Goal: Obtain resource: Obtain resource

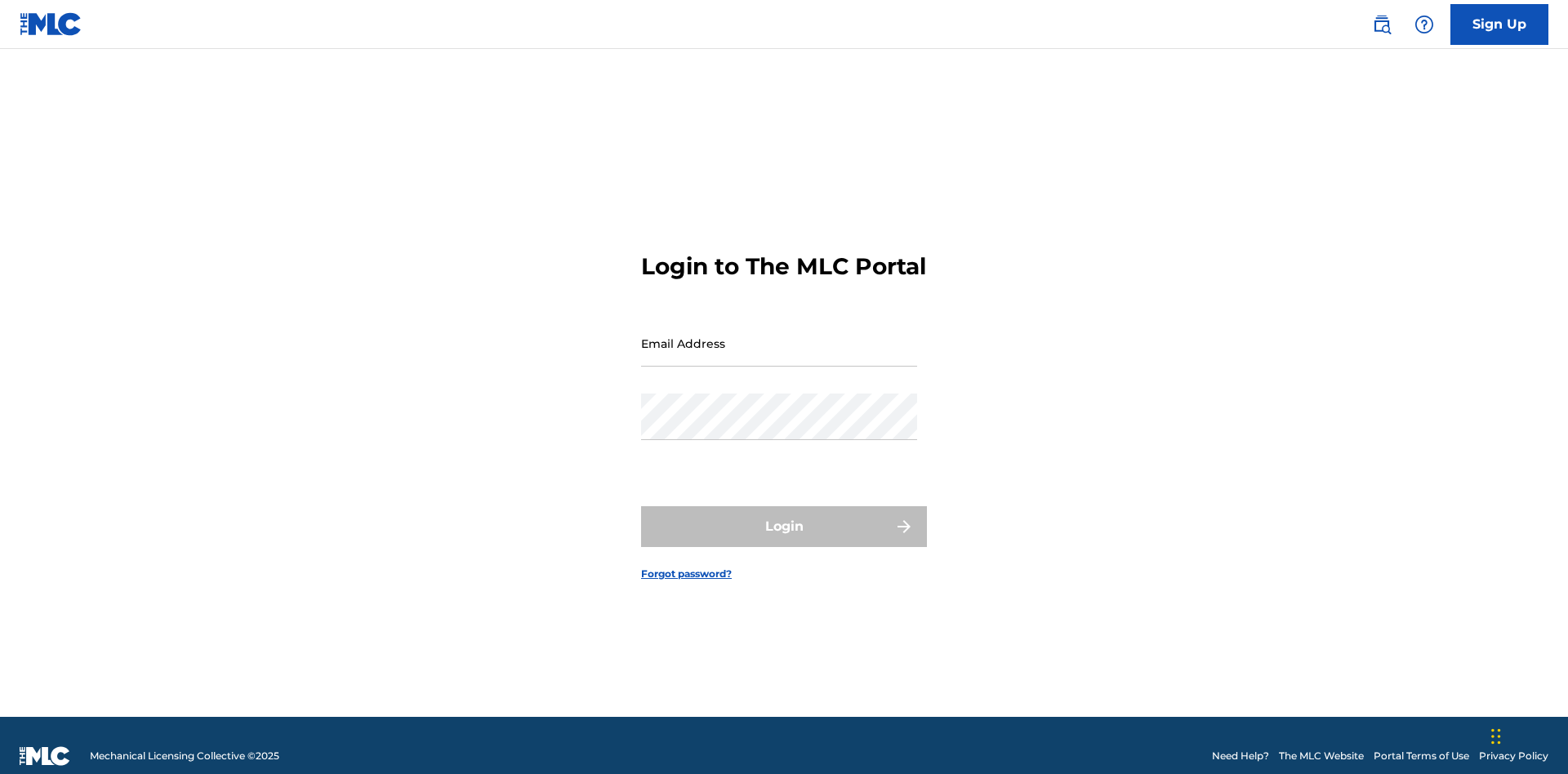
scroll to position [21, 0]
click at [779, 336] on input "Email Address" at bounding box center [779, 343] width 276 height 47
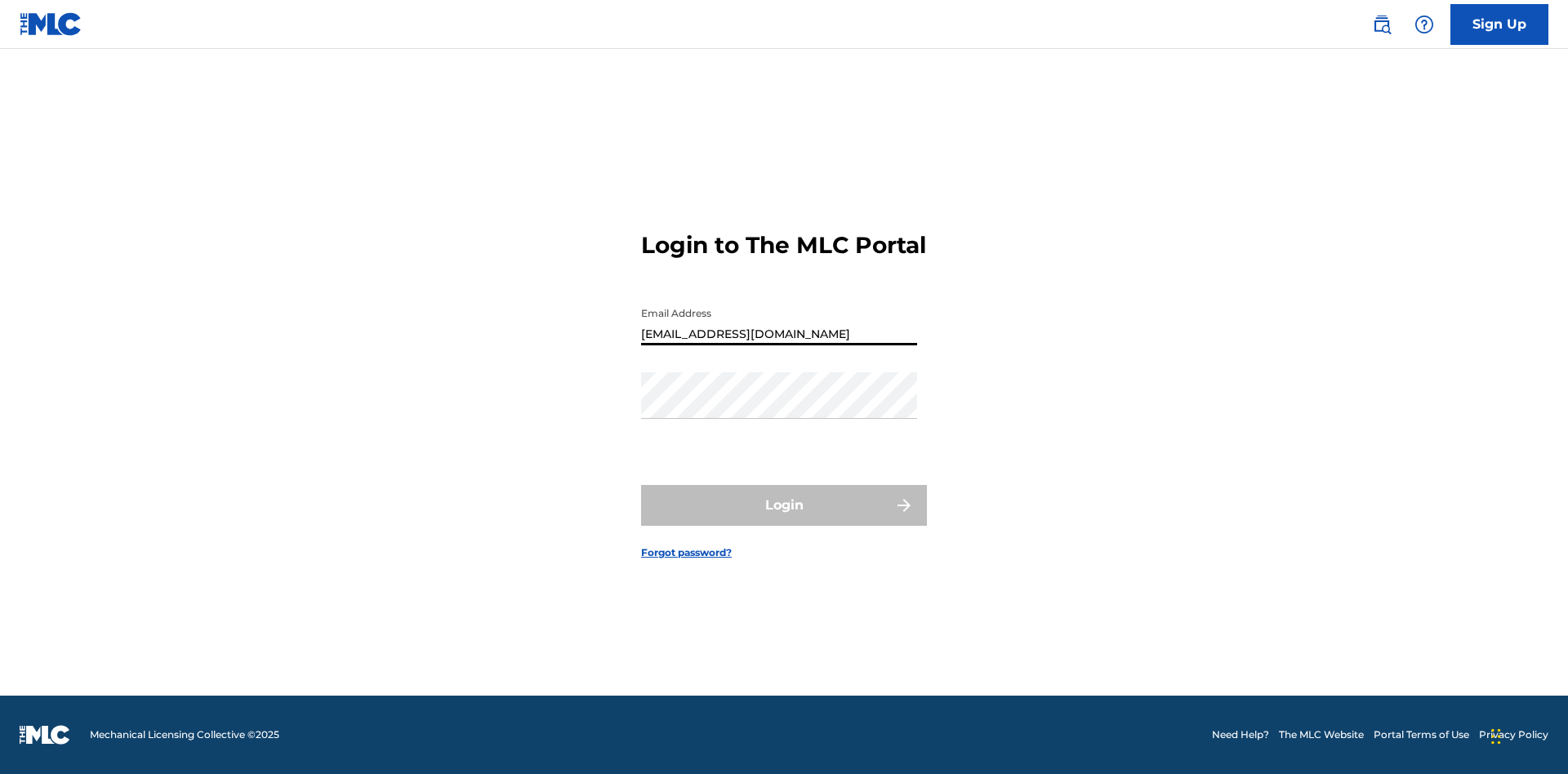
type input "bad50b08-31f7-445a-9741-c22067d3f286@mailslurp.biz"
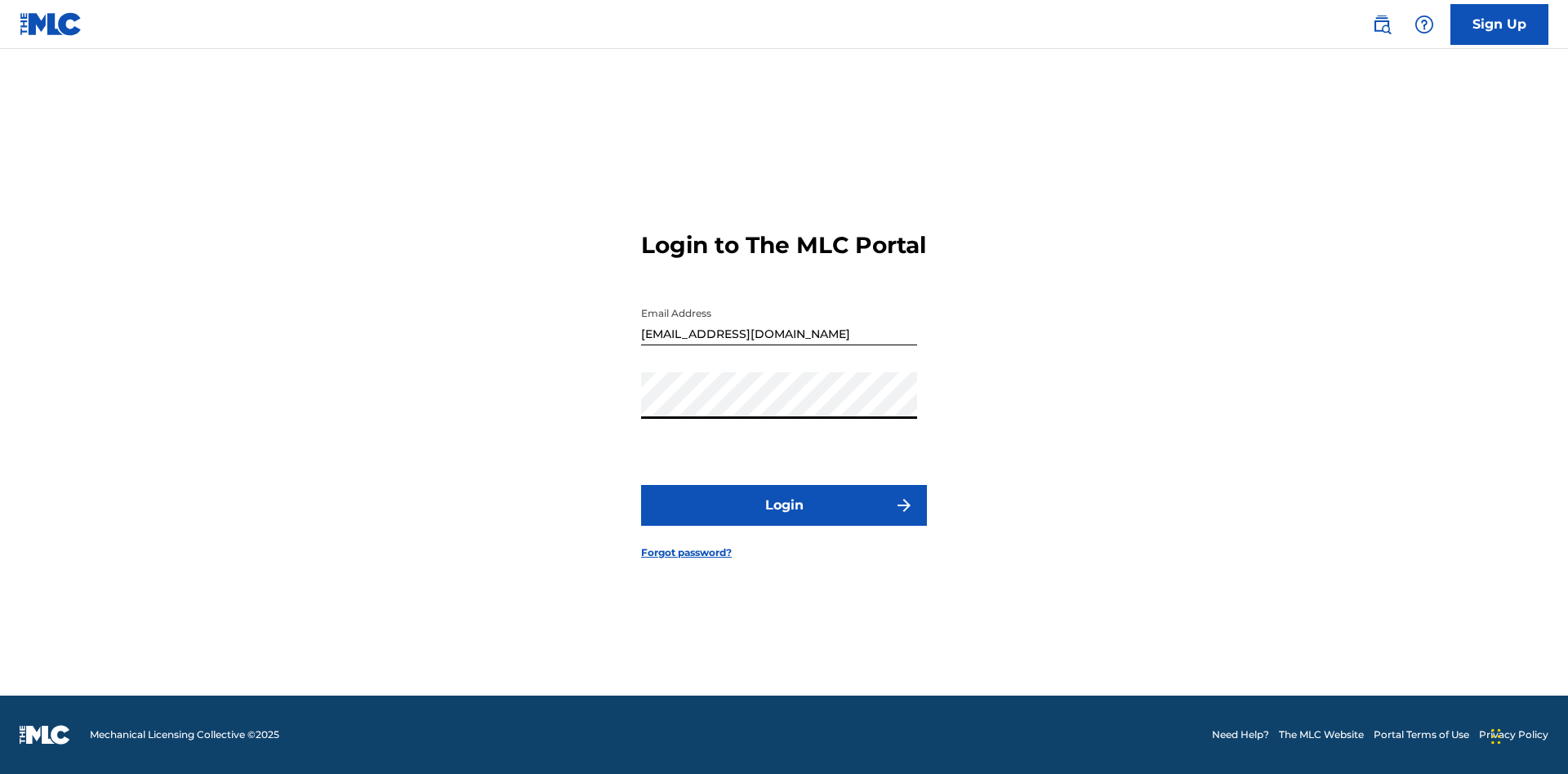
click at [784, 519] on button "Login" at bounding box center [784, 506] width 286 height 41
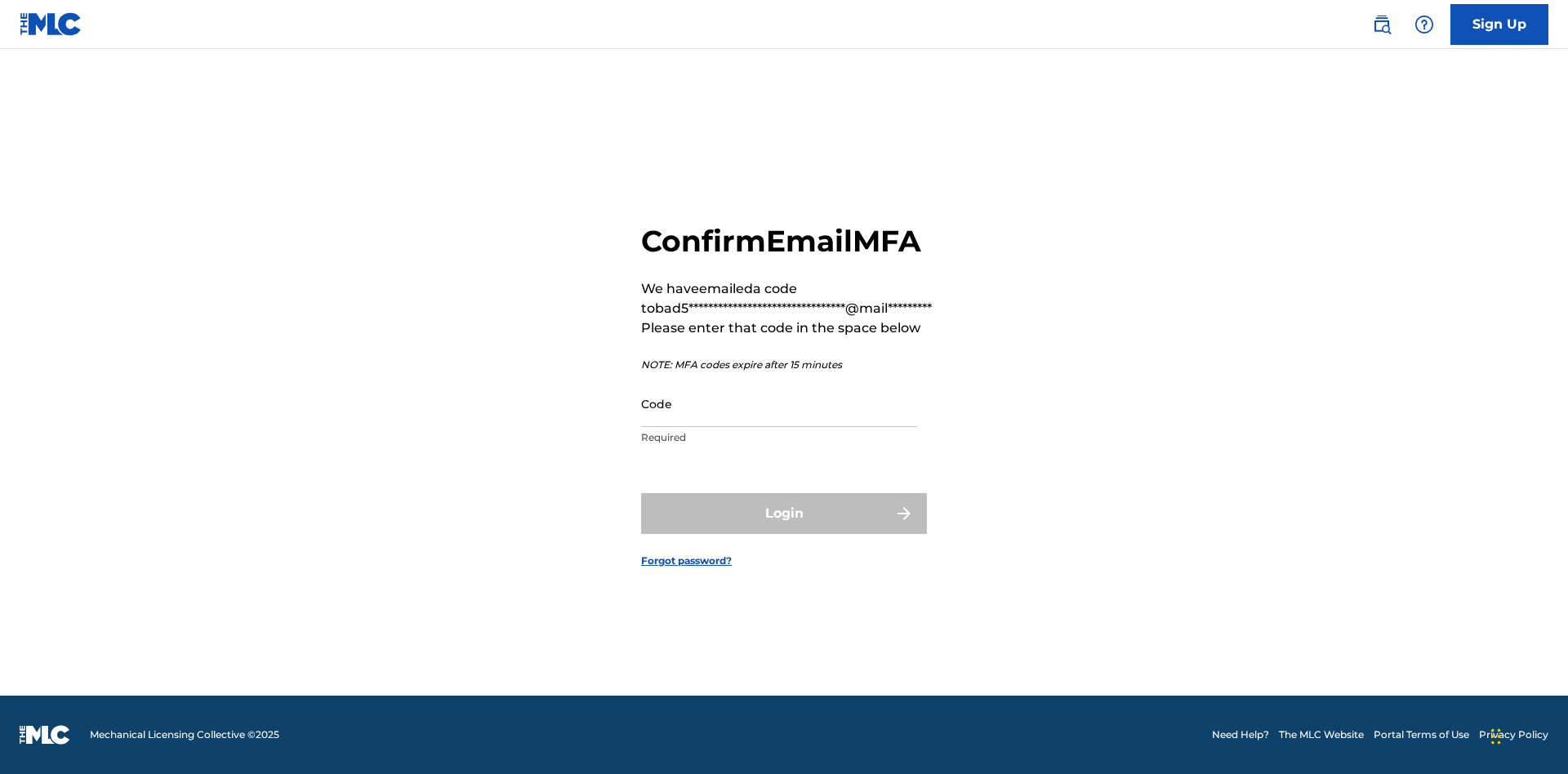
click at [779, 403] on input "Code" at bounding box center [779, 403] width 276 height 47
type input "266633"
click at [784, 513] on button "Login" at bounding box center [784, 513] width 286 height 41
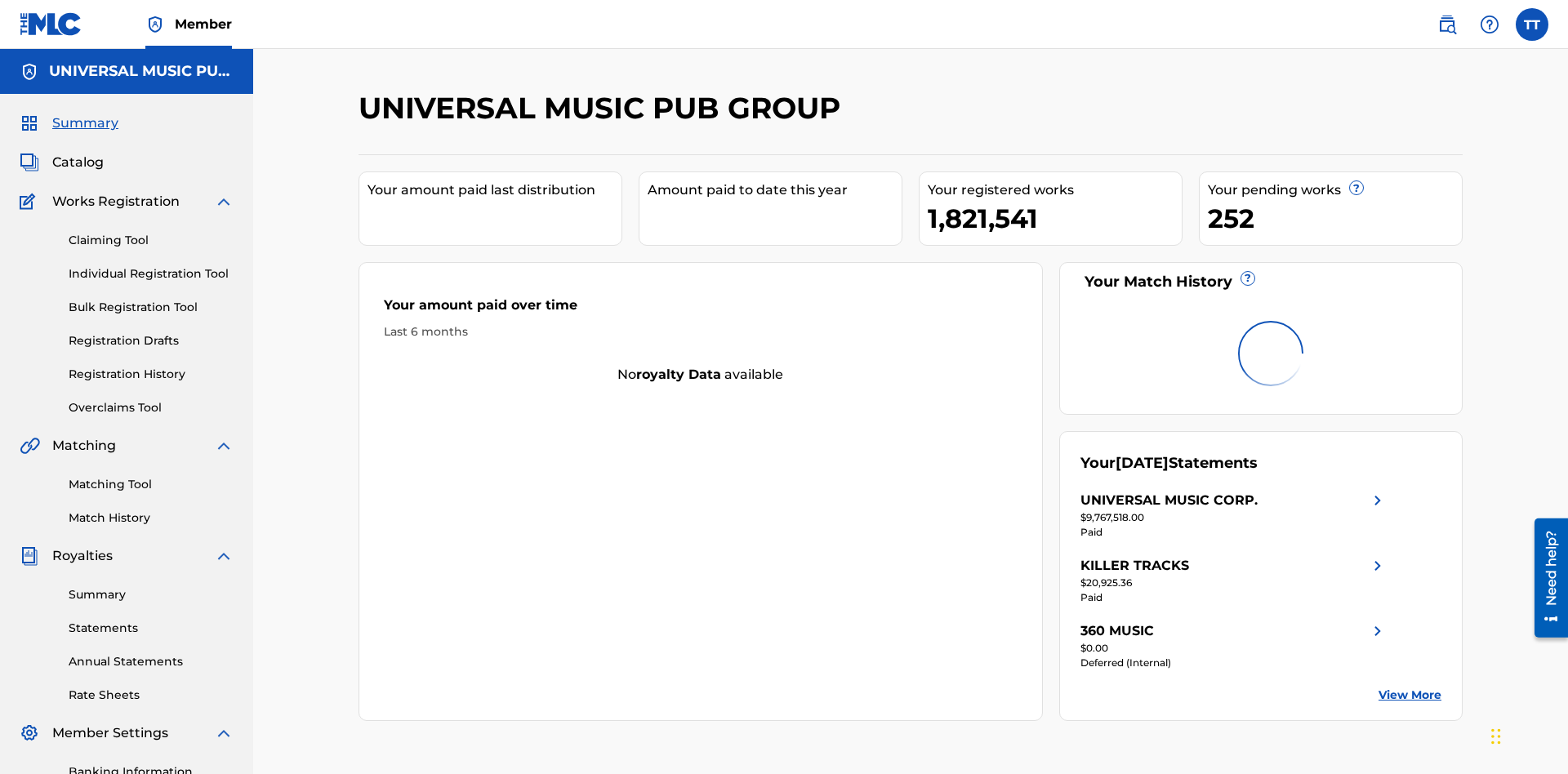
click at [151, 366] on link "Registration History" at bounding box center [151, 375] width 165 height 17
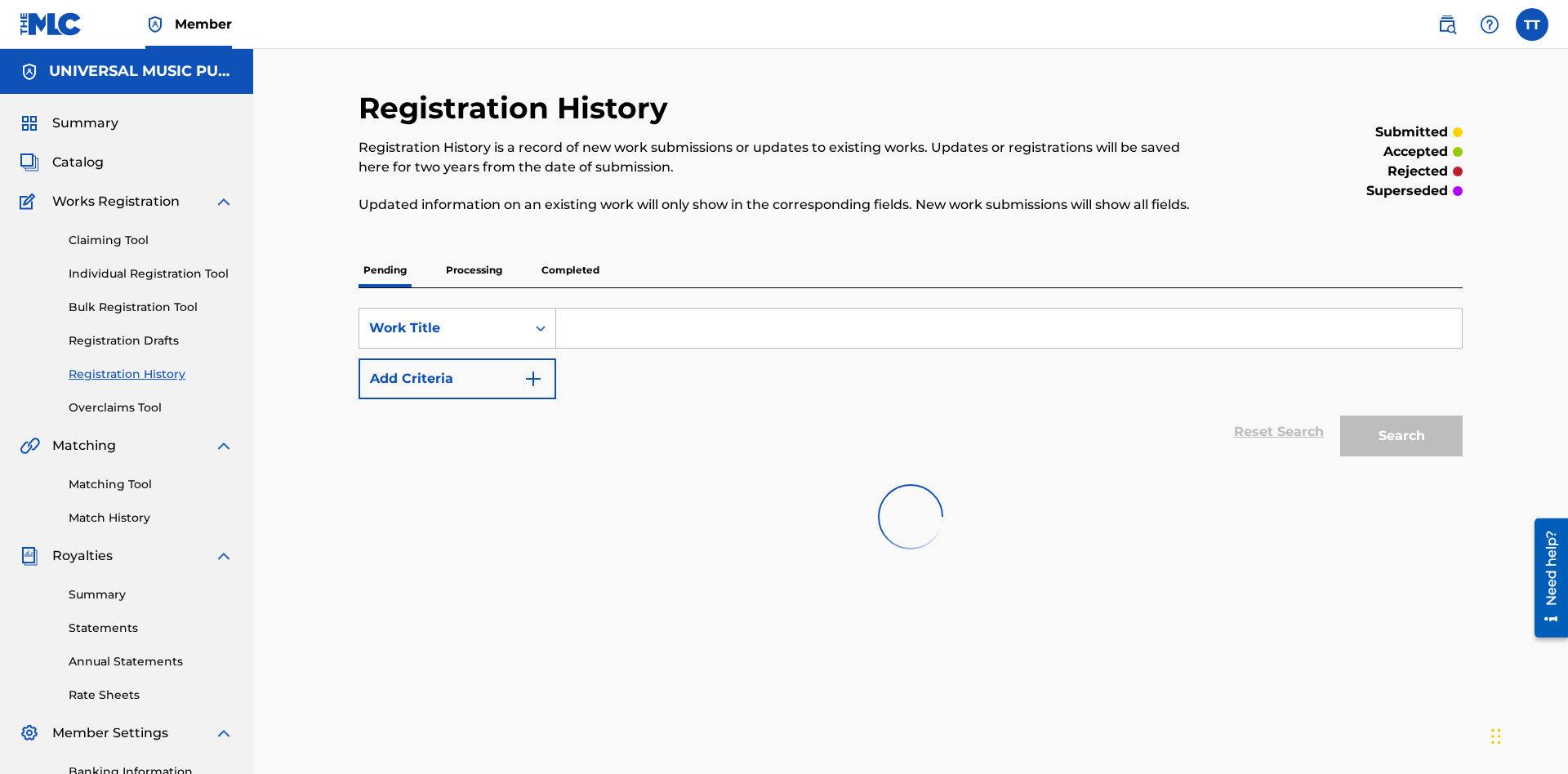
click at [570, 253] on p "Completed" at bounding box center [570, 270] width 68 height 35
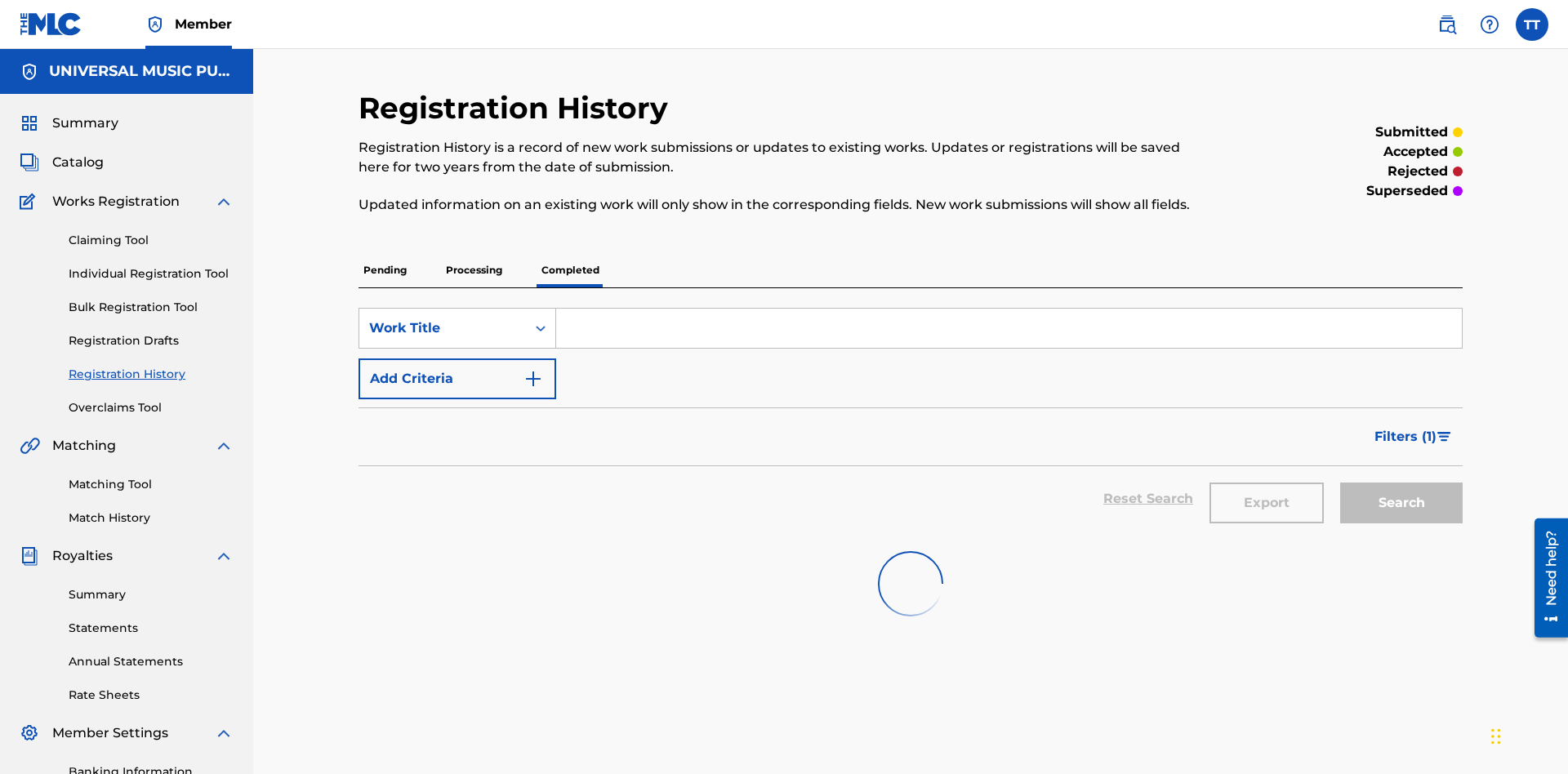
scroll to position [221, 0]
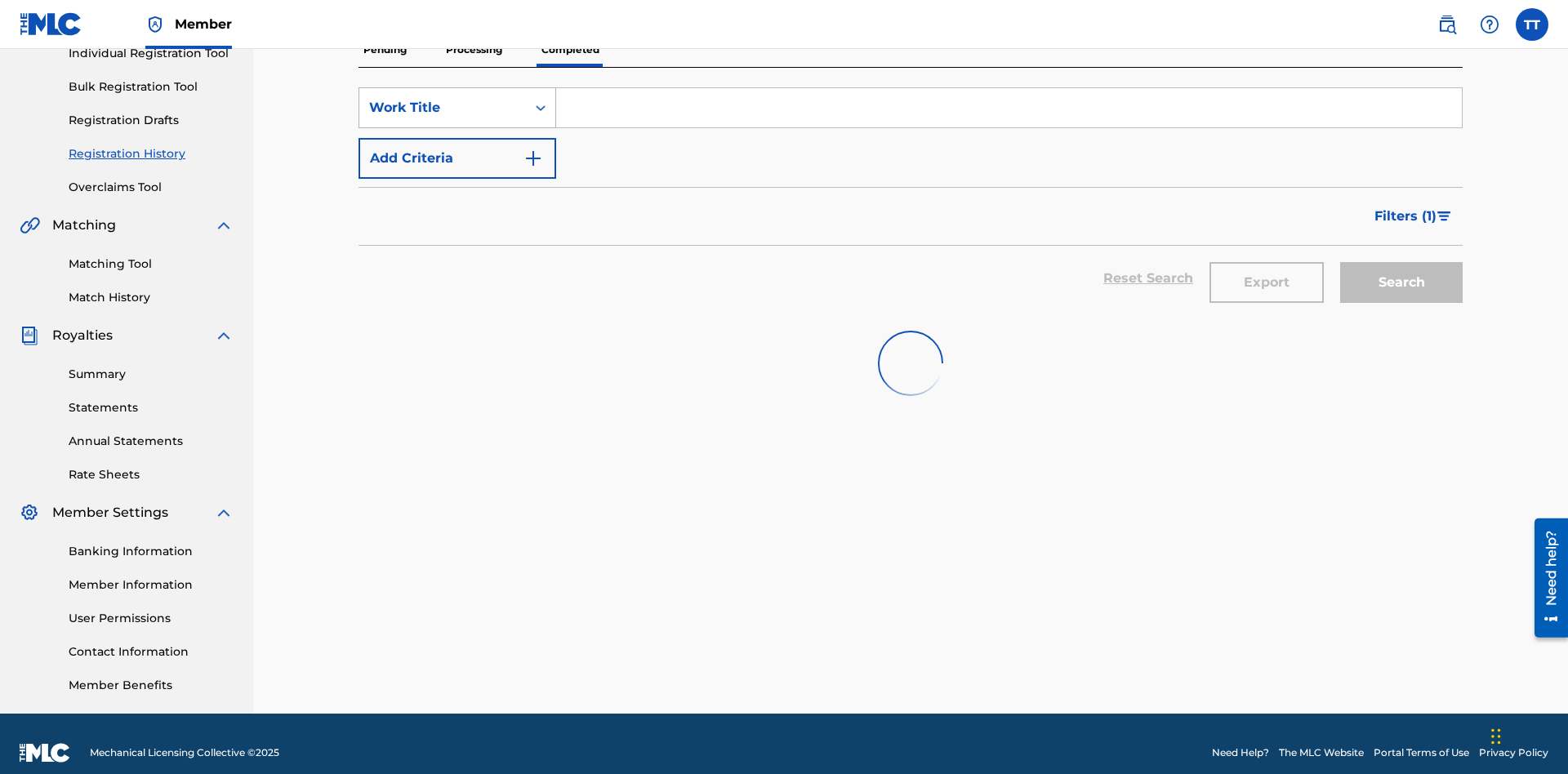
click at [442, 107] on div "Work Title" at bounding box center [442, 107] width 147 height 19
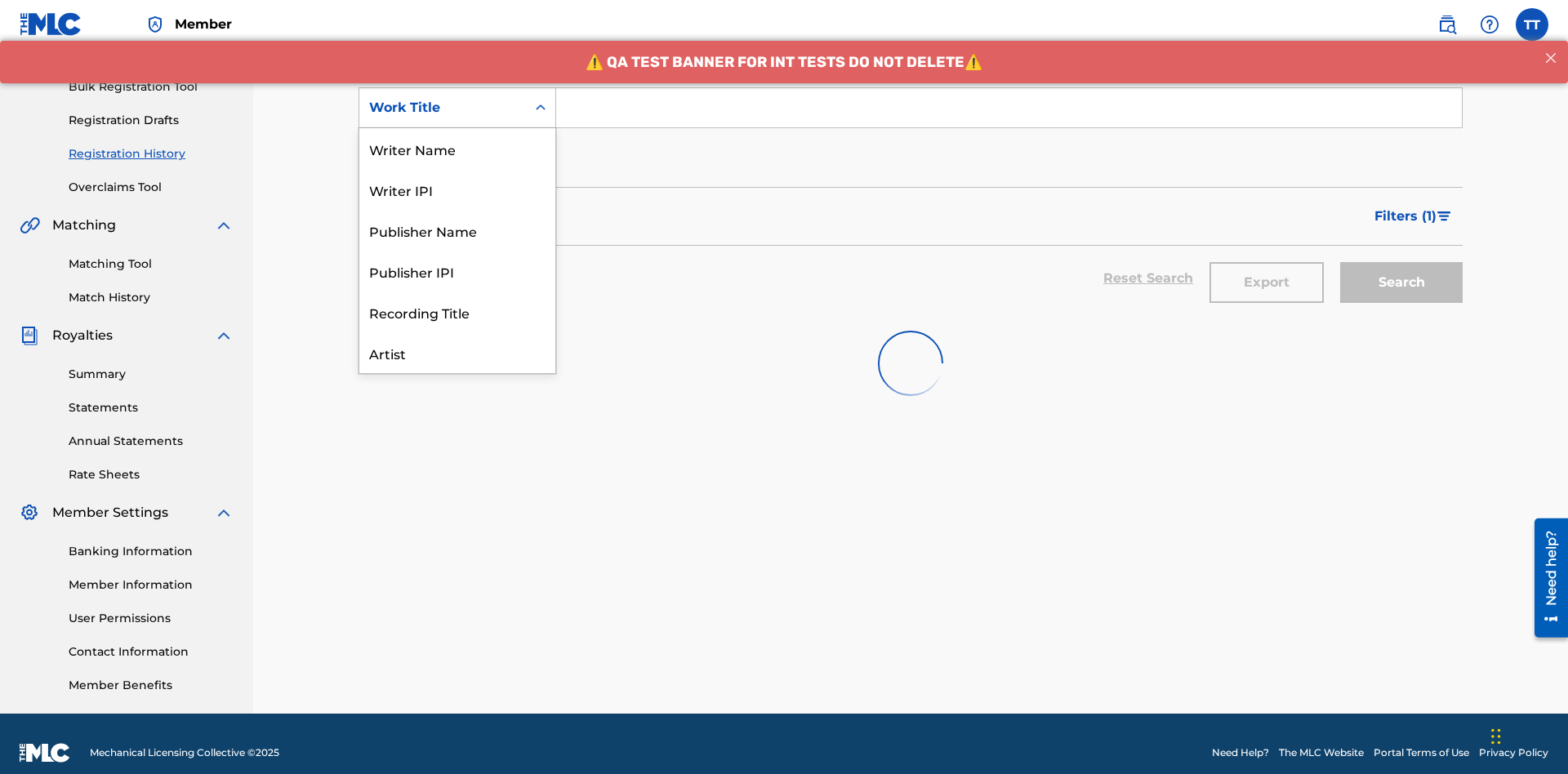
scroll to position [82, 0]
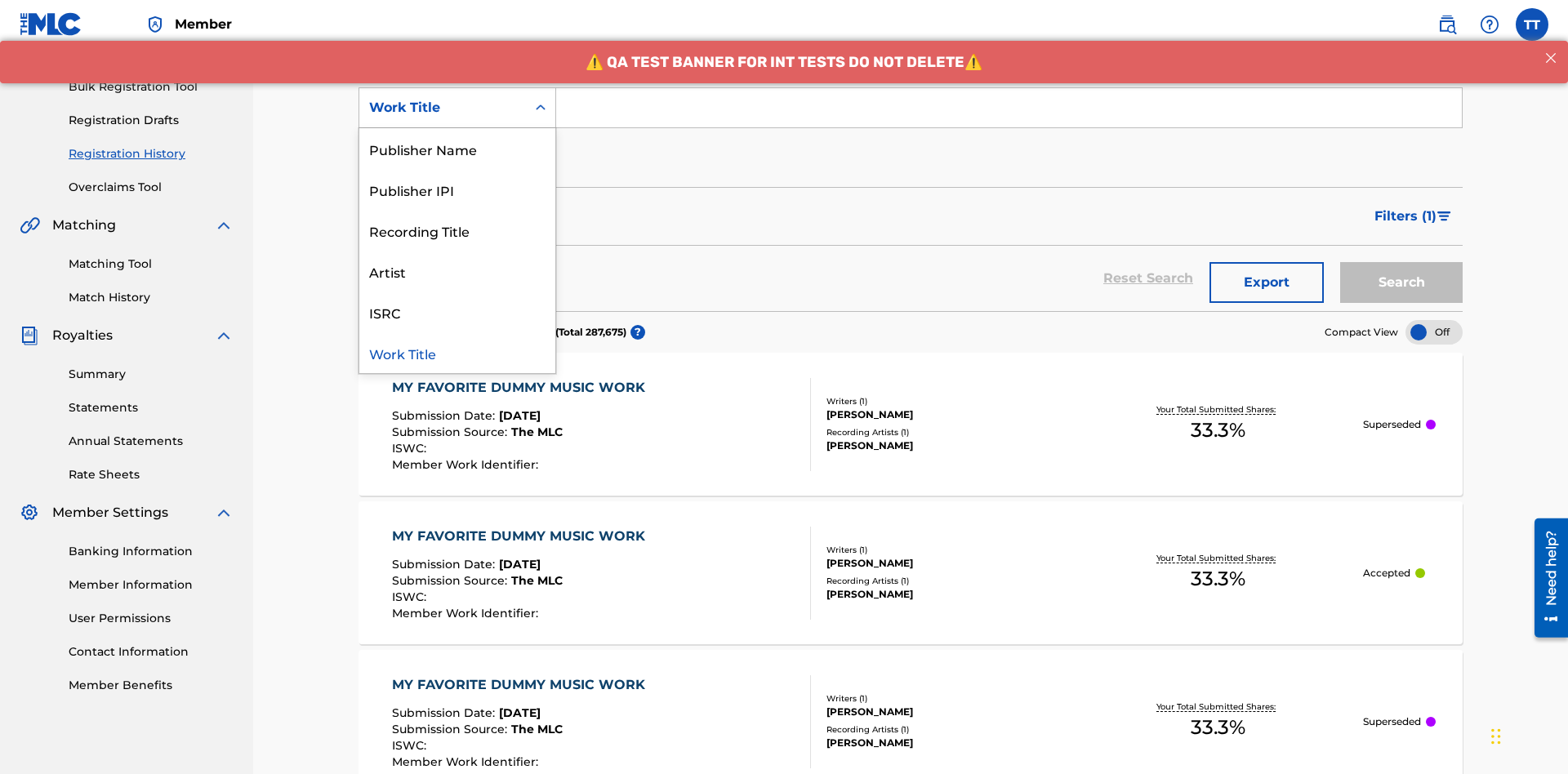
click at [458, 312] on div "ISRC" at bounding box center [458, 312] width 196 height 41
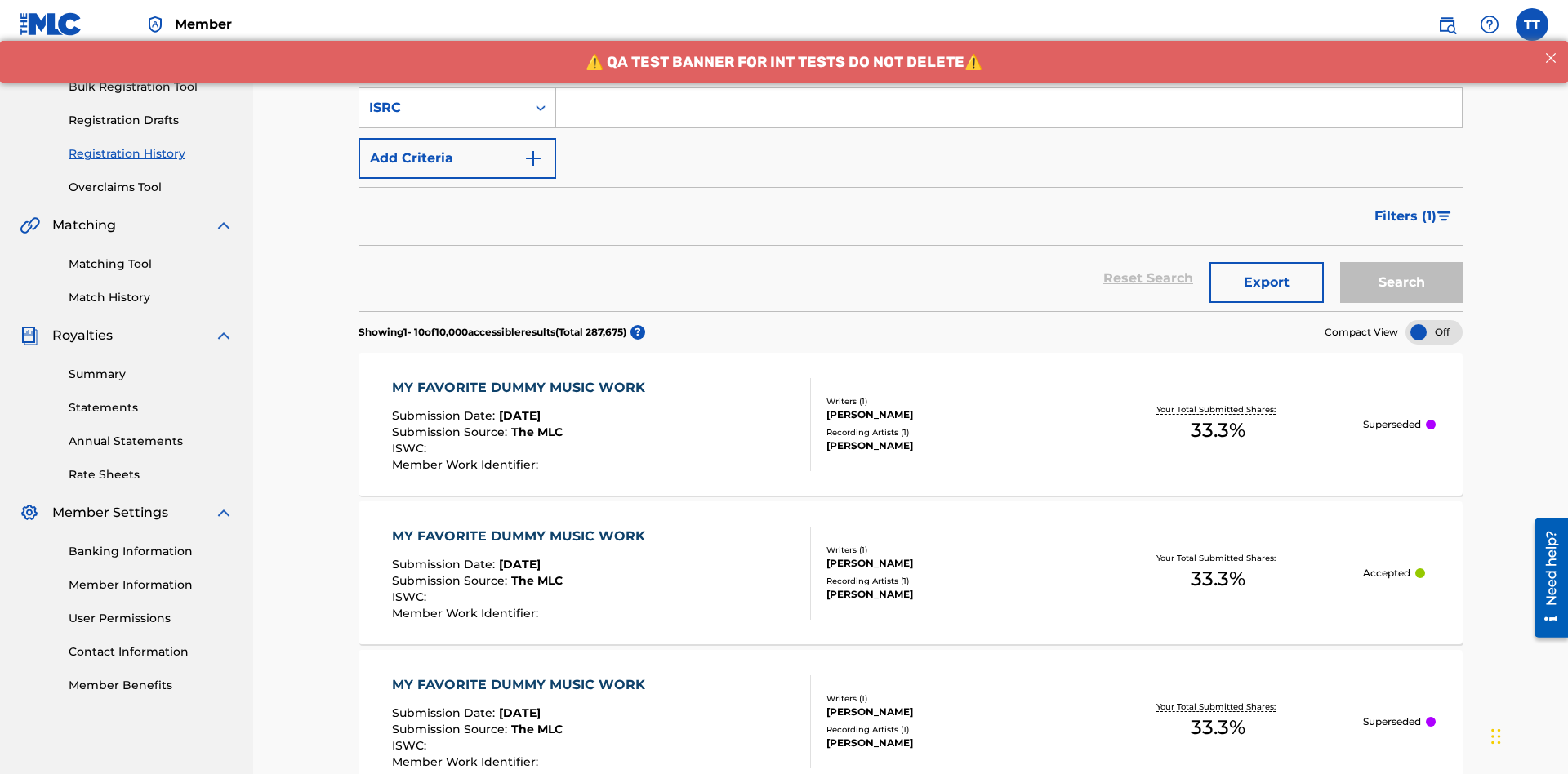
click at [1008, 118] on input "Search Form" at bounding box center [1009, 107] width 906 height 39
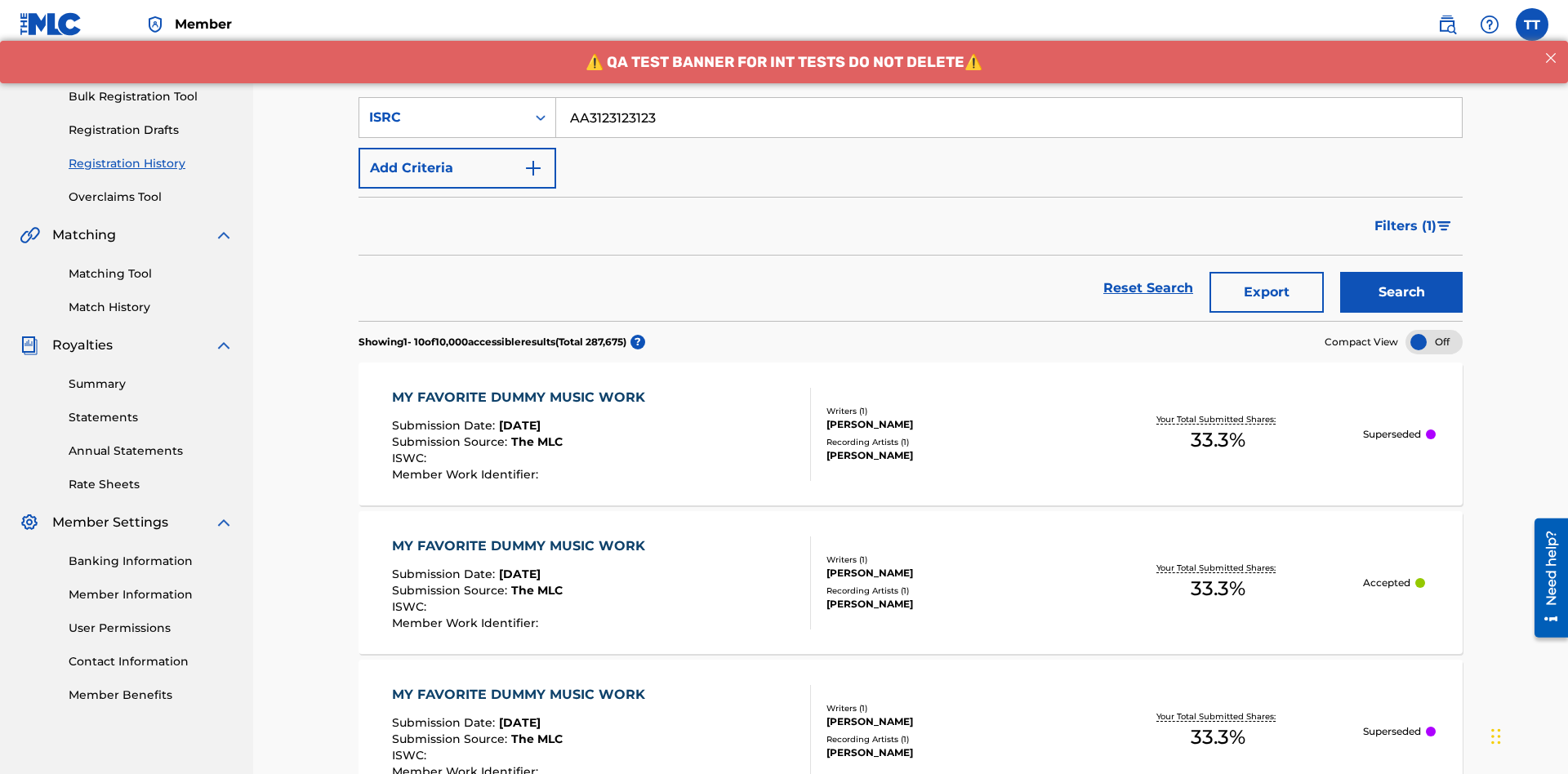
type input "AA3123123123"
click at [1401, 272] on button "Search" at bounding box center [1401, 293] width 123 height 41
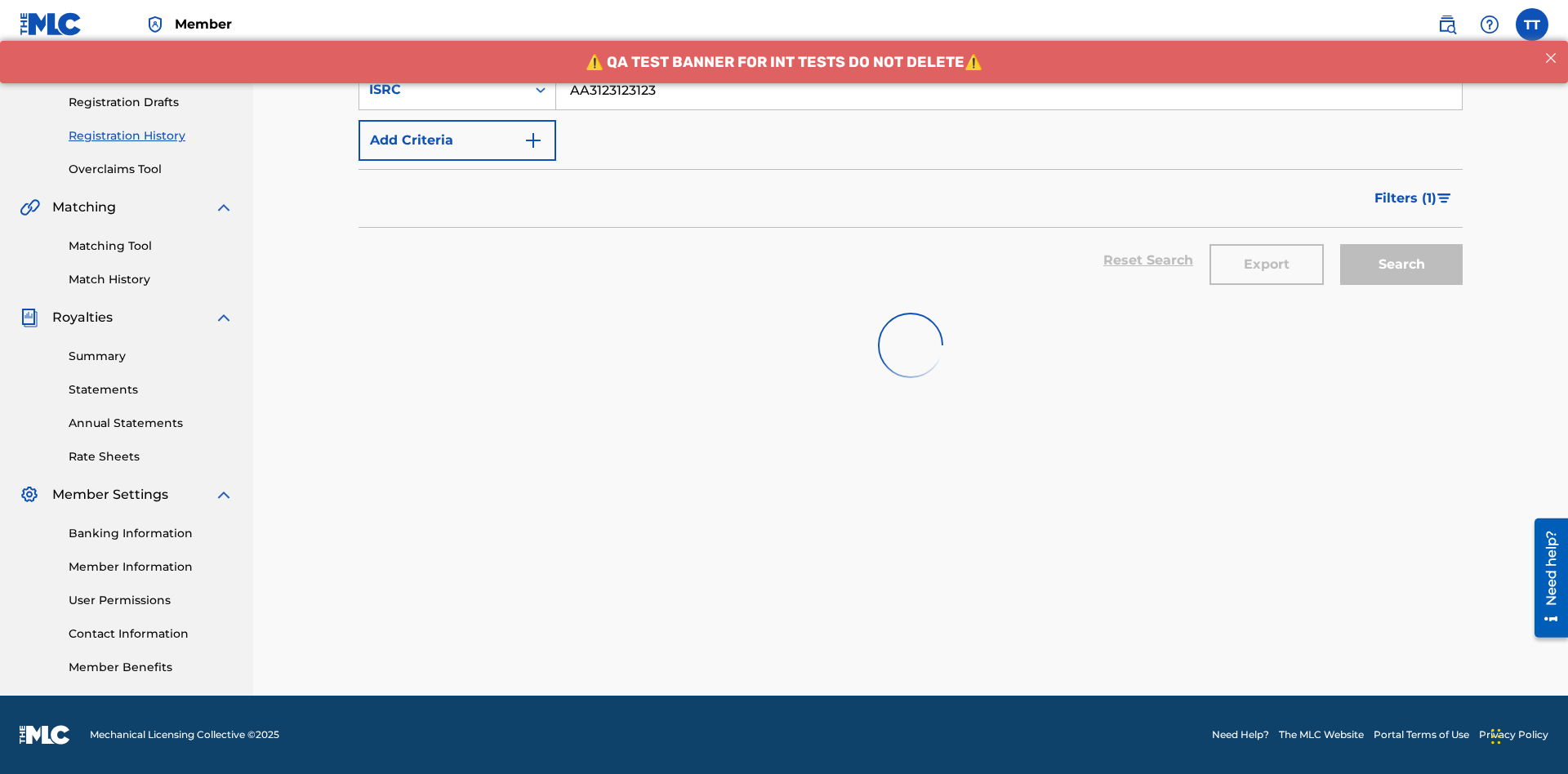
click at [1267, 244] on button "Export" at bounding box center [1266, 265] width 114 height 41
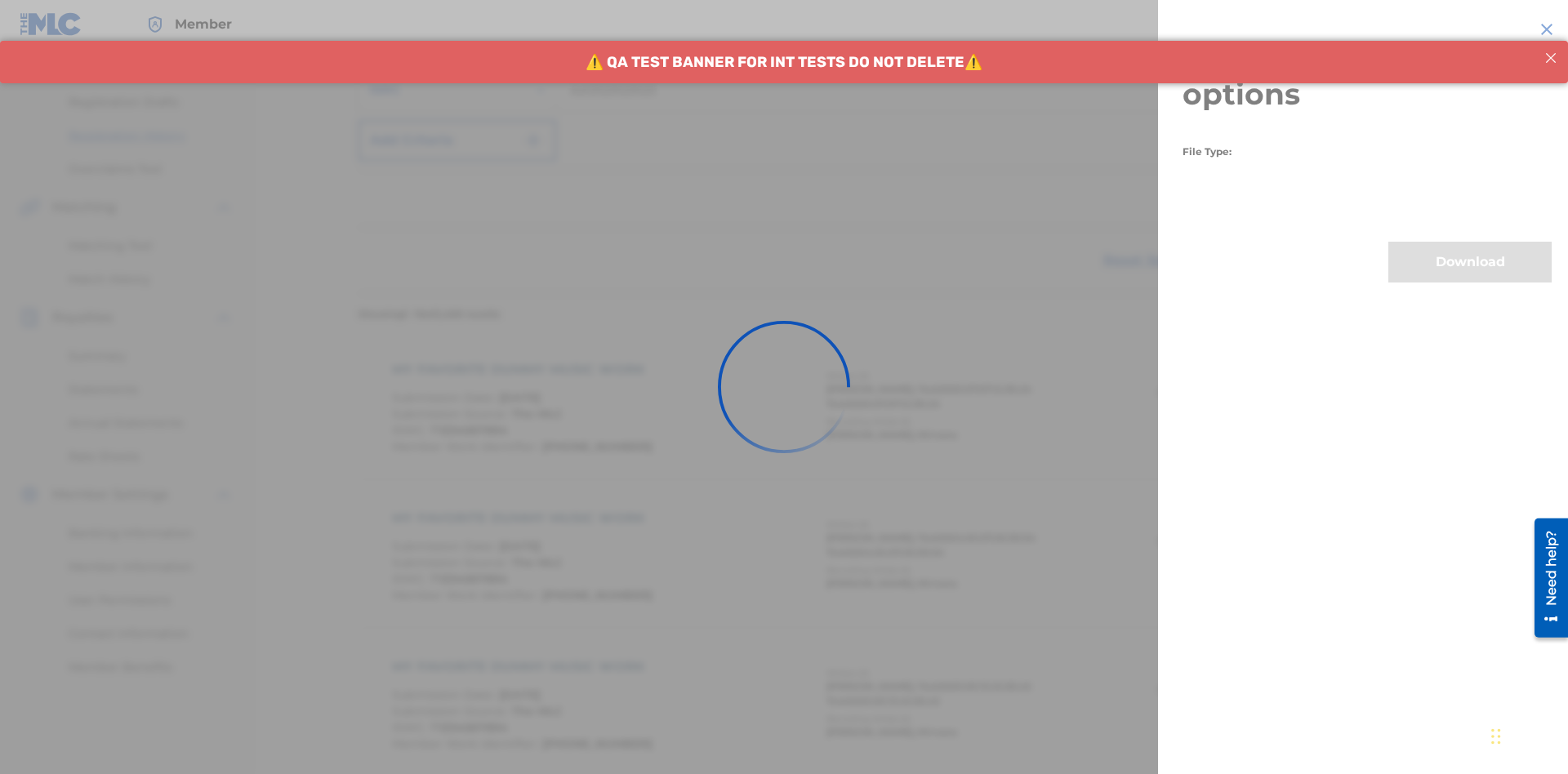
scroll to position [385, 0]
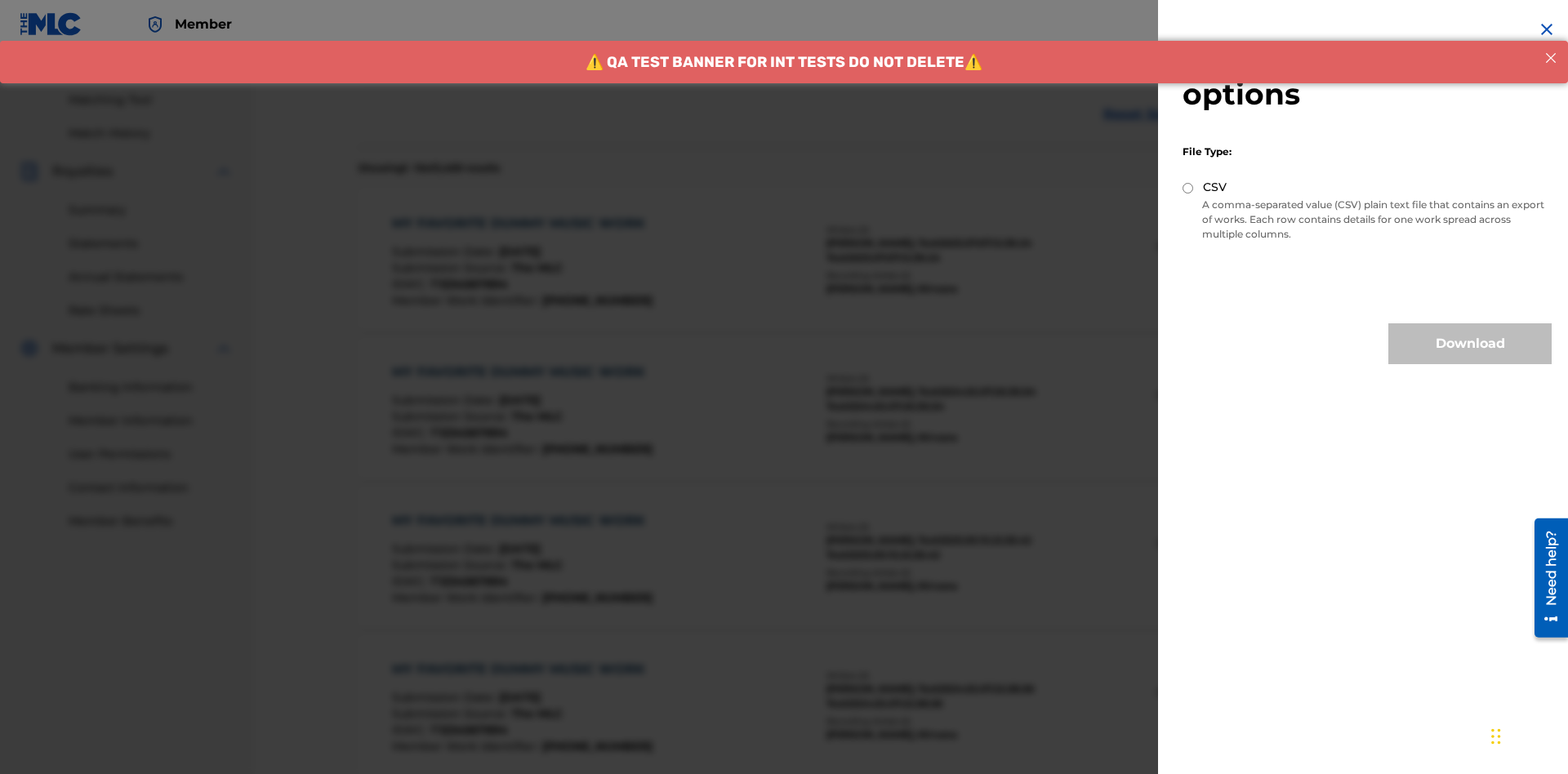
click at [1188, 188] on input "CSV" at bounding box center [1187, 188] width 11 height 11
radio input "true"
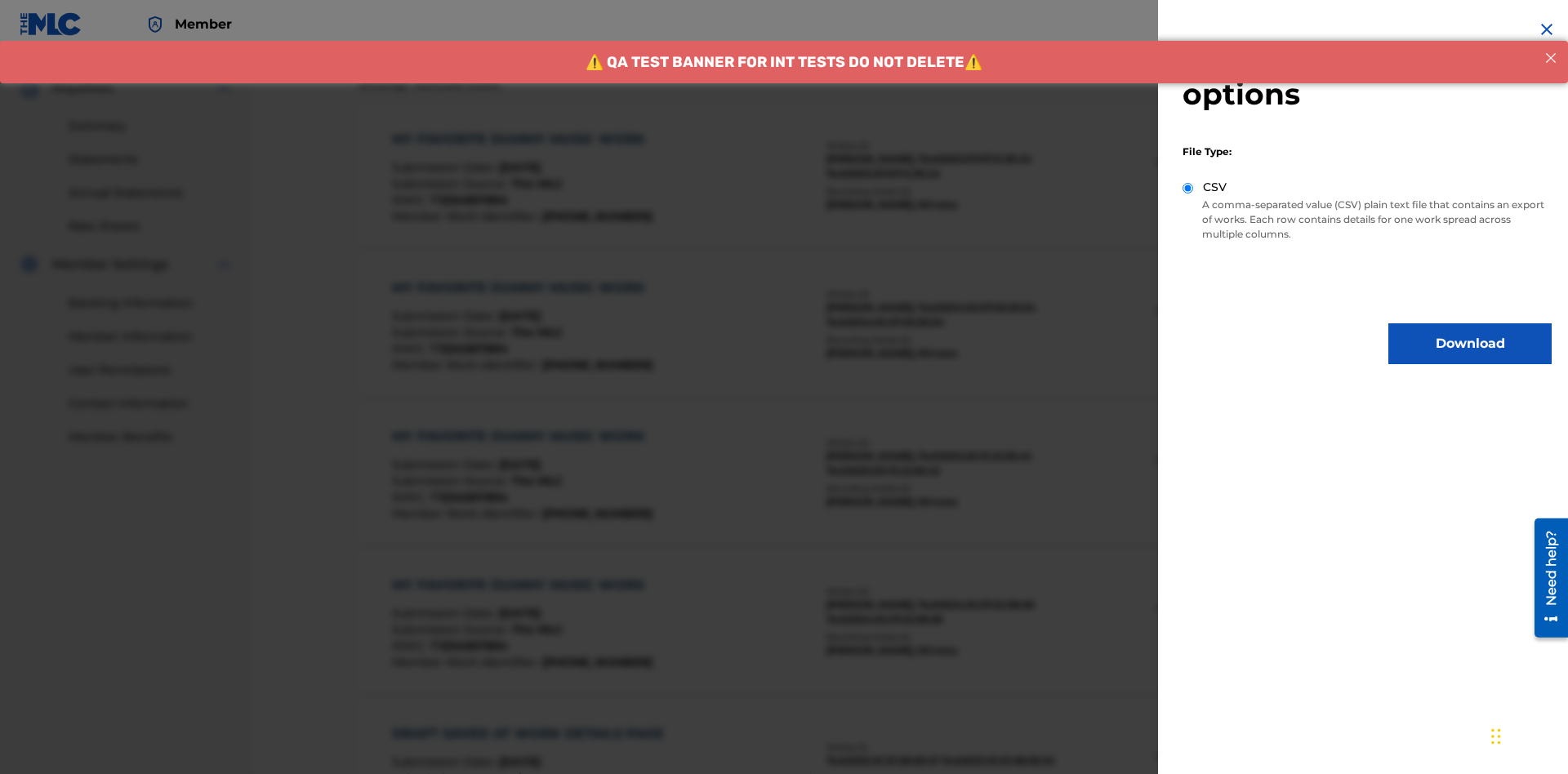
click at [1470, 343] on button "Download" at bounding box center [1469, 343] width 163 height 41
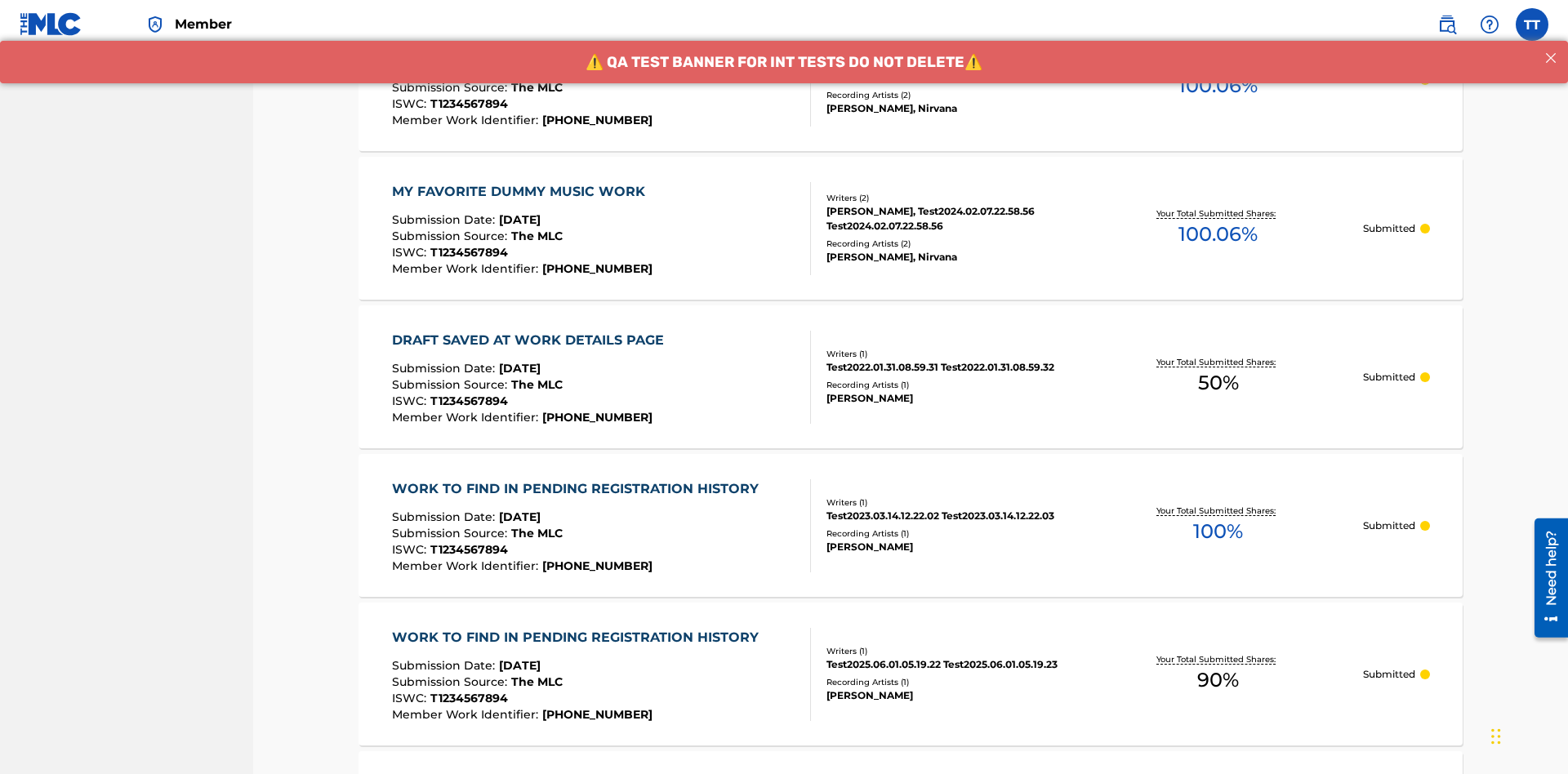
scroll to position [0, 0]
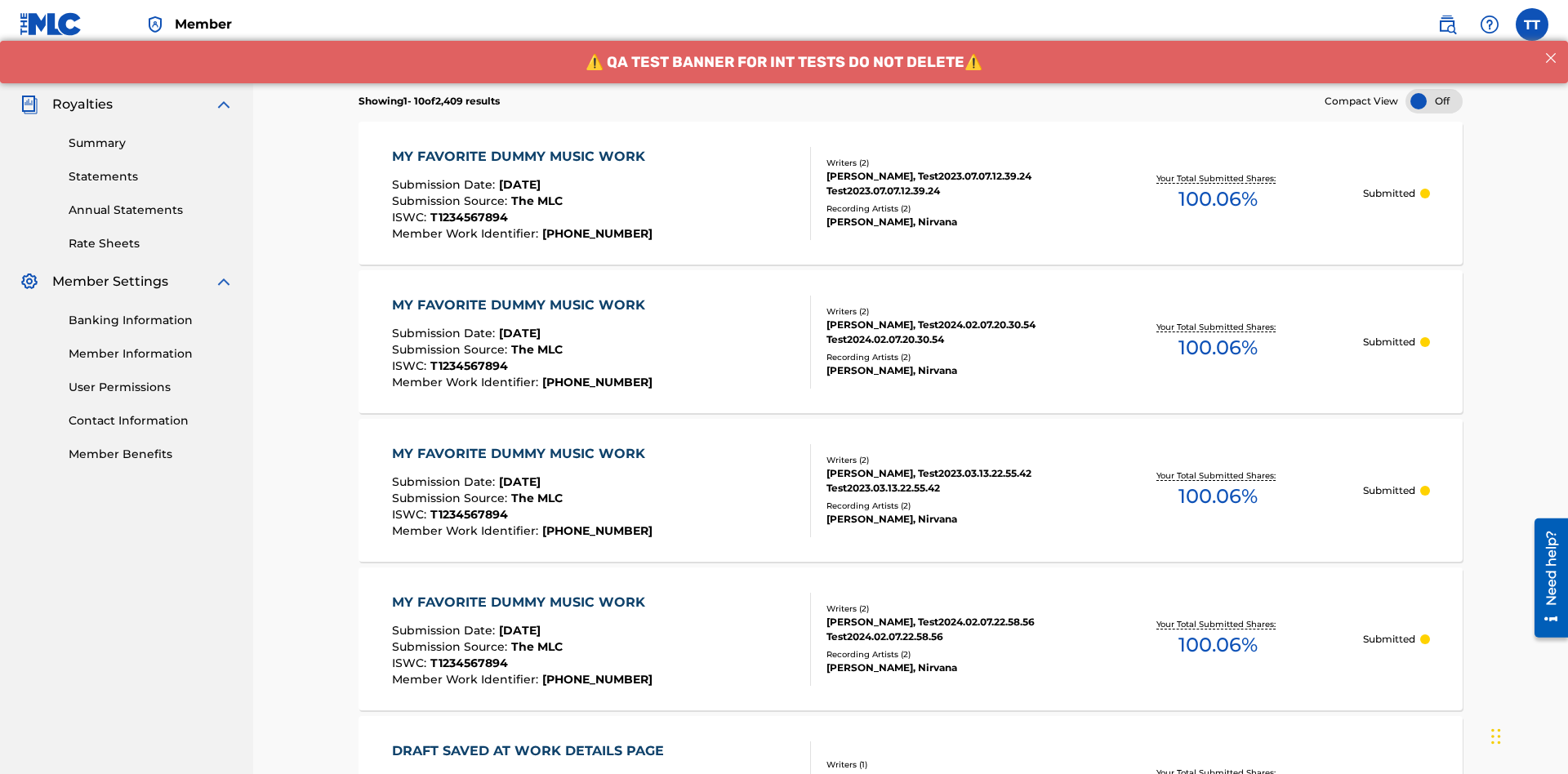
click at [520, 147] on div "MY FAVORITE DUMMY MUSIC WORK" at bounding box center [522, 156] width 261 height 19
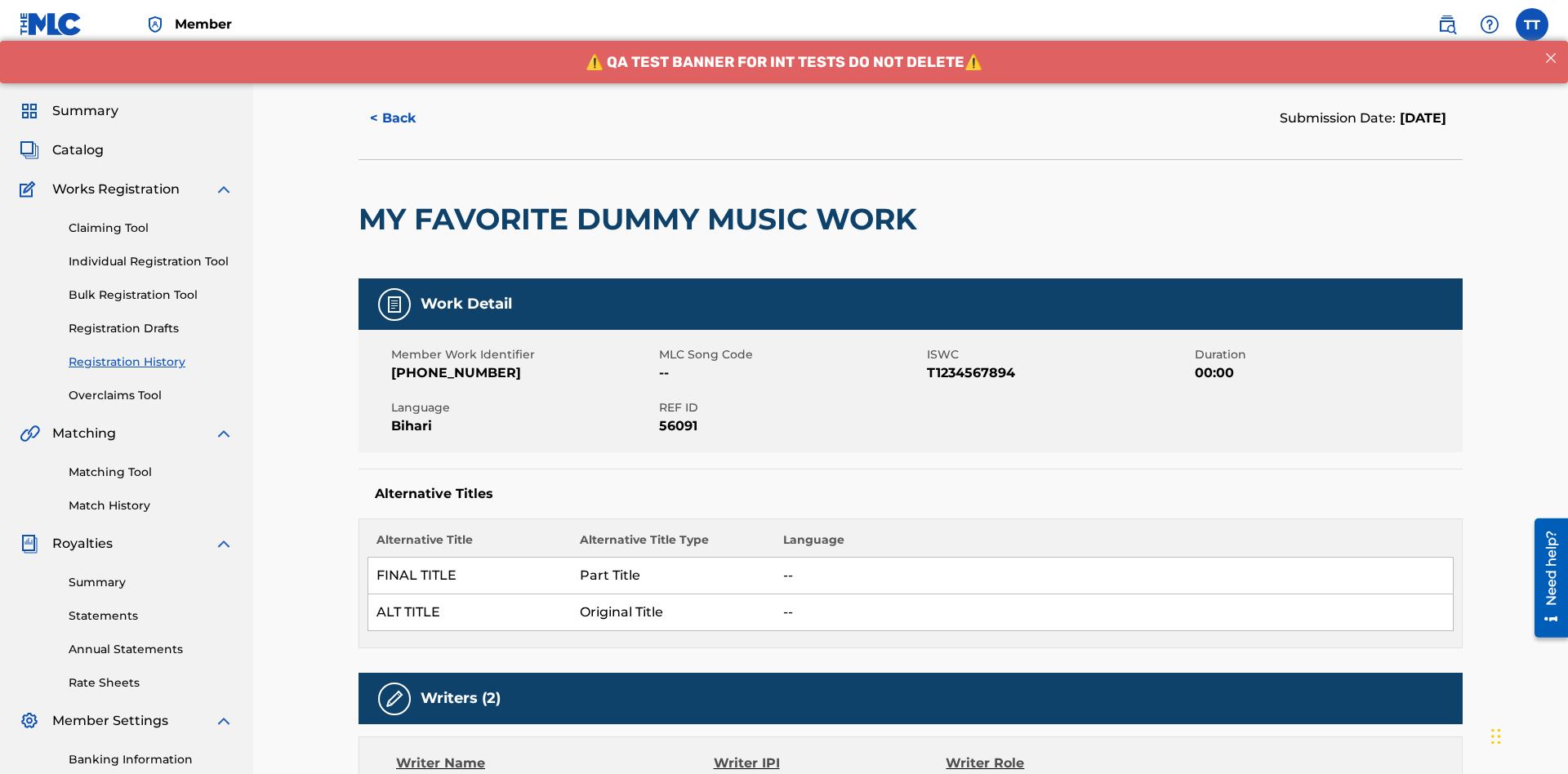
click at [408, 118] on button "< Back" at bounding box center [408, 118] width 98 height 41
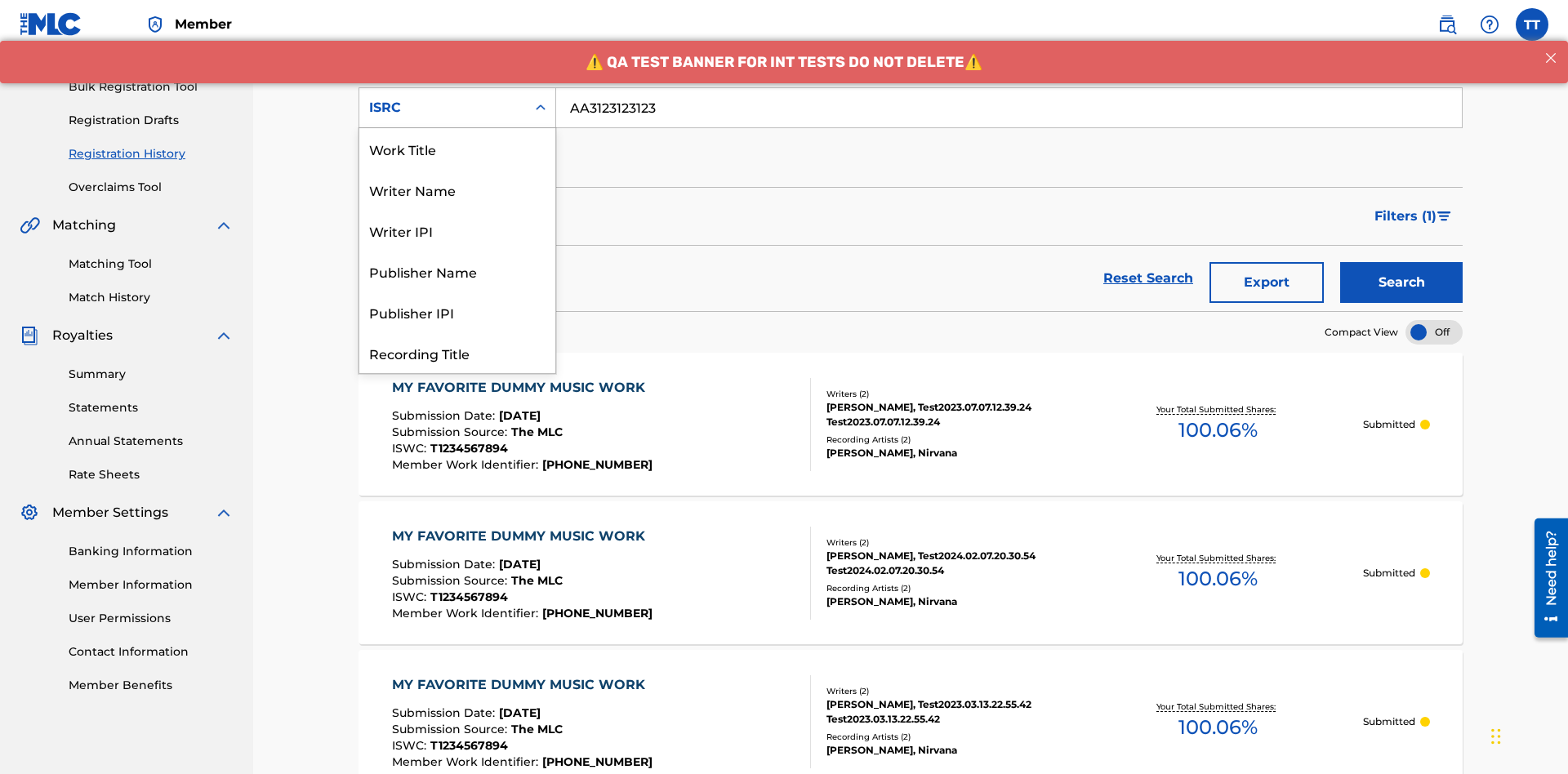
scroll to position [82, 0]
click at [458, 272] on div "Recording Title" at bounding box center [458, 271] width 196 height 41
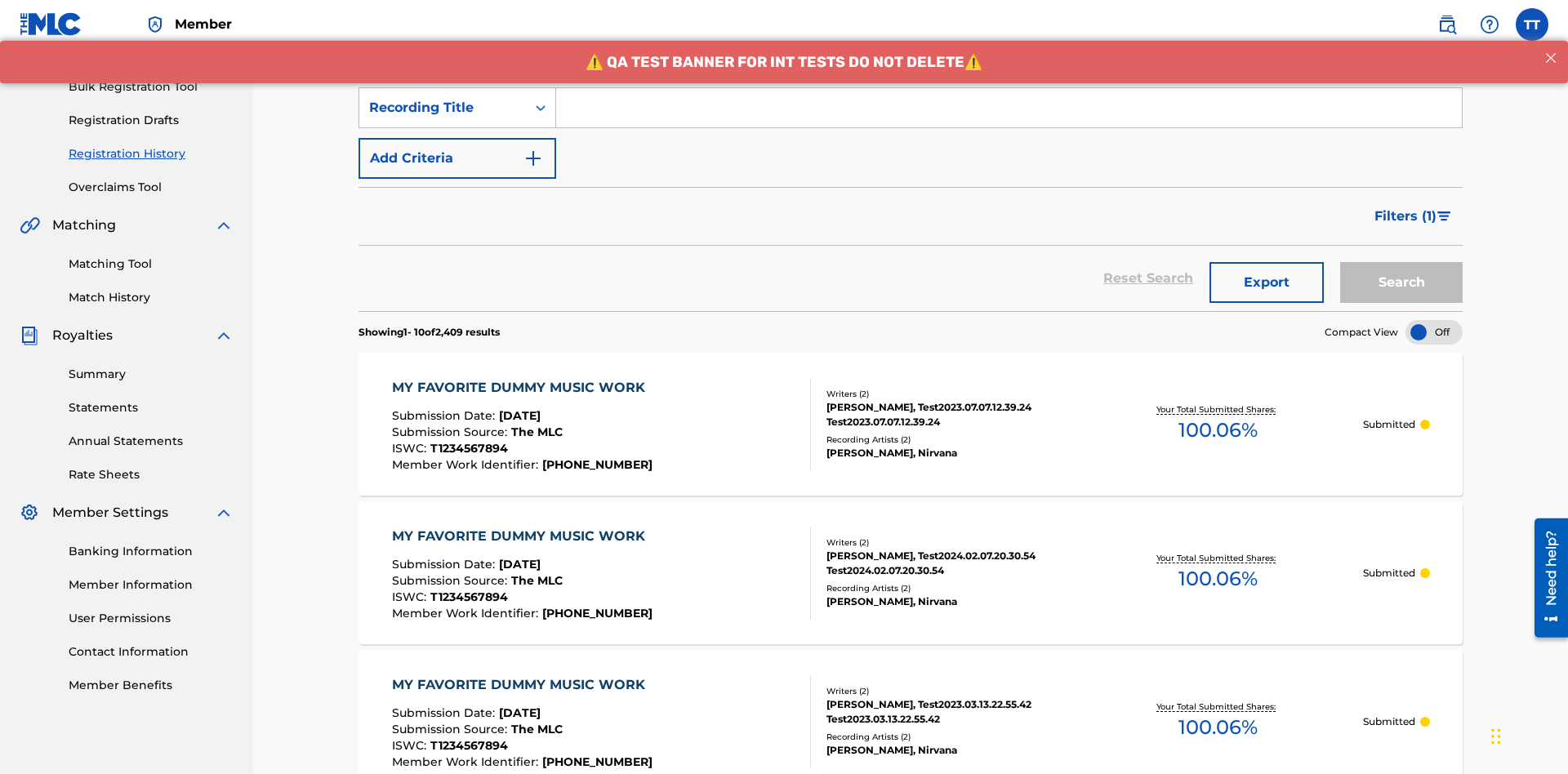
click at [1008, 118] on input "Search Form" at bounding box center [1009, 107] width 906 height 39
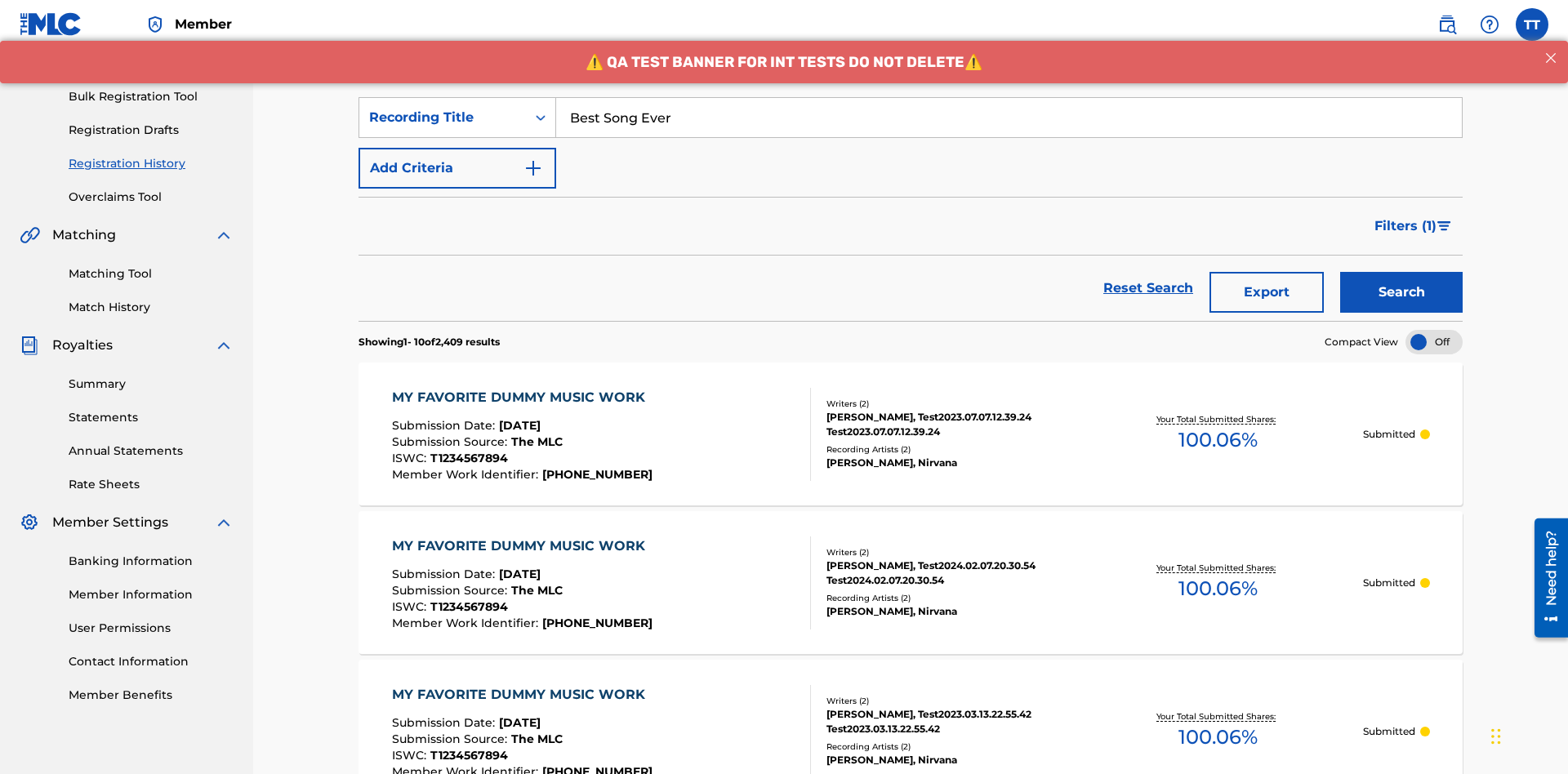
type input "Best Song Ever"
click at [1401, 272] on button "Search" at bounding box center [1401, 293] width 123 height 41
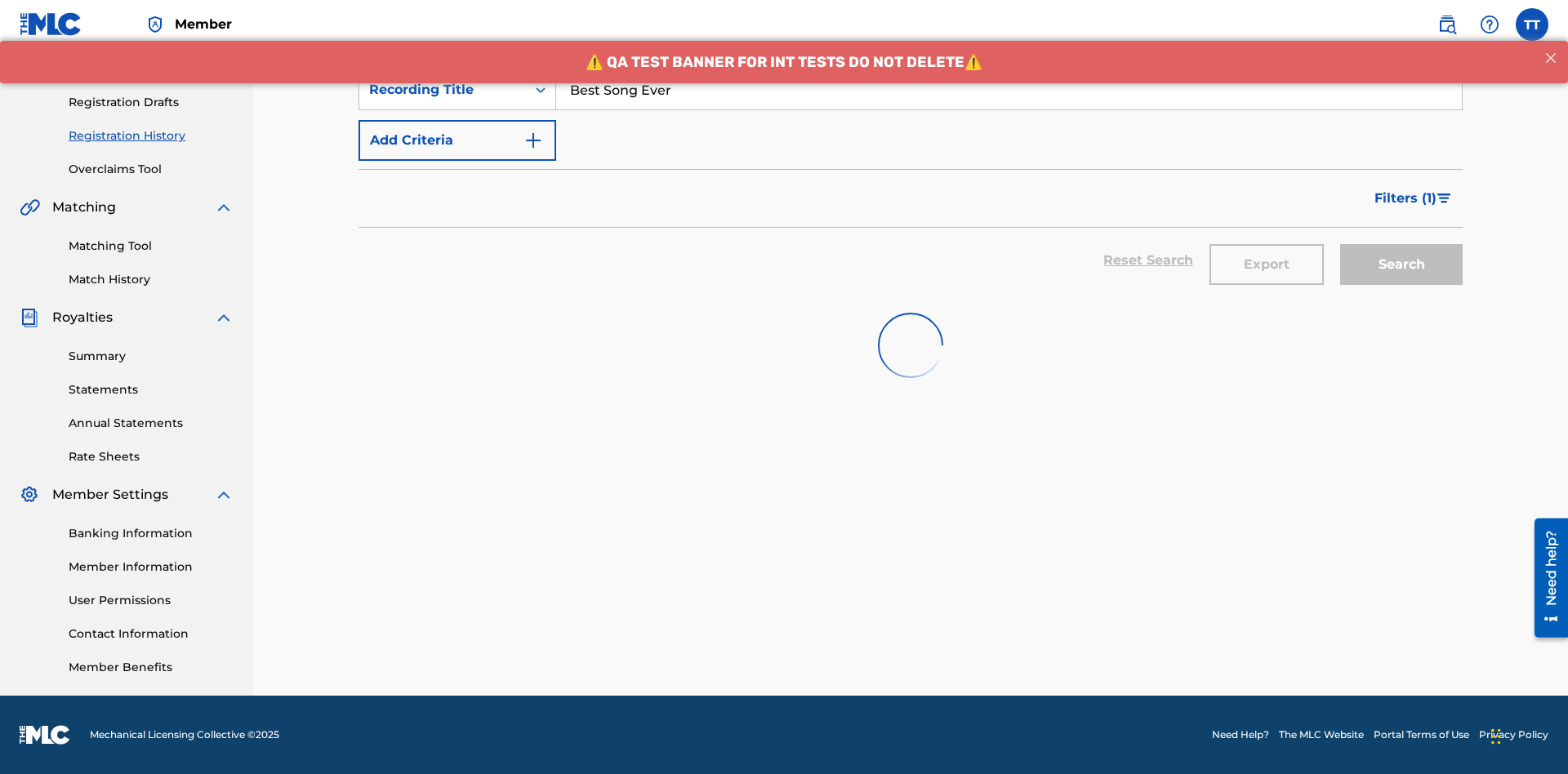
click at [1267, 244] on button "Export" at bounding box center [1266, 265] width 114 height 41
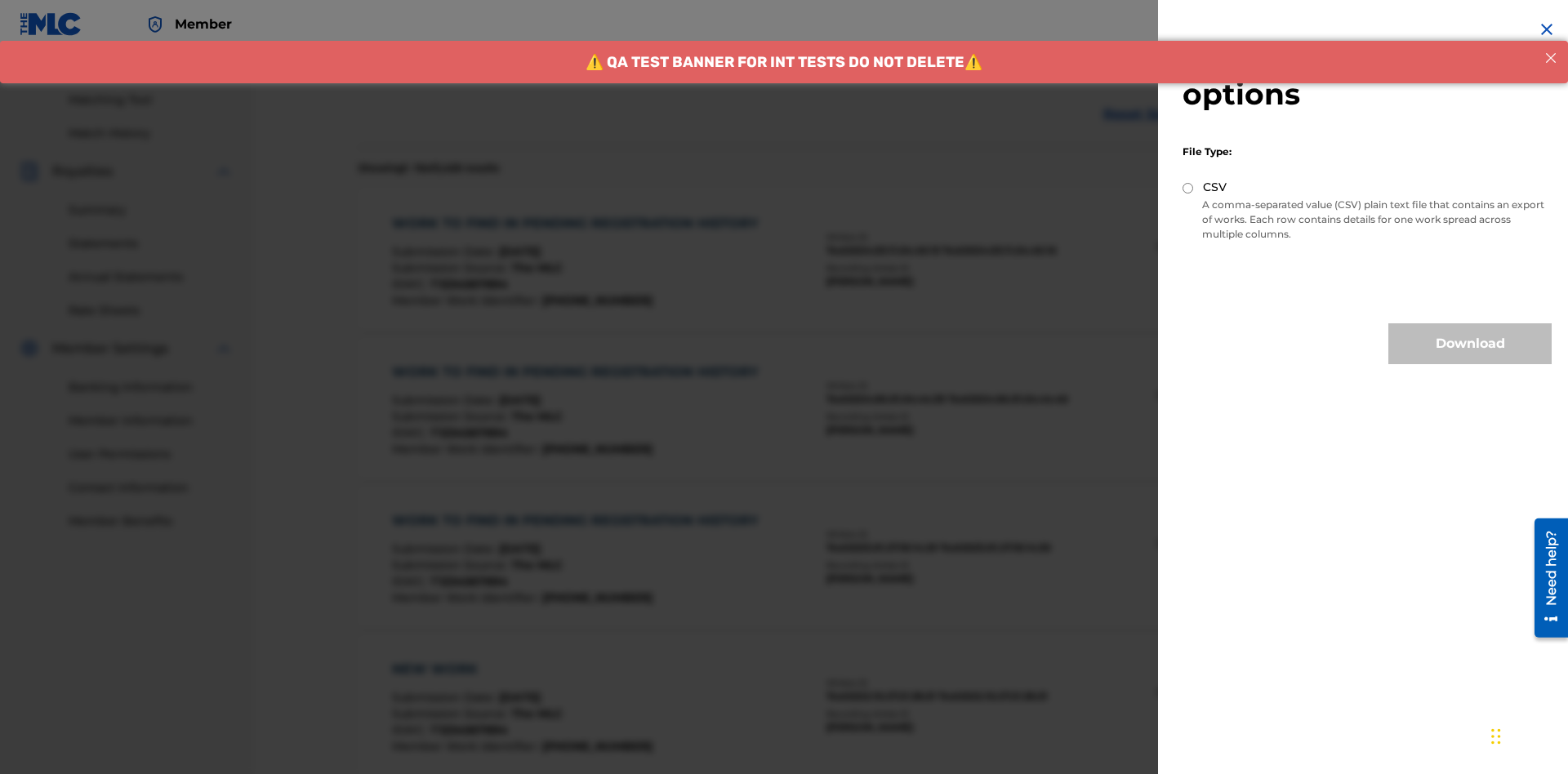
click at [1188, 188] on input "CSV" at bounding box center [1187, 188] width 11 height 11
radio input "true"
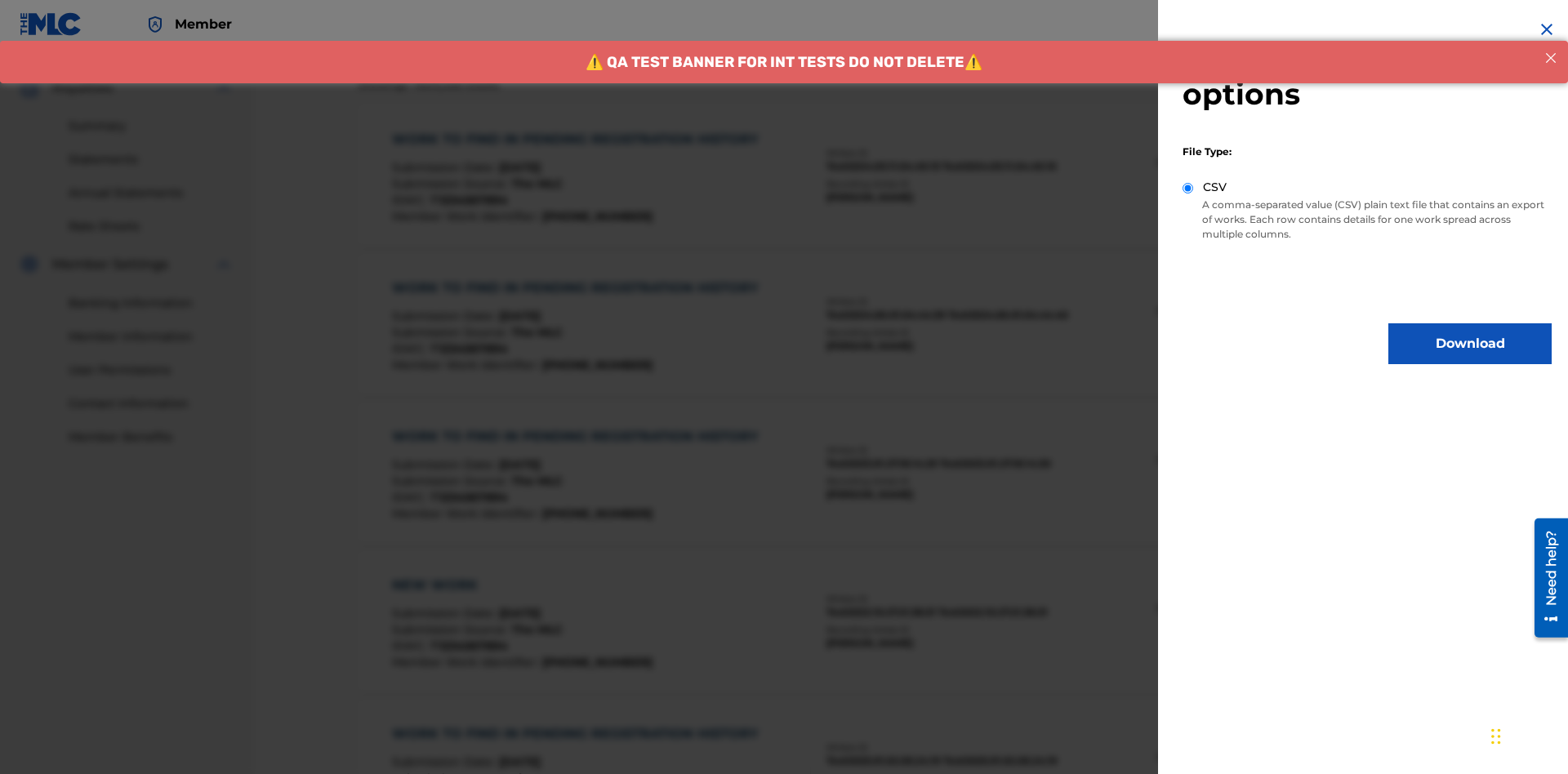
click at [1470, 343] on button "Download" at bounding box center [1469, 343] width 163 height 41
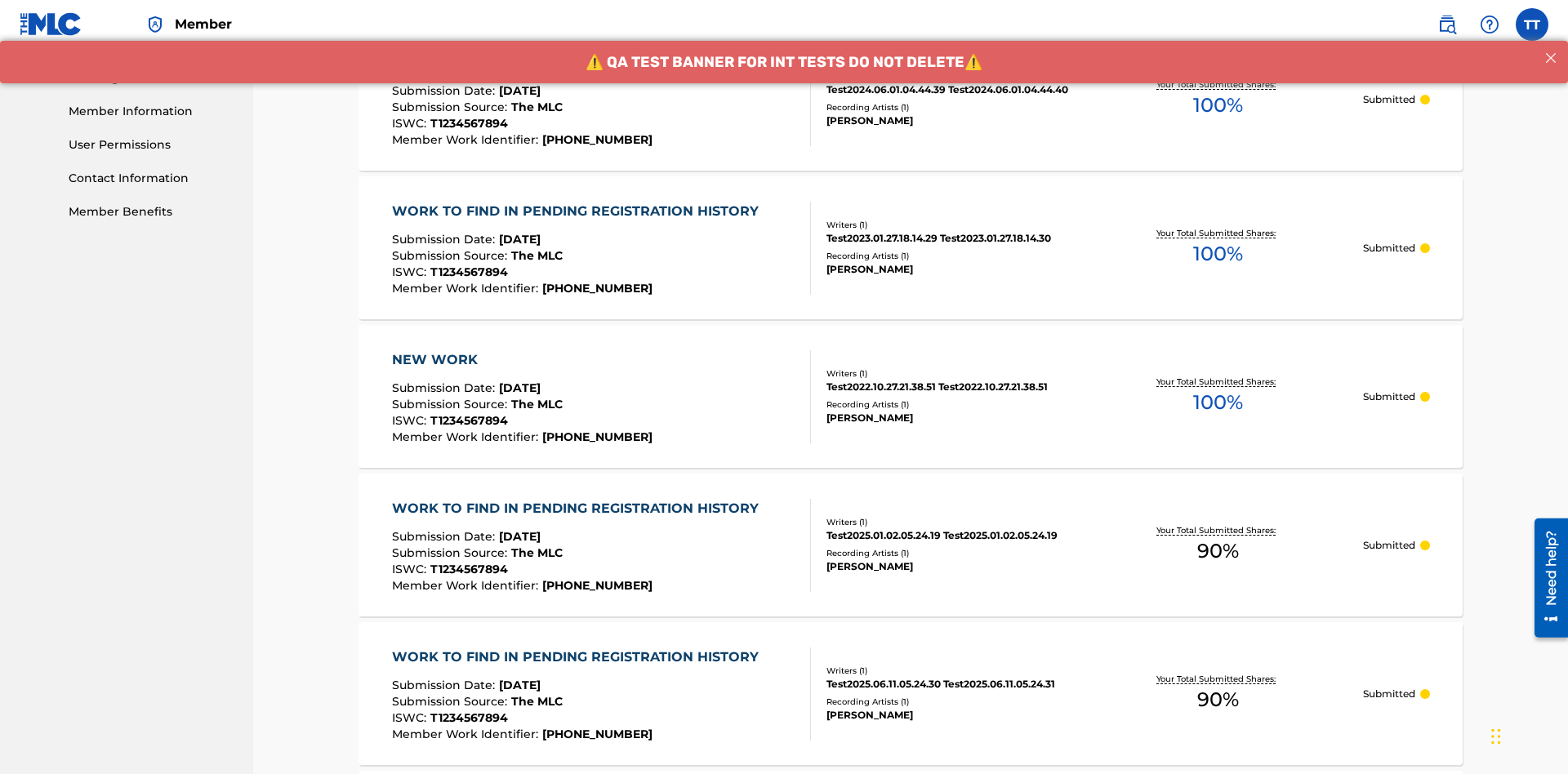
scroll to position [863, 0]
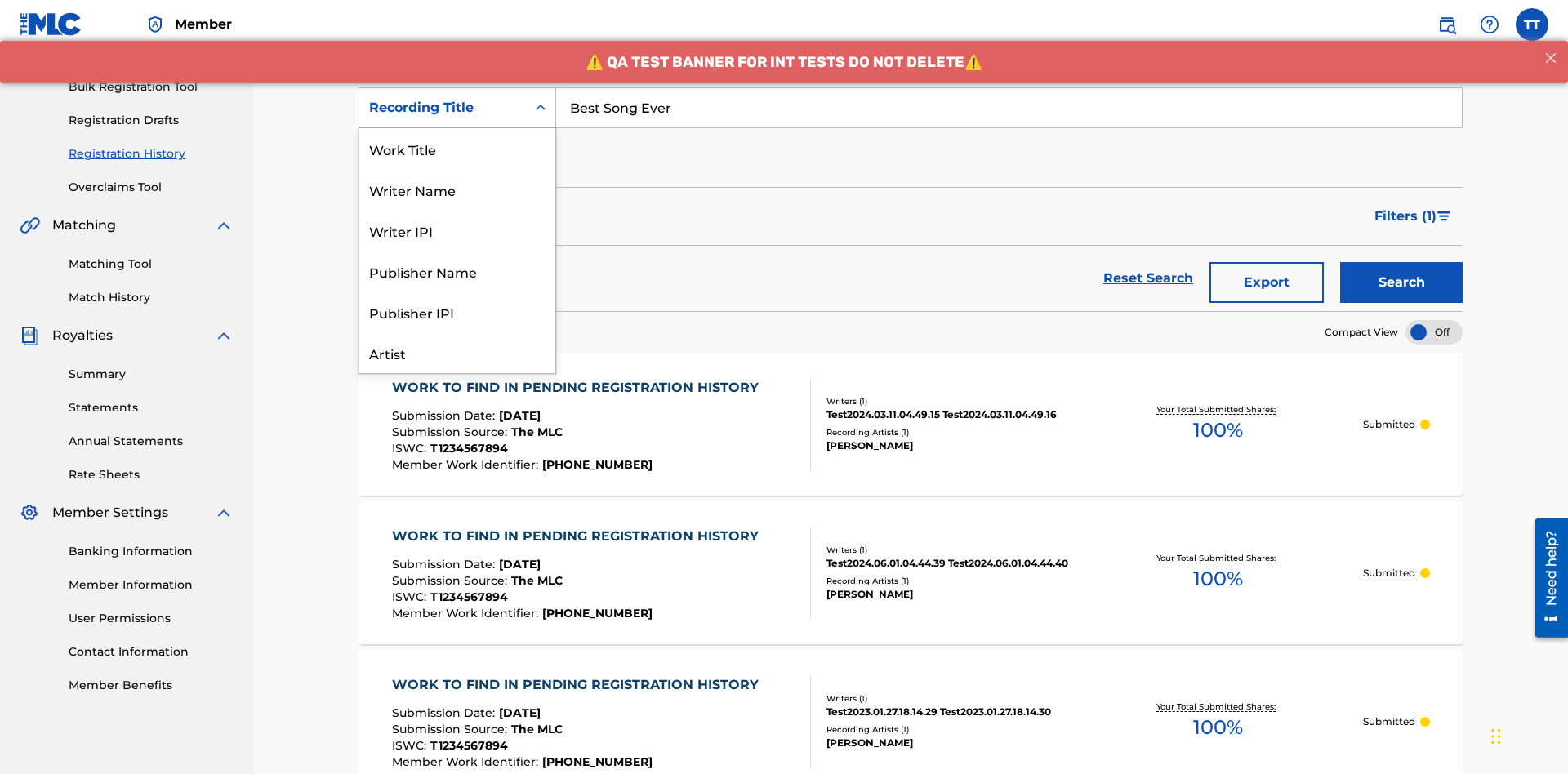
scroll to position [82, 0]
click at [458, 87] on div "Work Title" at bounding box center [458, 67] width 196 height 41
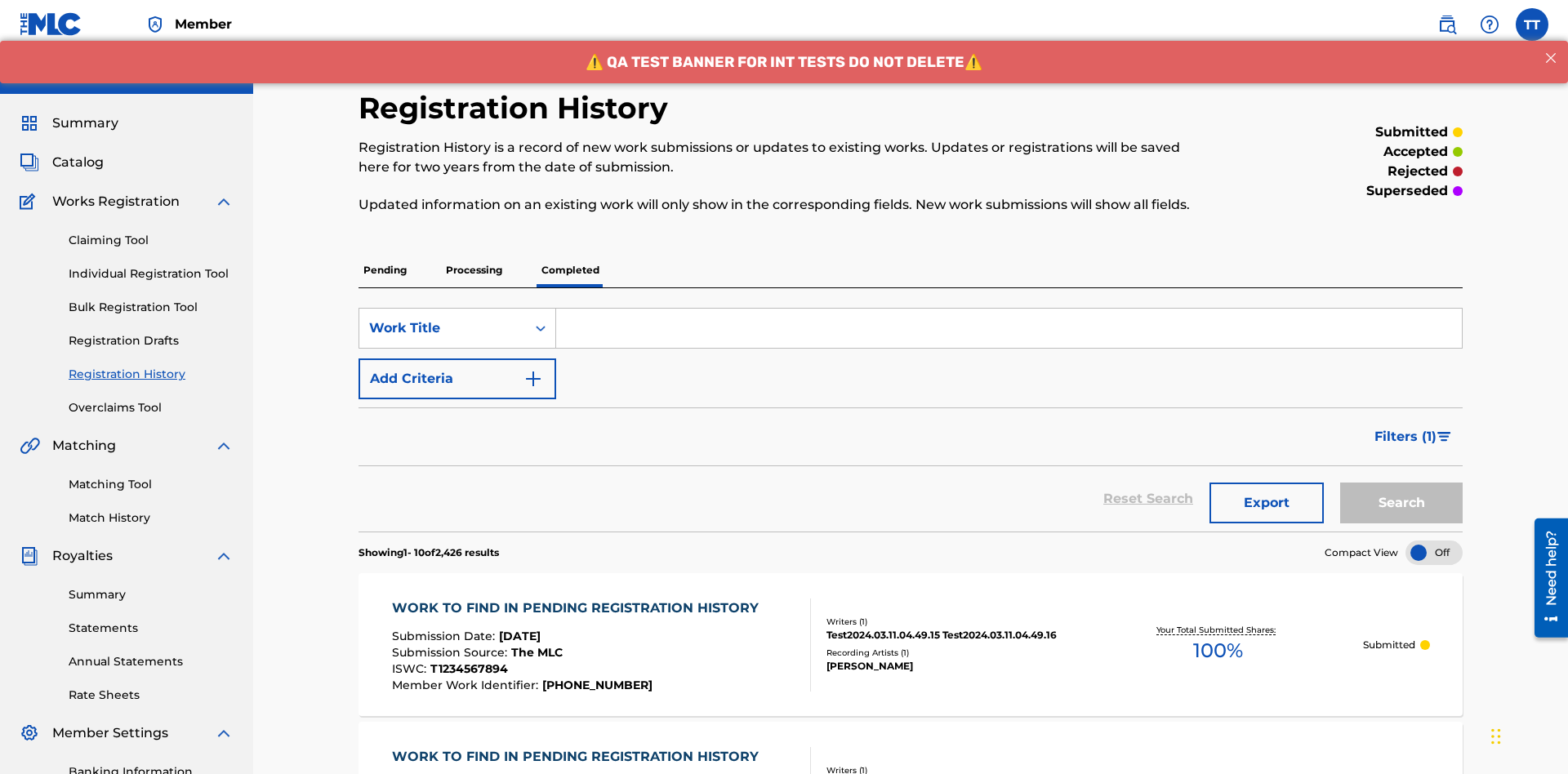
click at [1008, 309] on input "Search Form" at bounding box center [1009, 328] width 906 height 39
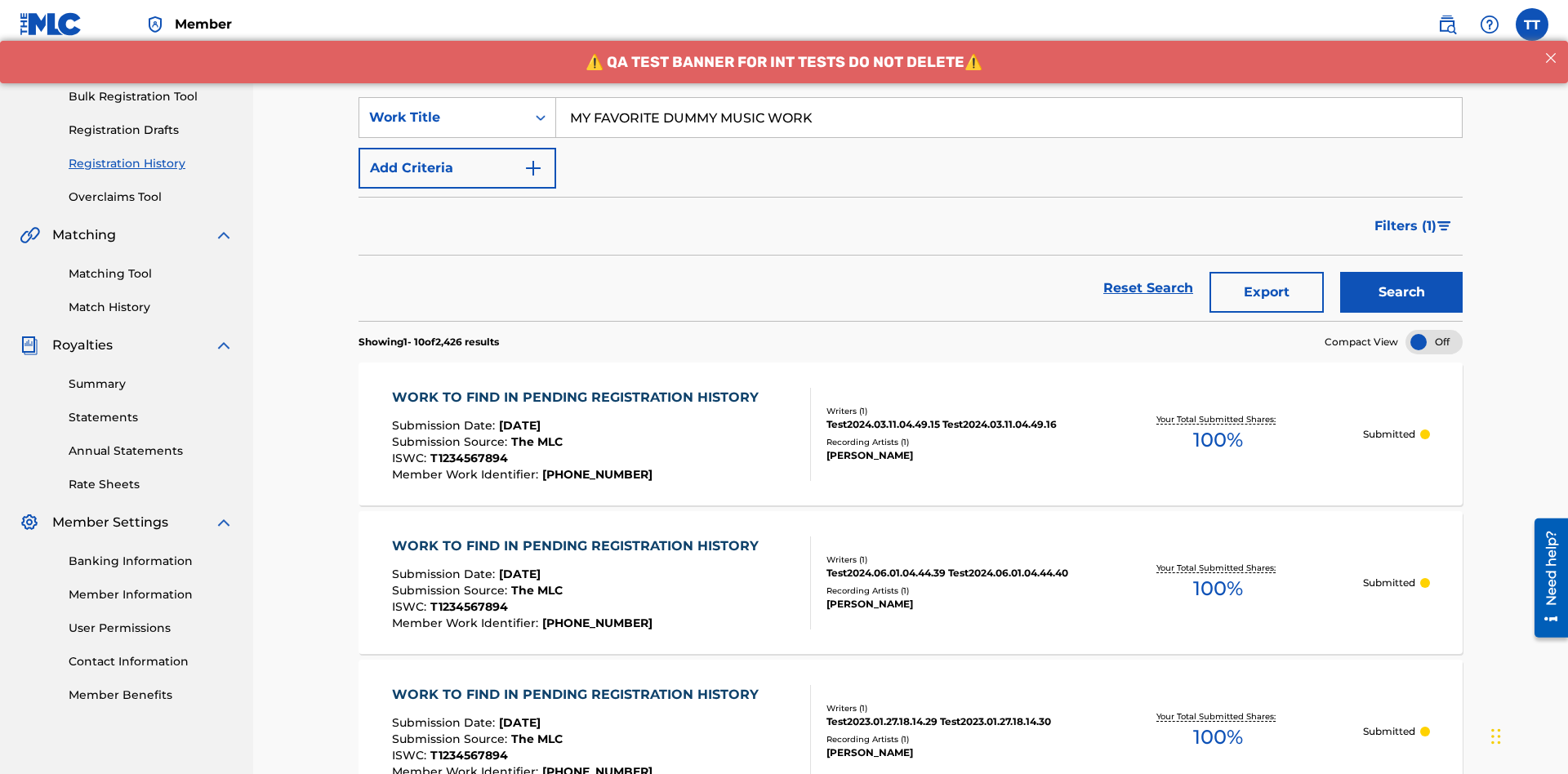
type input "MY FAVORITE DUMMY MUSIC WORK"
click at [1401, 272] on button "Search" at bounding box center [1401, 293] width 123 height 41
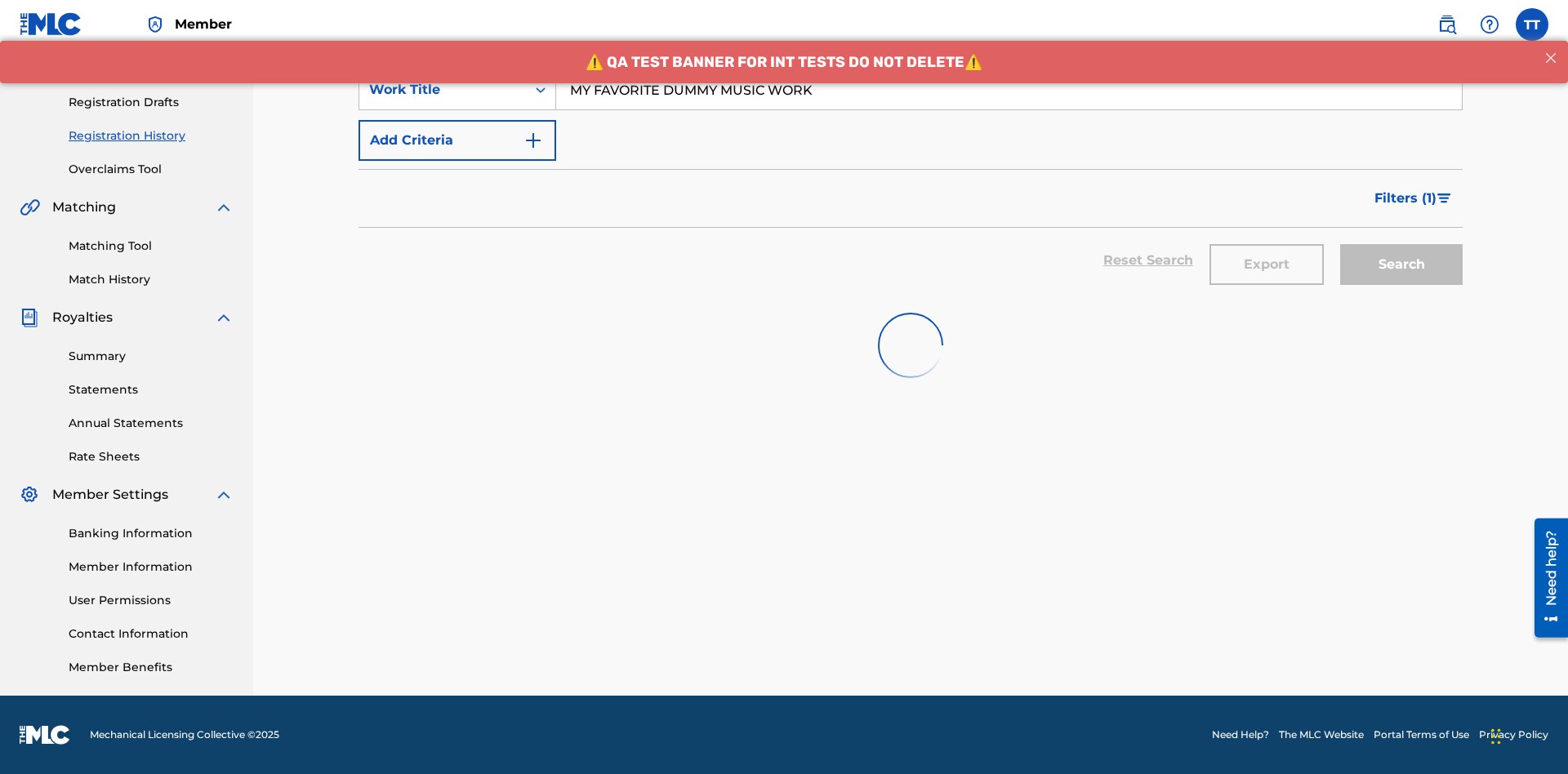
click at [1267, 244] on button "Export" at bounding box center [1266, 265] width 114 height 41
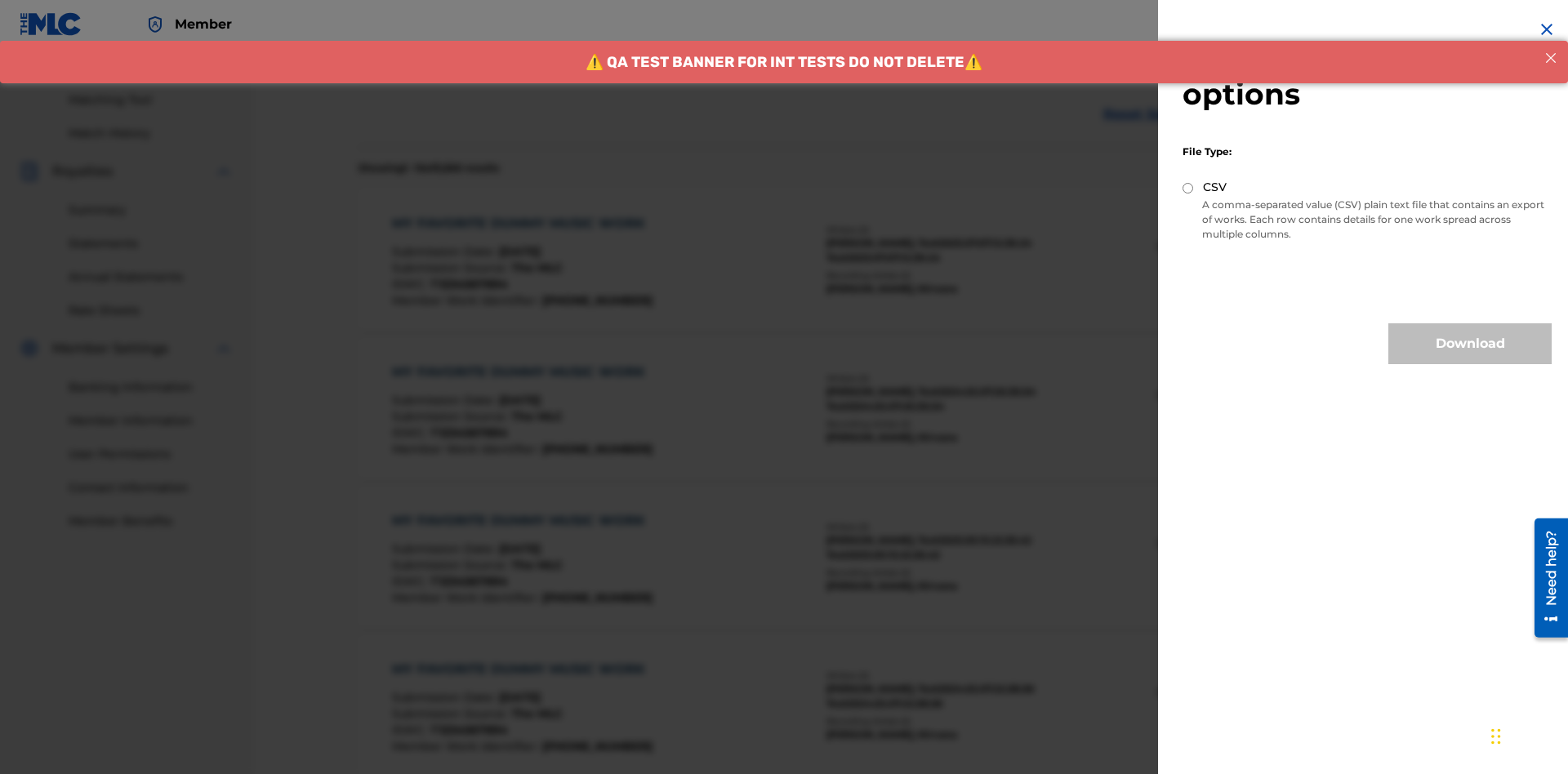
click at [1188, 188] on input "CSV" at bounding box center [1187, 188] width 11 height 11
radio input "true"
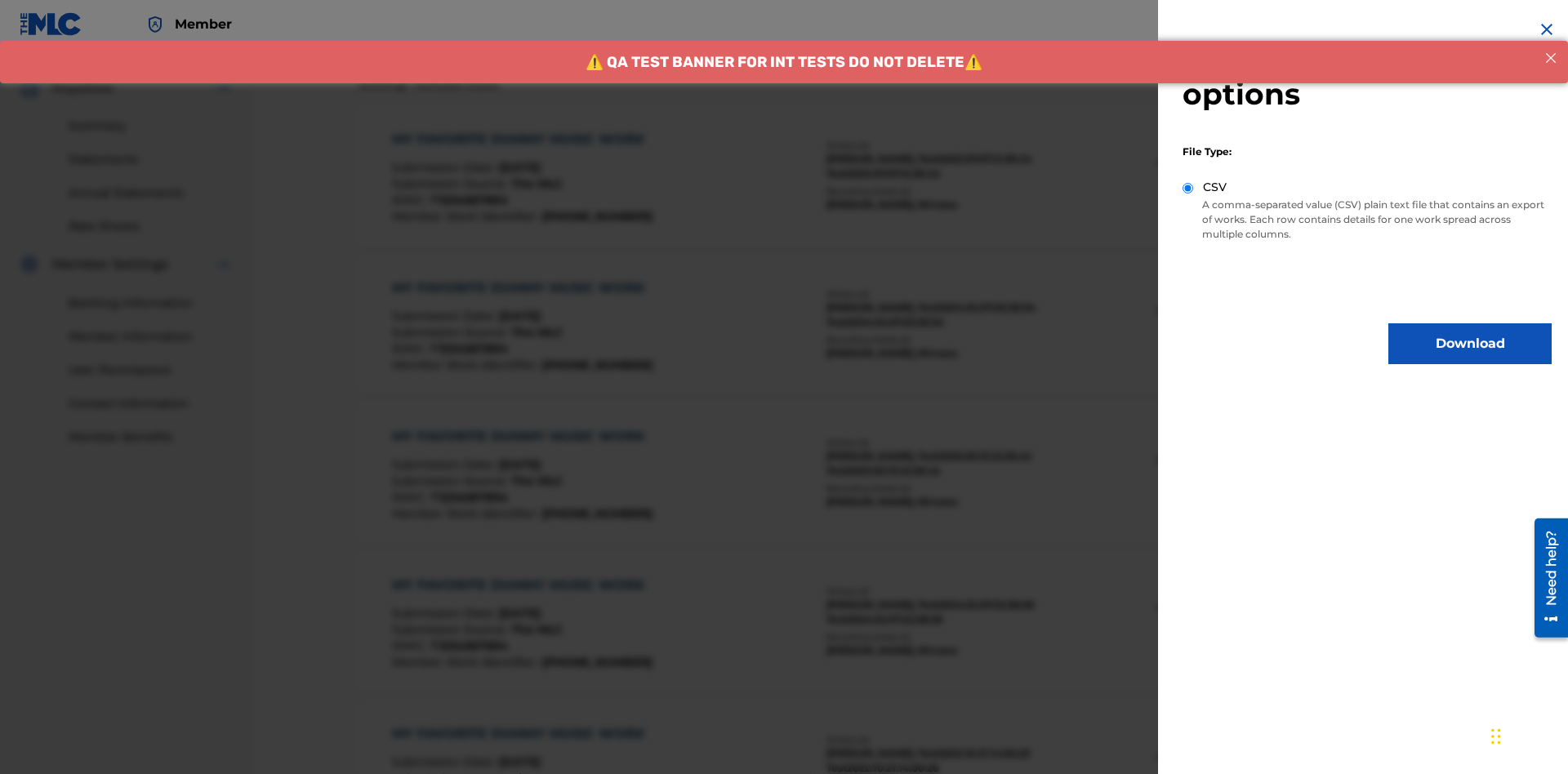
click at [1470, 343] on button "Download" at bounding box center [1469, 343] width 163 height 41
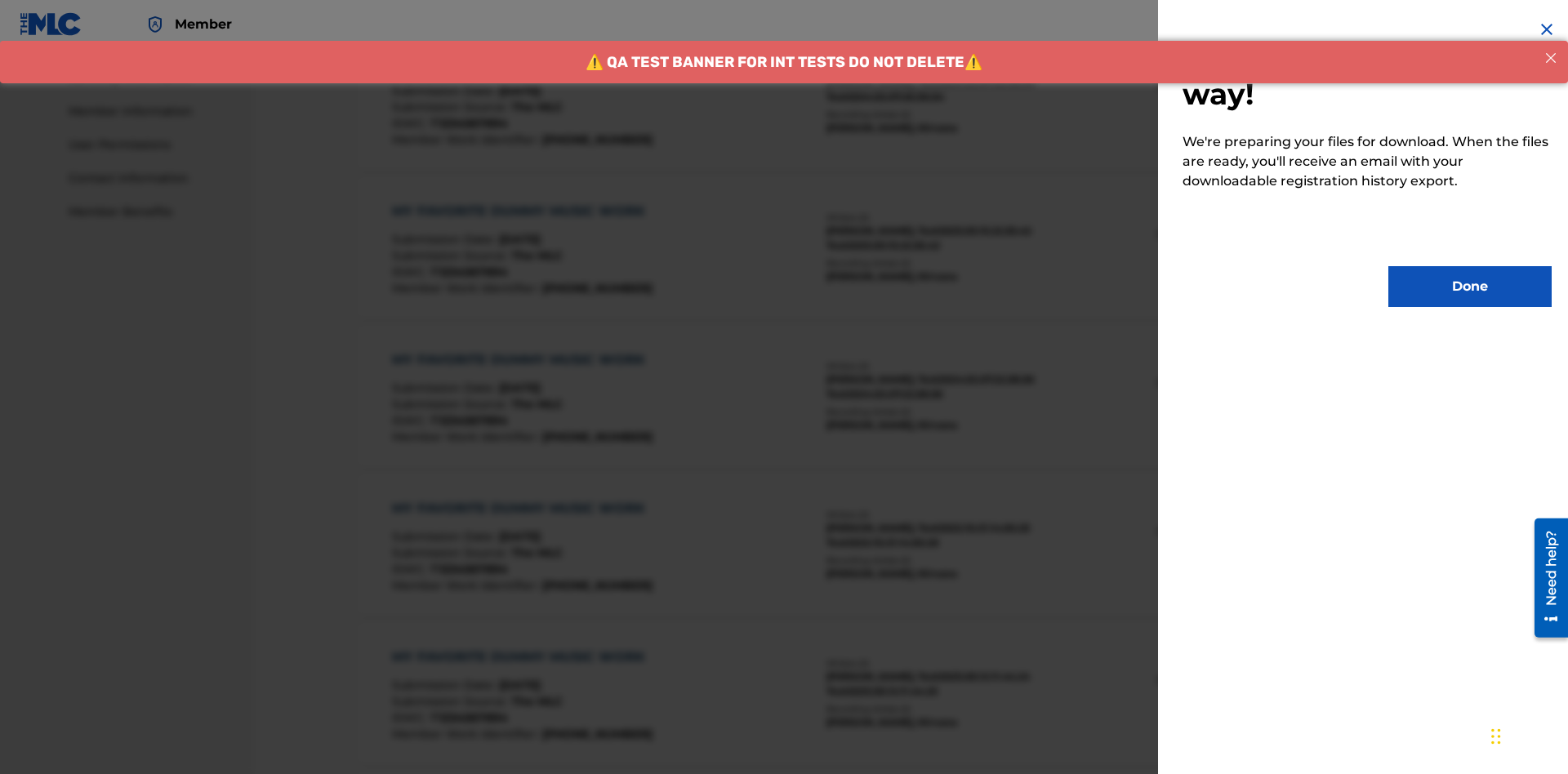
click at [1470, 287] on button "Done" at bounding box center [1469, 287] width 163 height 41
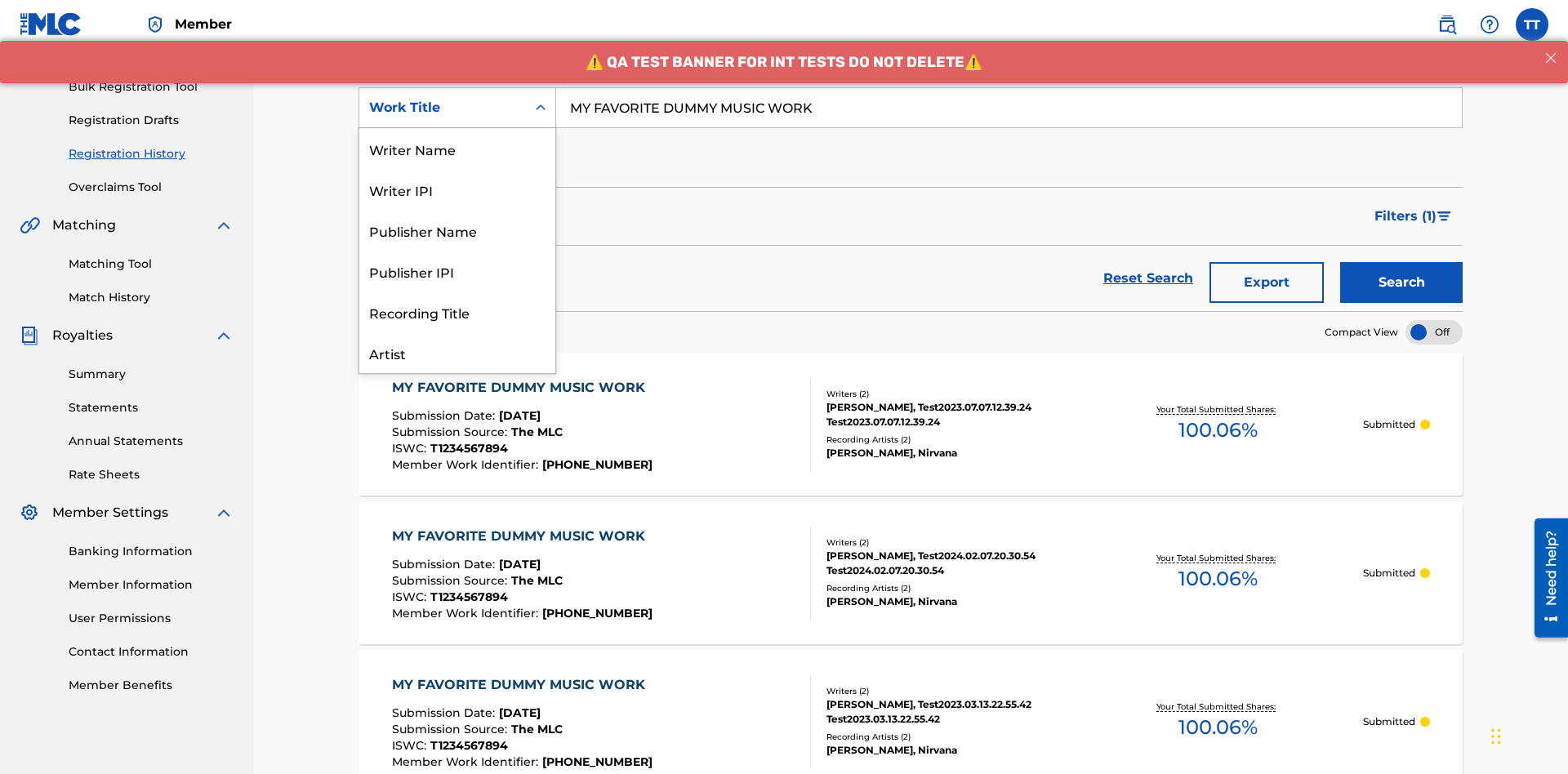
scroll to position [82, 0]
click at [458, 87] on div "Writer Name" at bounding box center [458, 67] width 196 height 41
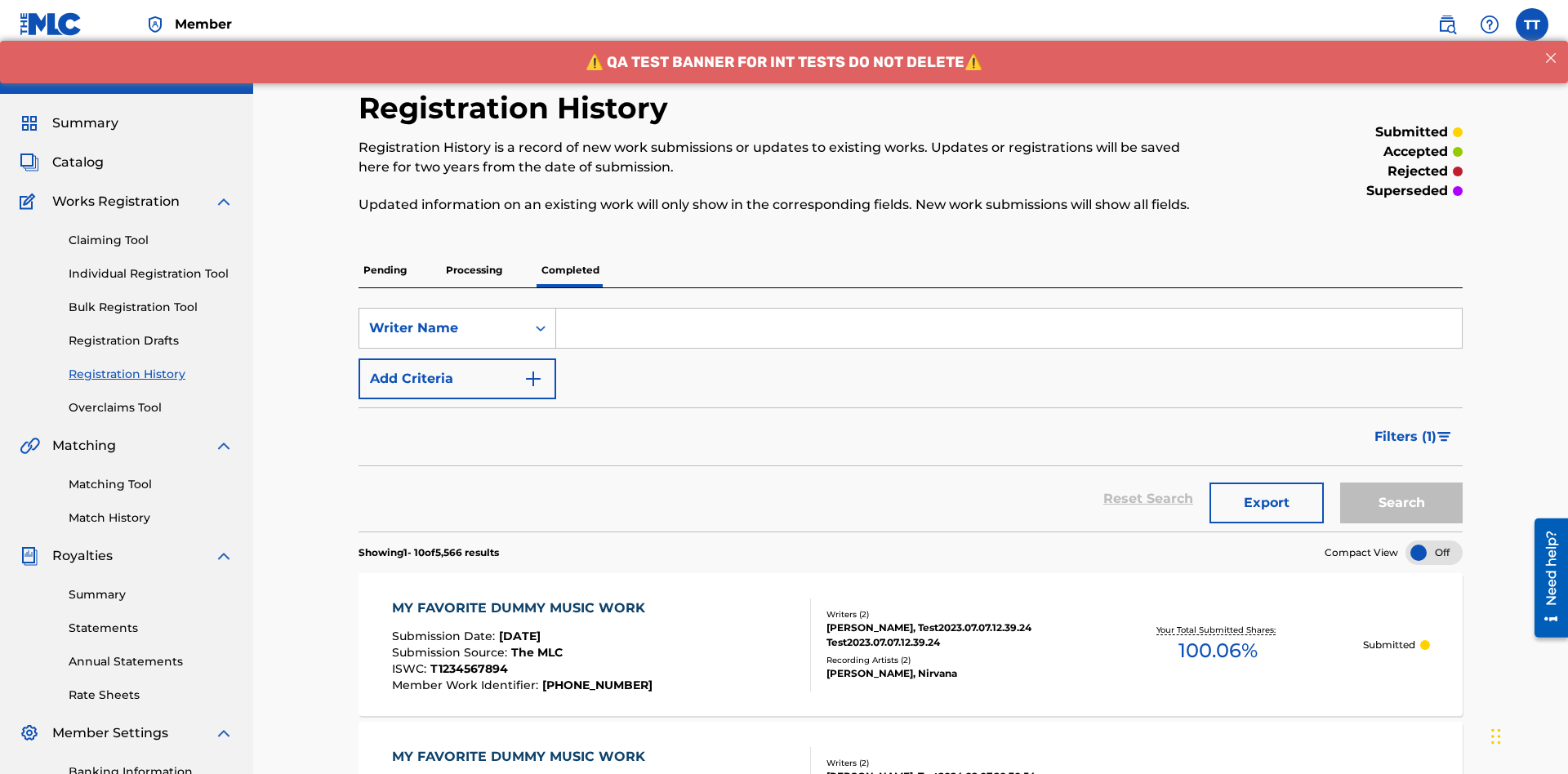
click at [1008, 309] on input "Search Form" at bounding box center [1009, 328] width 906 height 39
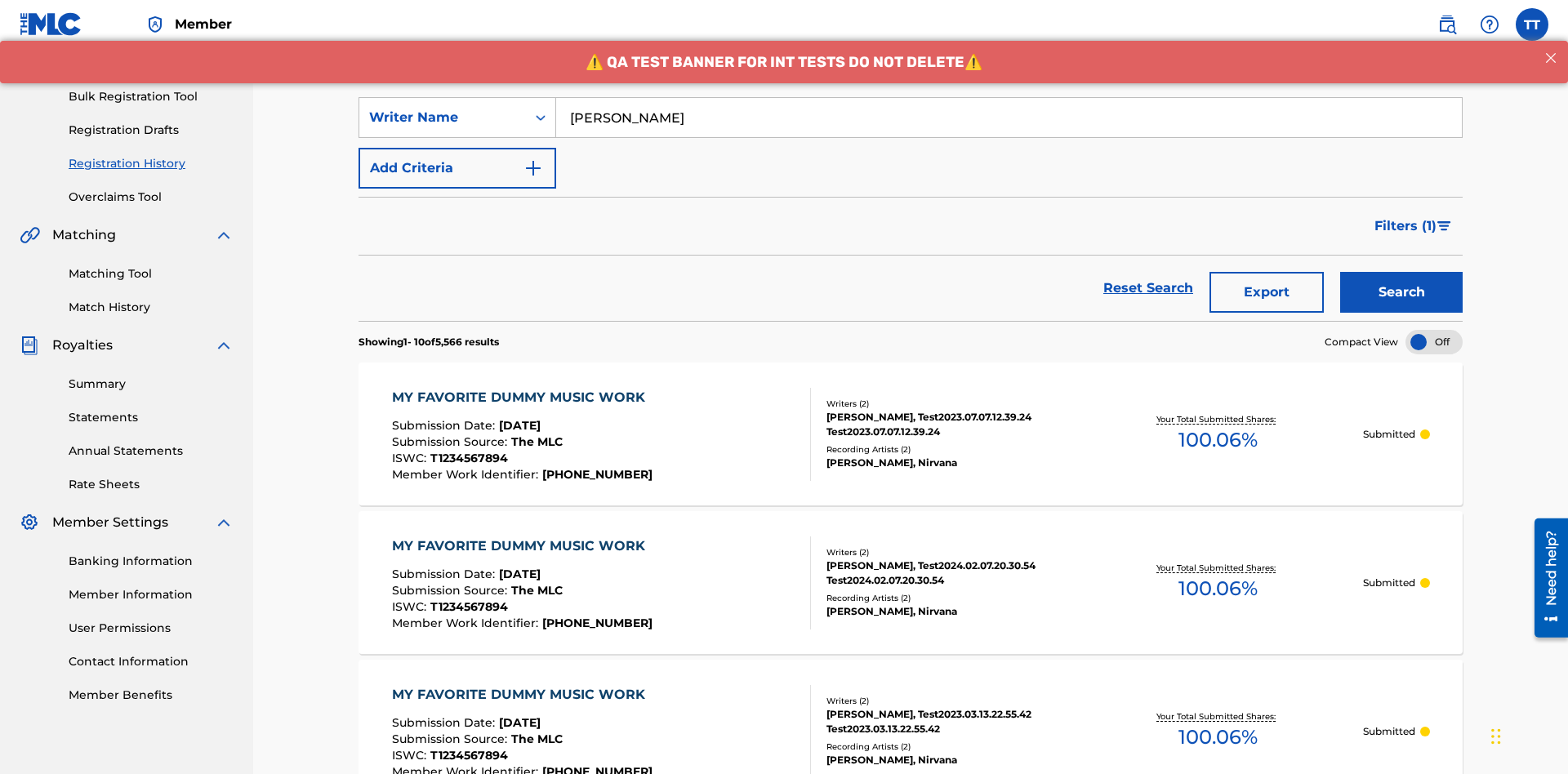
type input "BERKOWITZ"
click at [1401, 272] on button "Search" at bounding box center [1401, 293] width 123 height 41
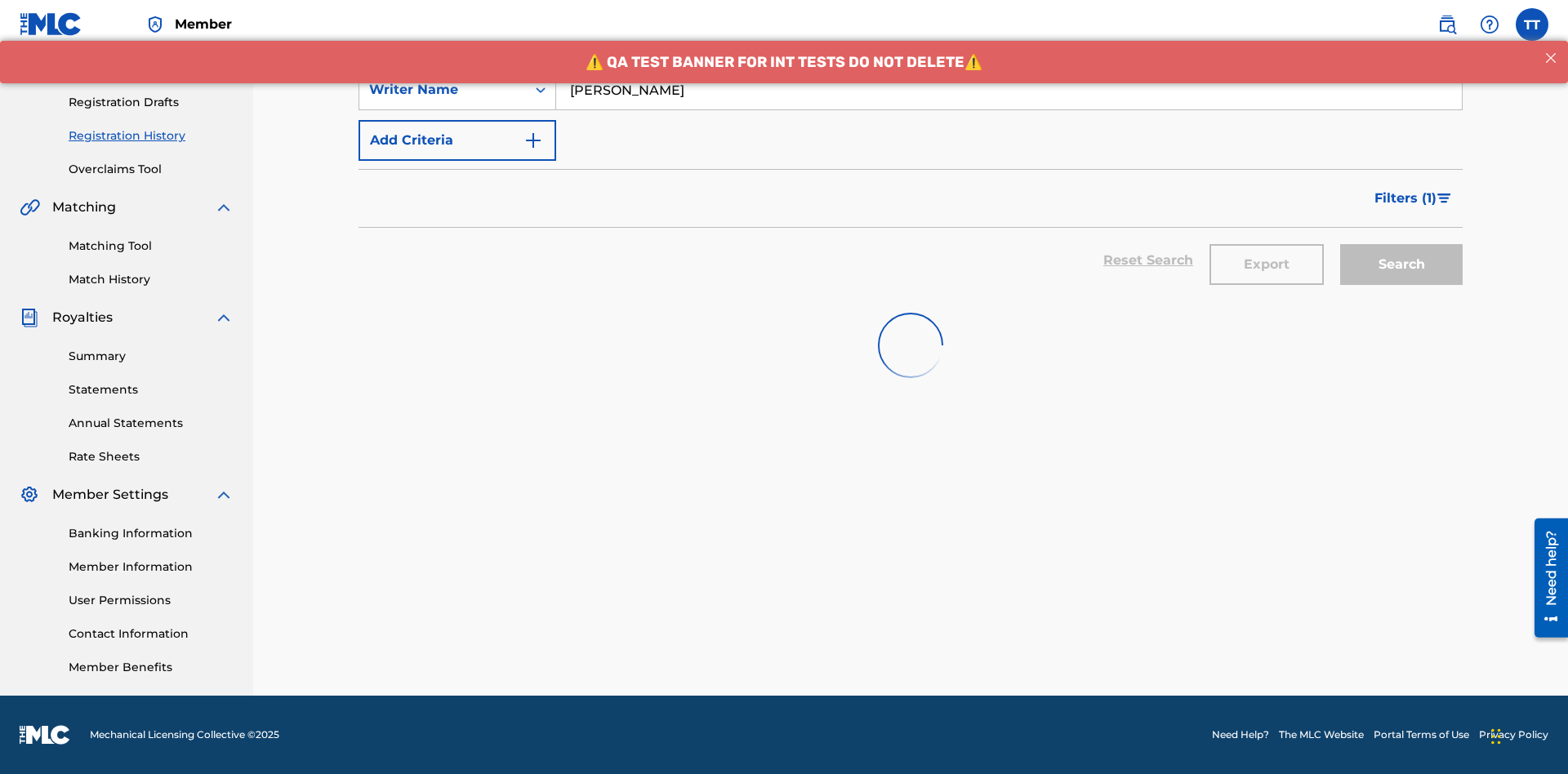
click at [1267, 244] on button "Export" at bounding box center [1266, 265] width 114 height 41
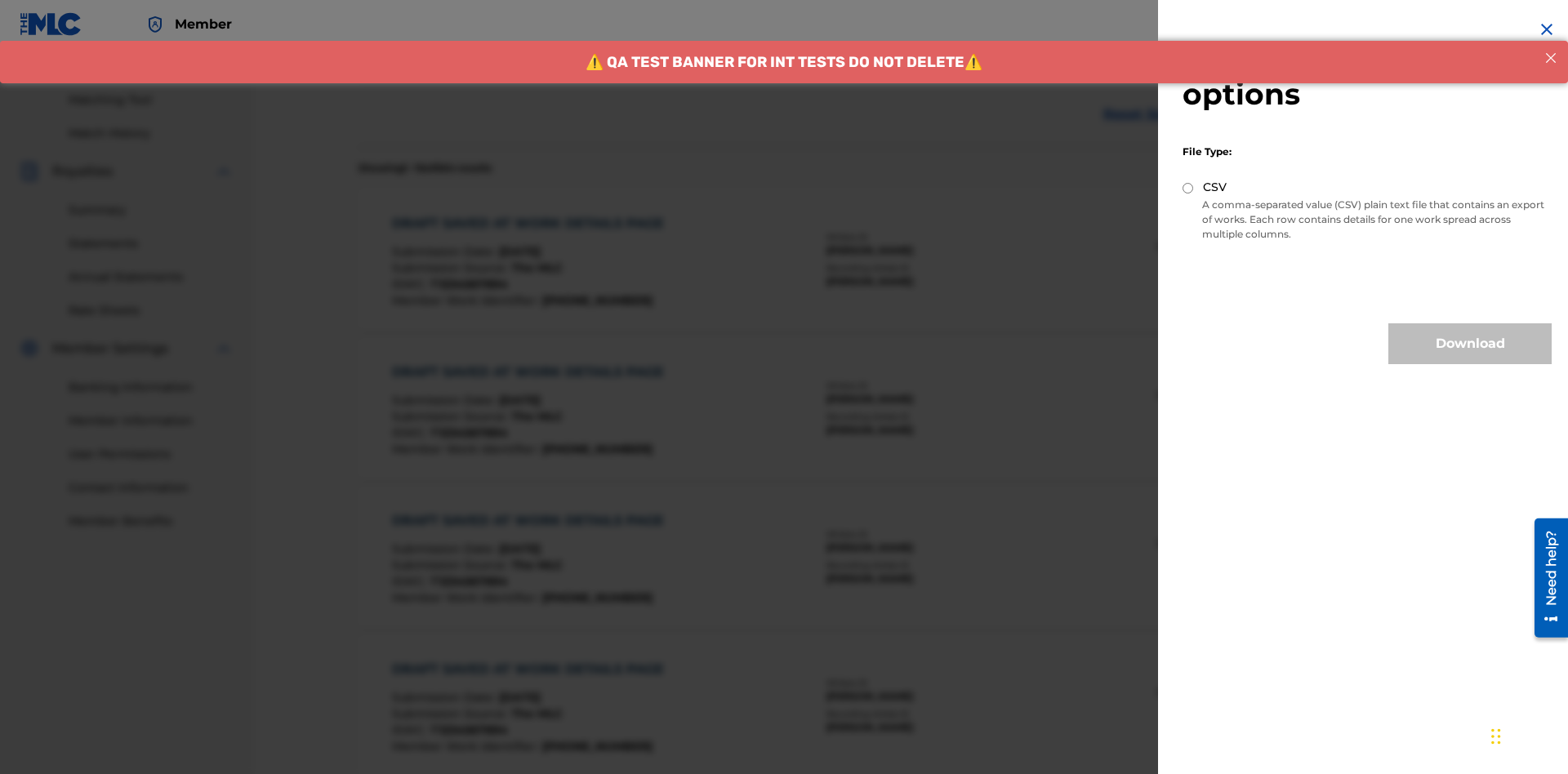
click at [1188, 188] on input "CSV" at bounding box center [1187, 188] width 11 height 11
radio input "true"
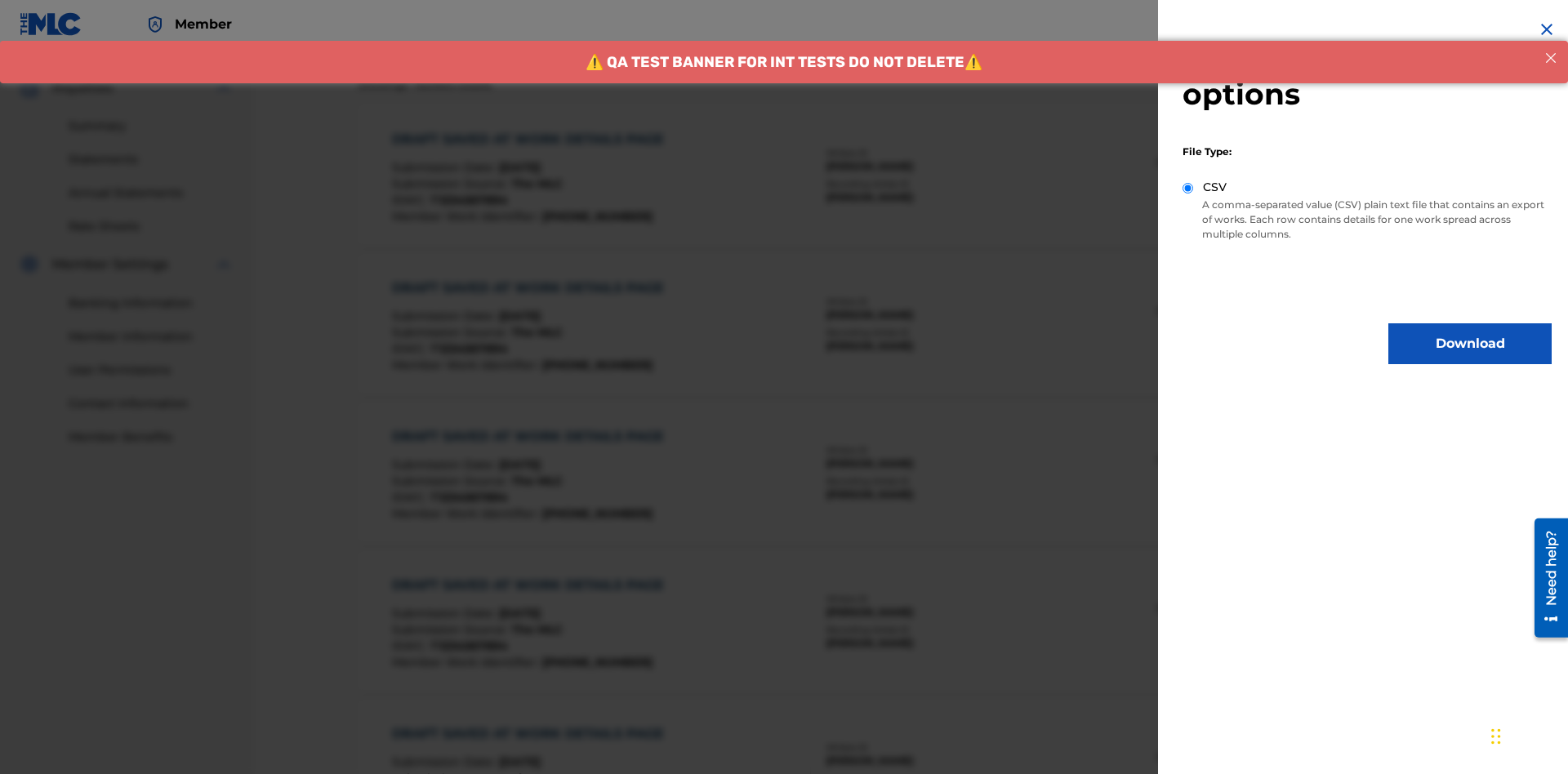
click at [1470, 343] on button "Download" at bounding box center [1469, 343] width 163 height 41
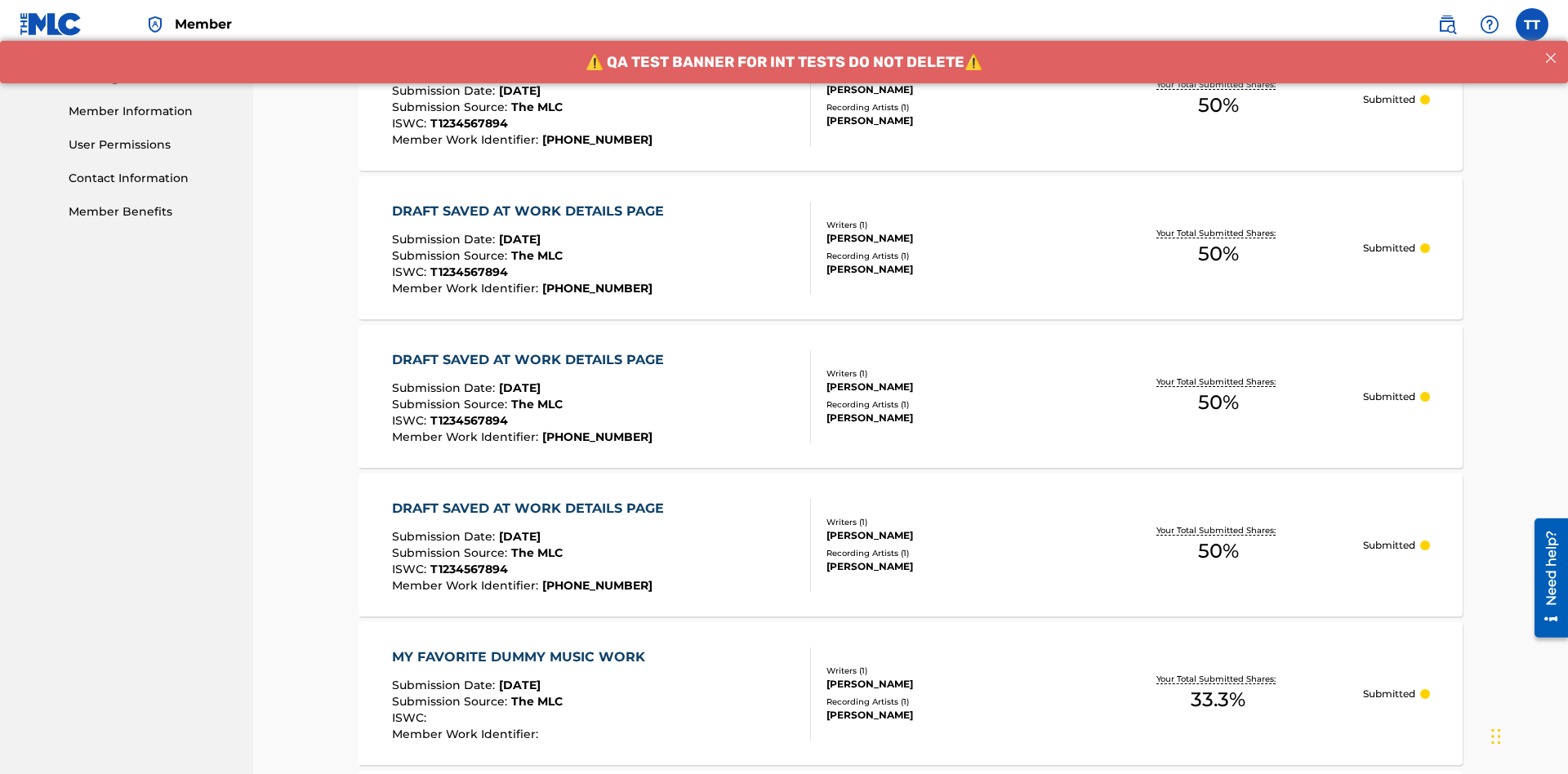
scroll to position [863, 0]
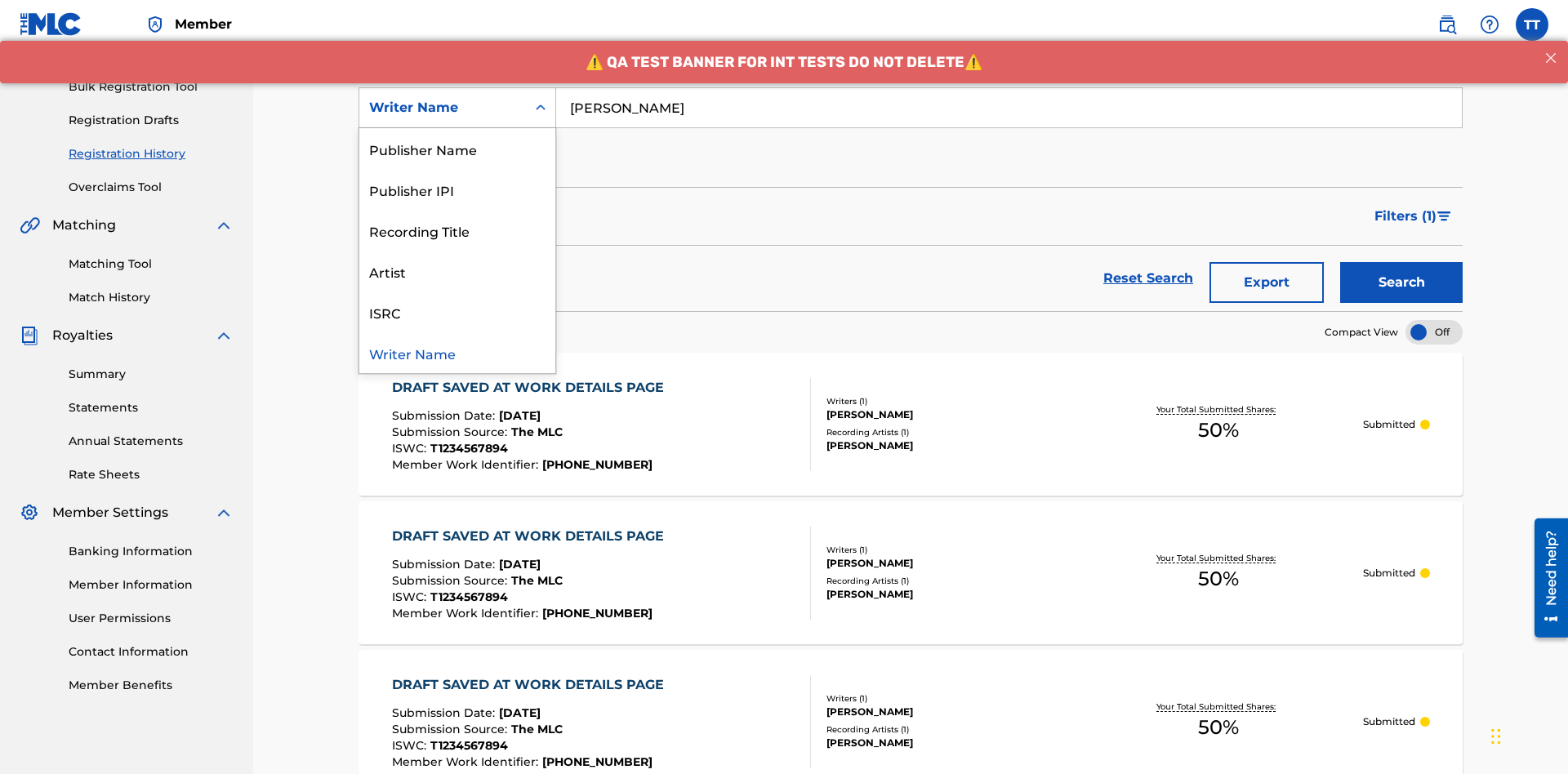
click at [458, 129] on div "Writer IPI" at bounding box center [458, 107] width 196 height 41
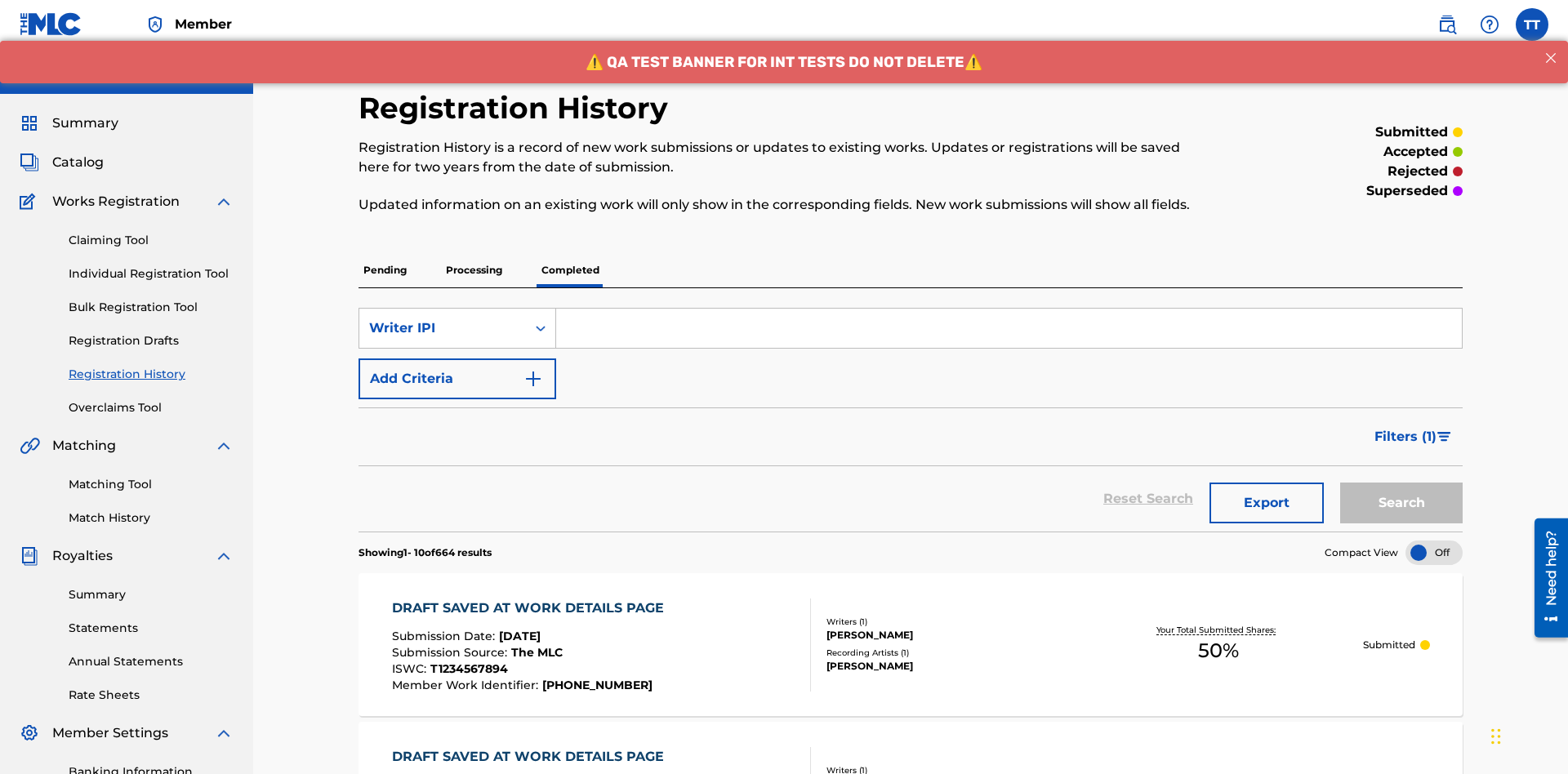
click at [1008, 309] on input "Search Form" at bounding box center [1009, 328] width 906 height 39
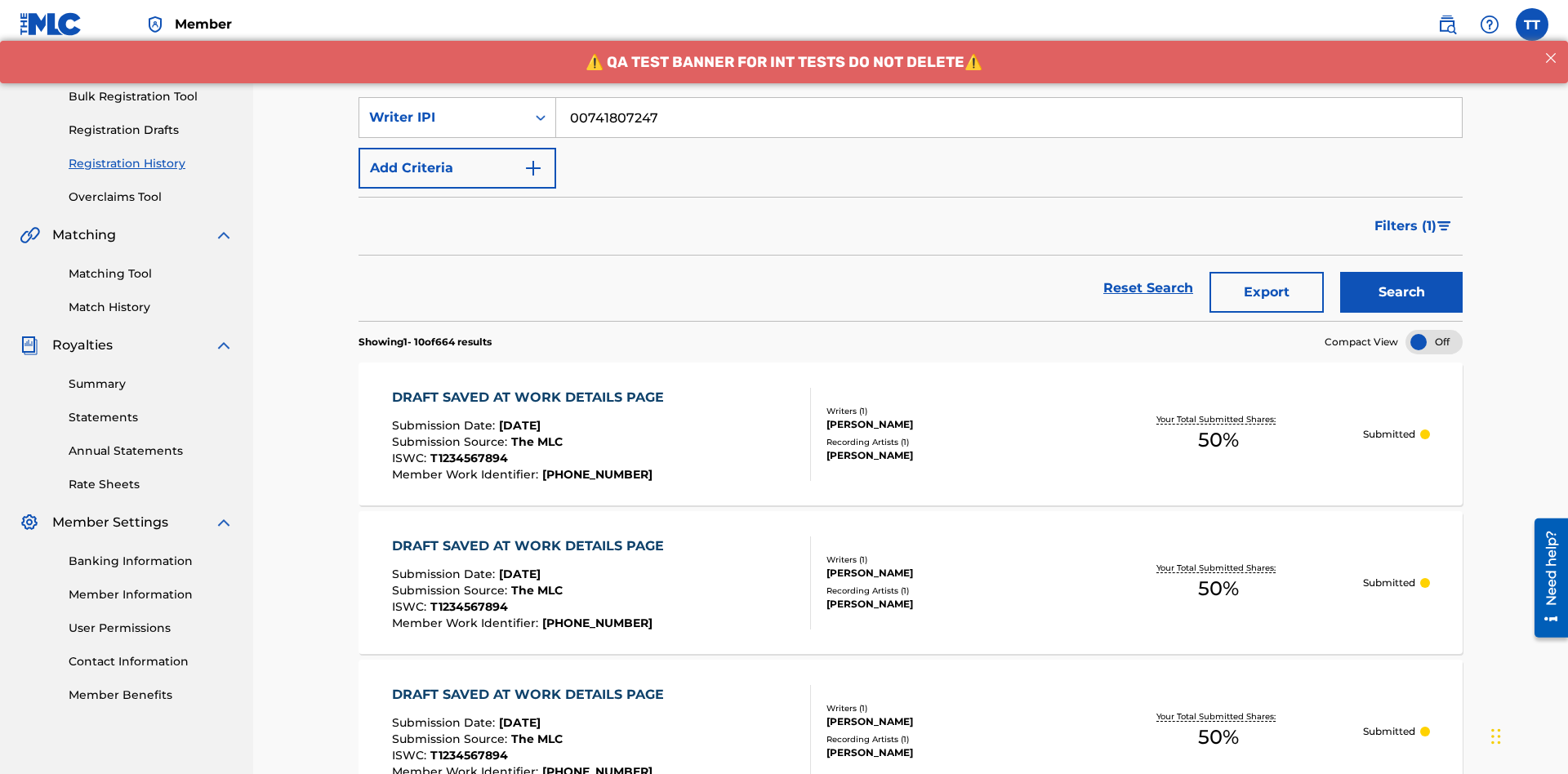
type input "00741807247"
click at [1401, 272] on button "Search" at bounding box center [1401, 293] width 123 height 41
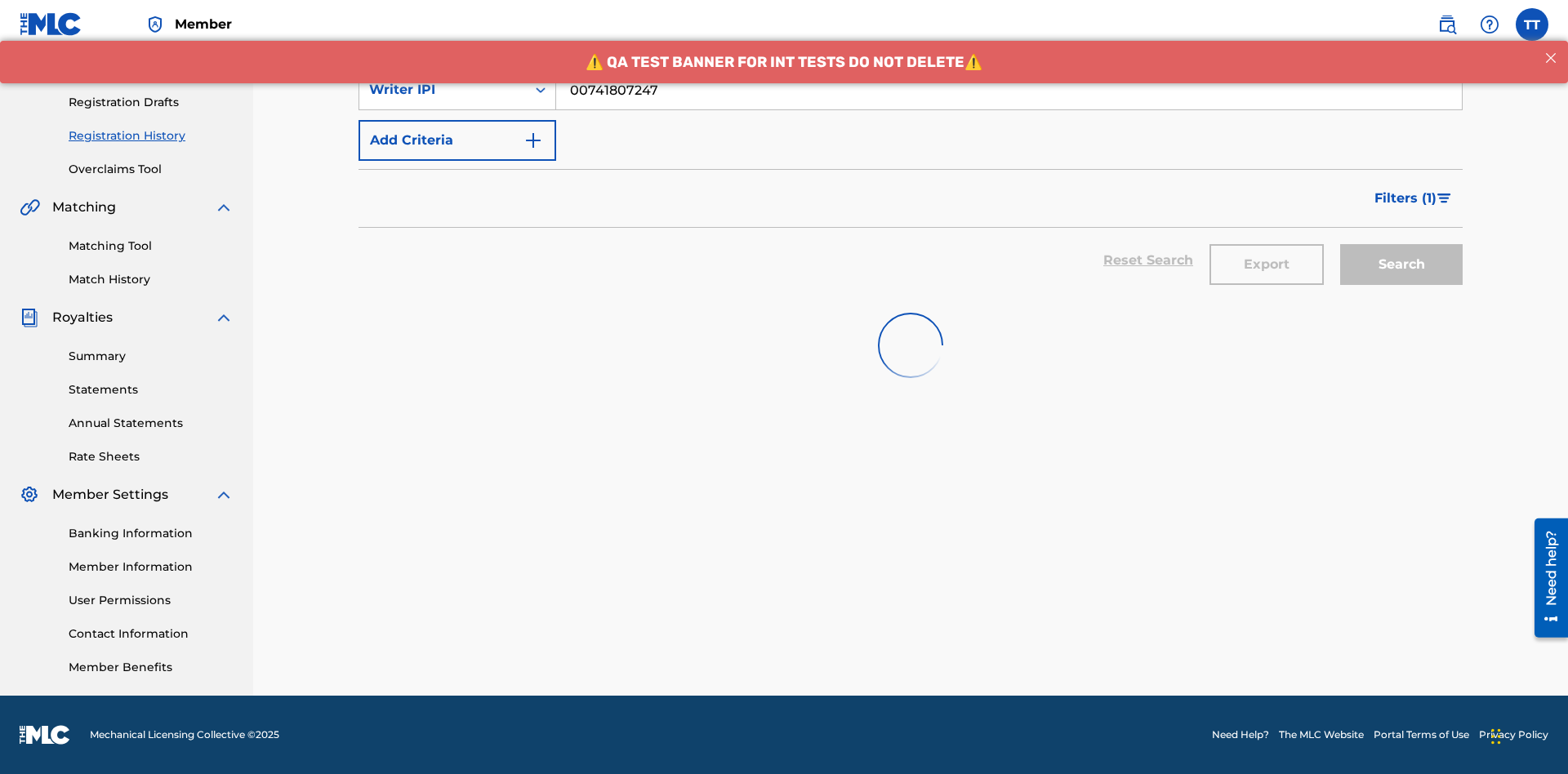
click at [1267, 244] on button "Export" at bounding box center [1266, 265] width 114 height 41
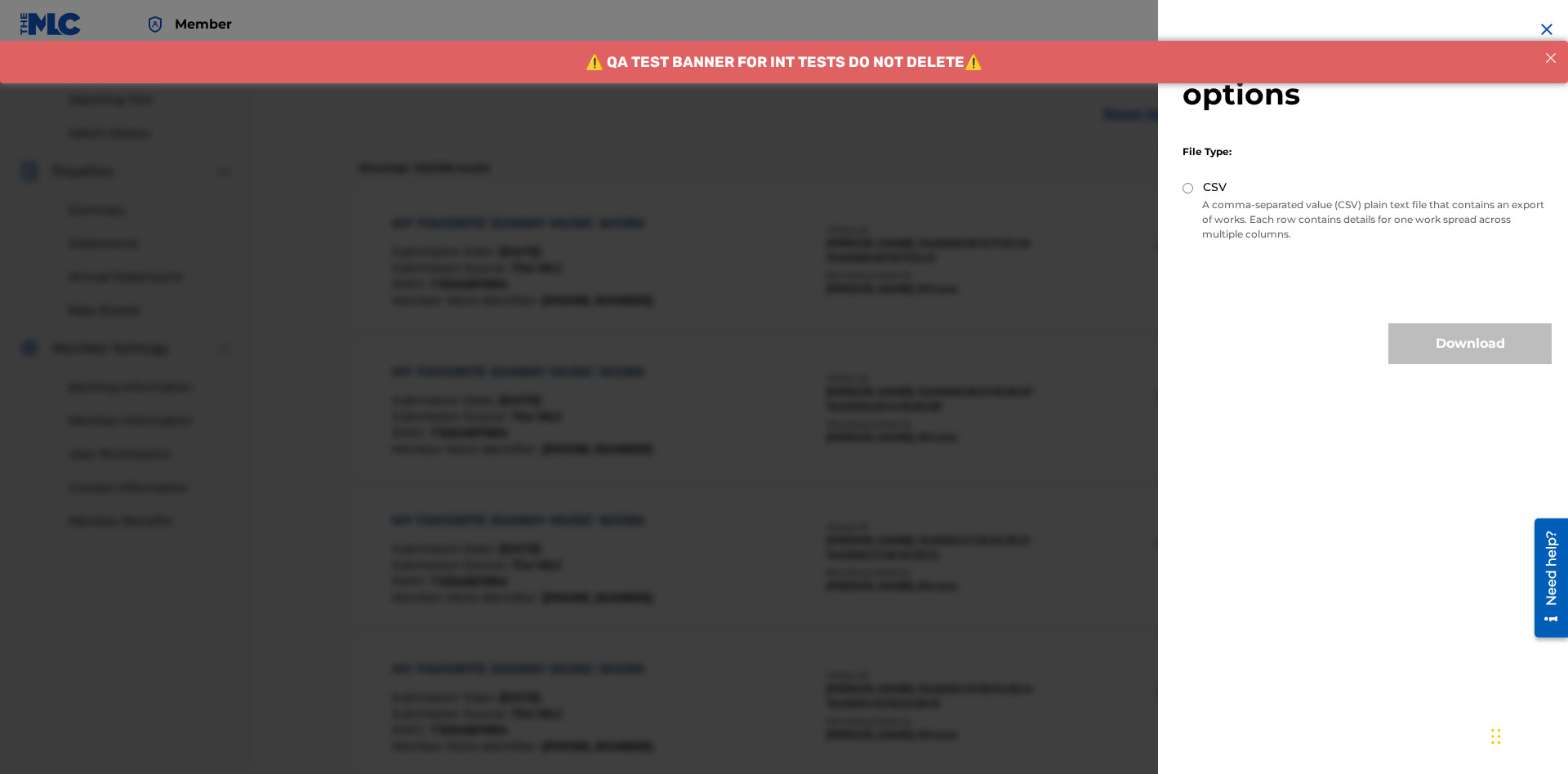
click at [1188, 188] on input "CSV" at bounding box center [1187, 188] width 11 height 11
radio input "true"
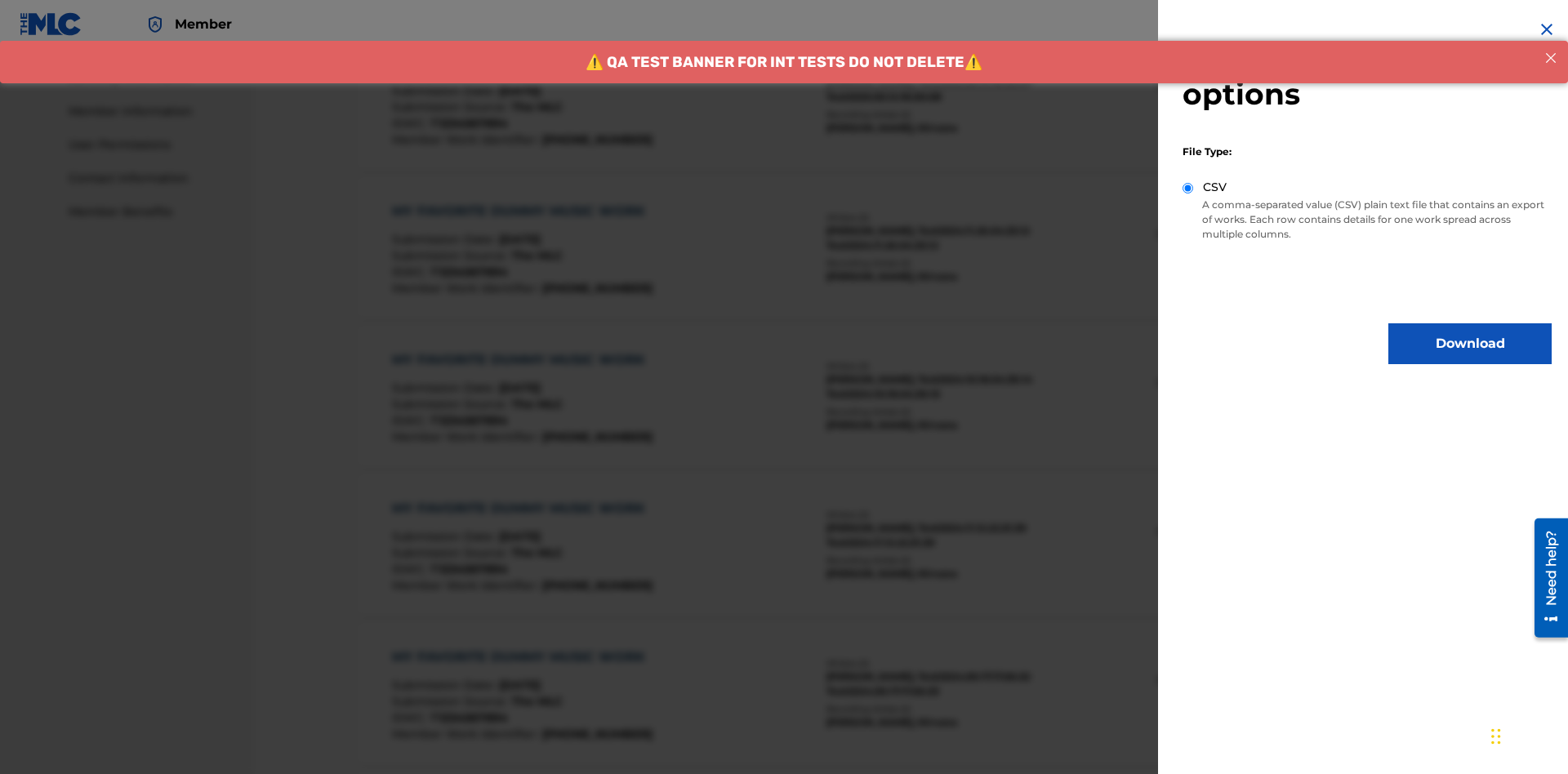
click at [1470, 343] on button "Download" at bounding box center [1469, 343] width 163 height 41
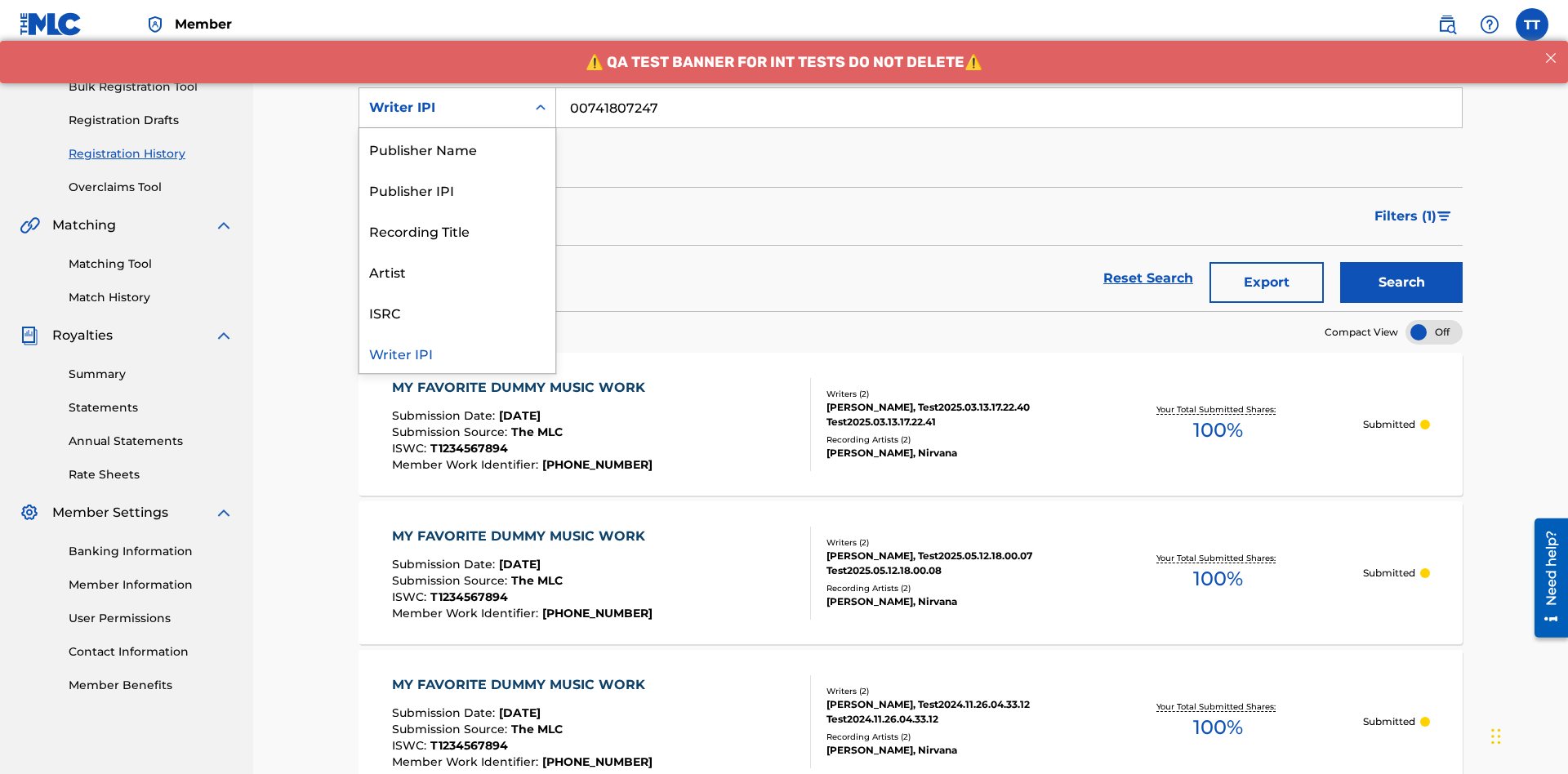
click at [458, 149] on div "Publisher Name" at bounding box center [458, 149] width 196 height 41
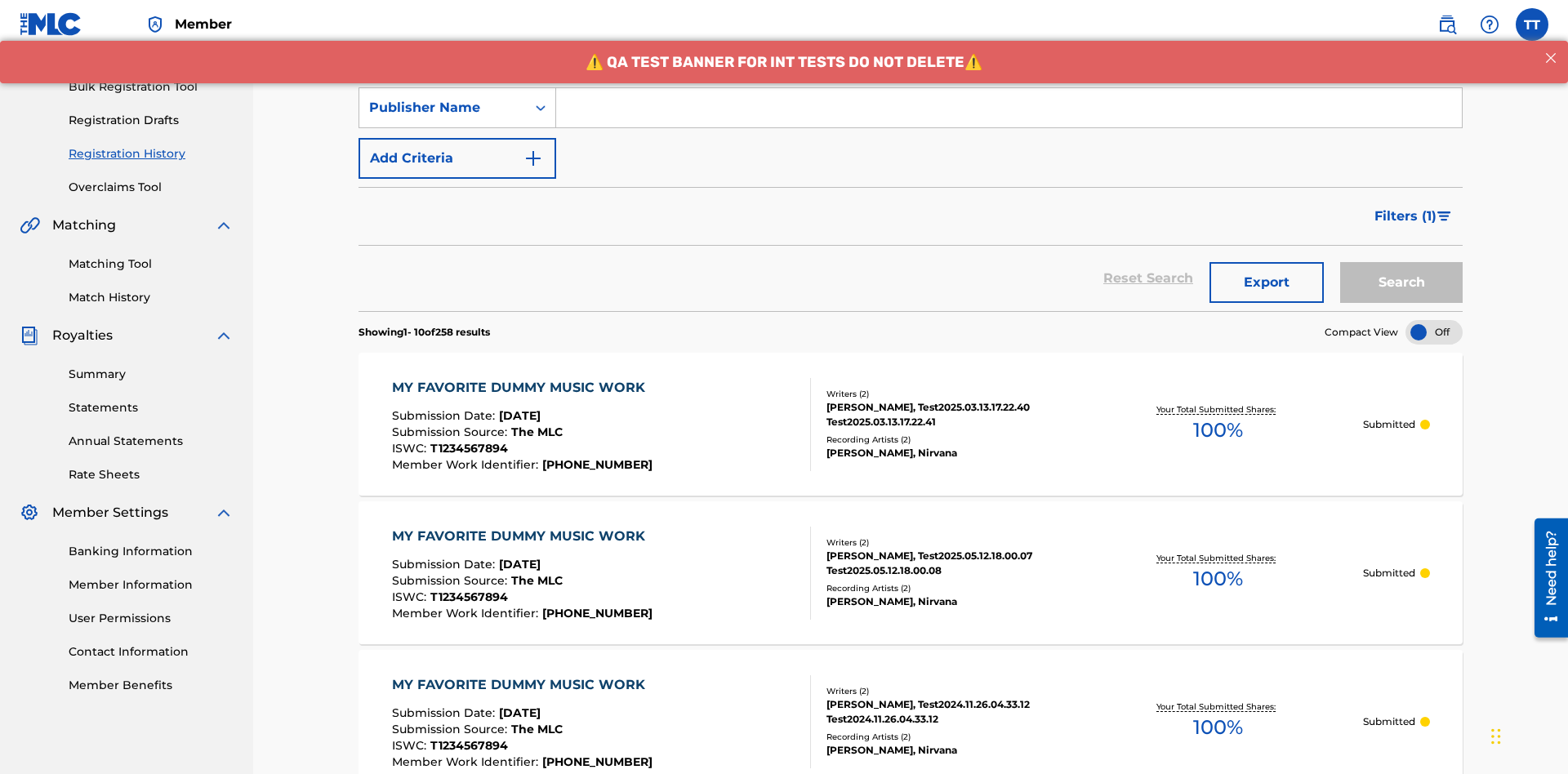
click at [1008, 118] on input "Search Form" at bounding box center [1009, 107] width 906 height 39
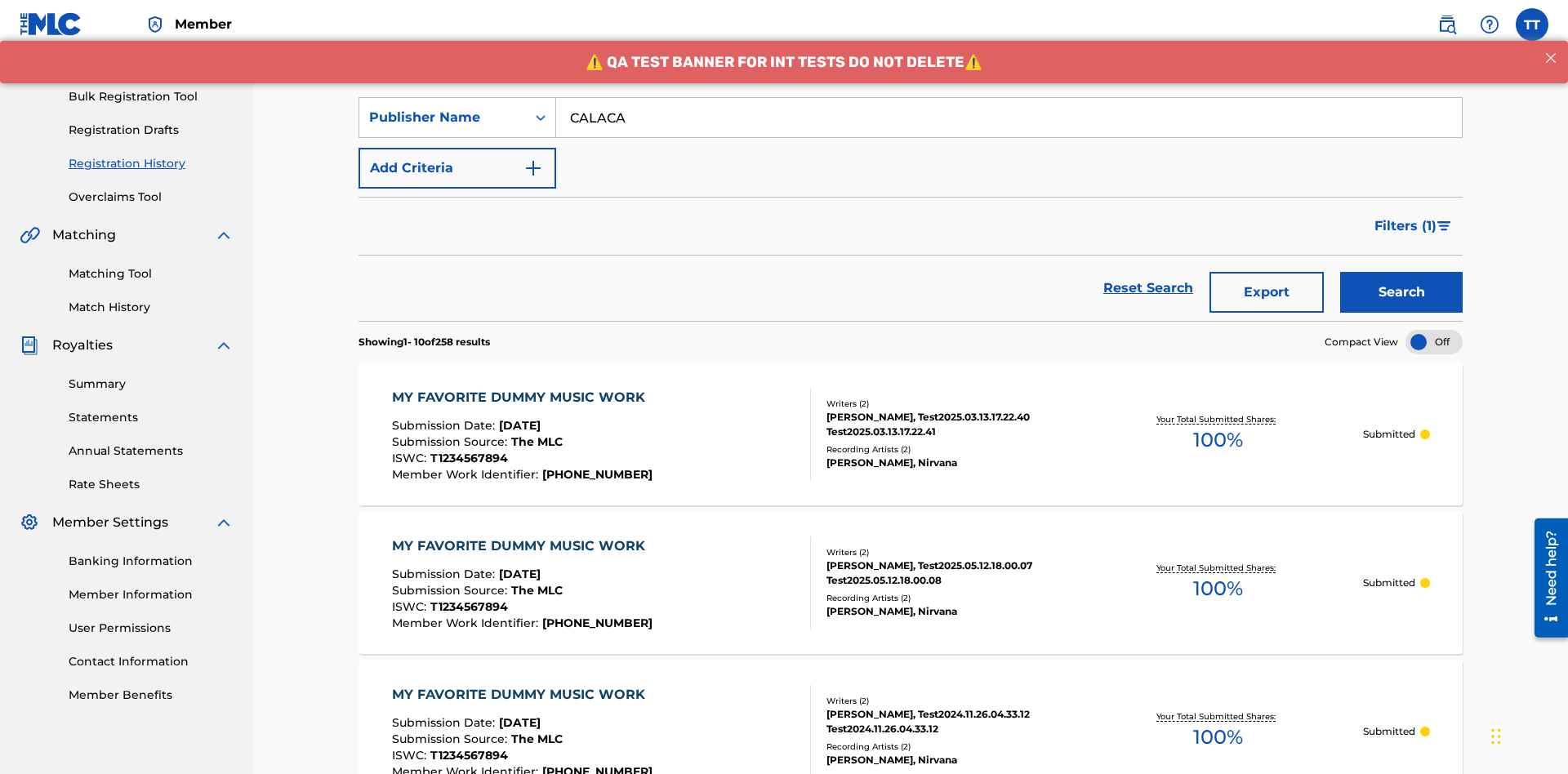
type input "CALACA"
click at [1401, 272] on button "Search" at bounding box center [1401, 293] width 123 height 41
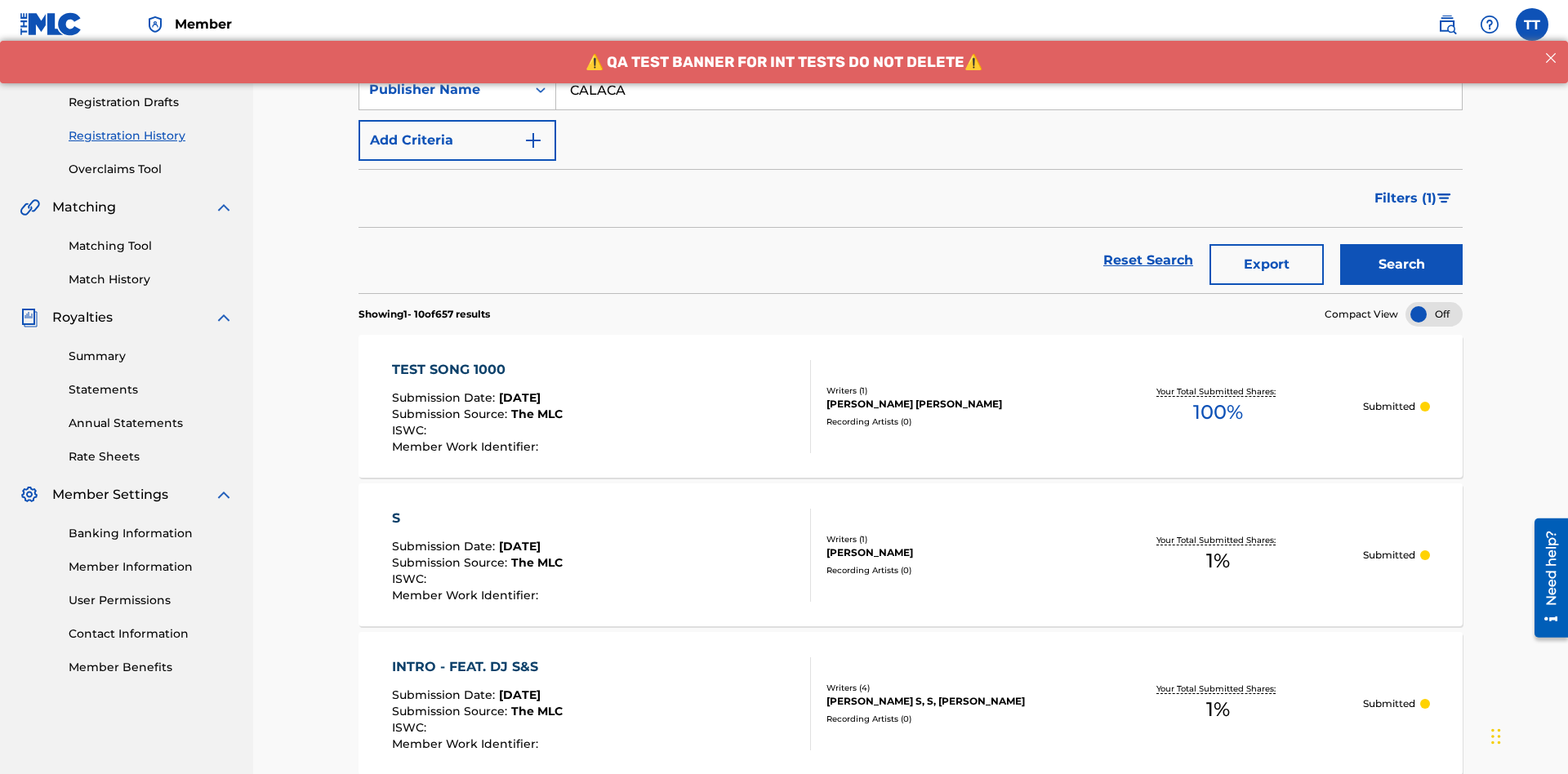
click at [1267, 244] on button "Export" at bounding box center [1266, 265] width 114 height 41
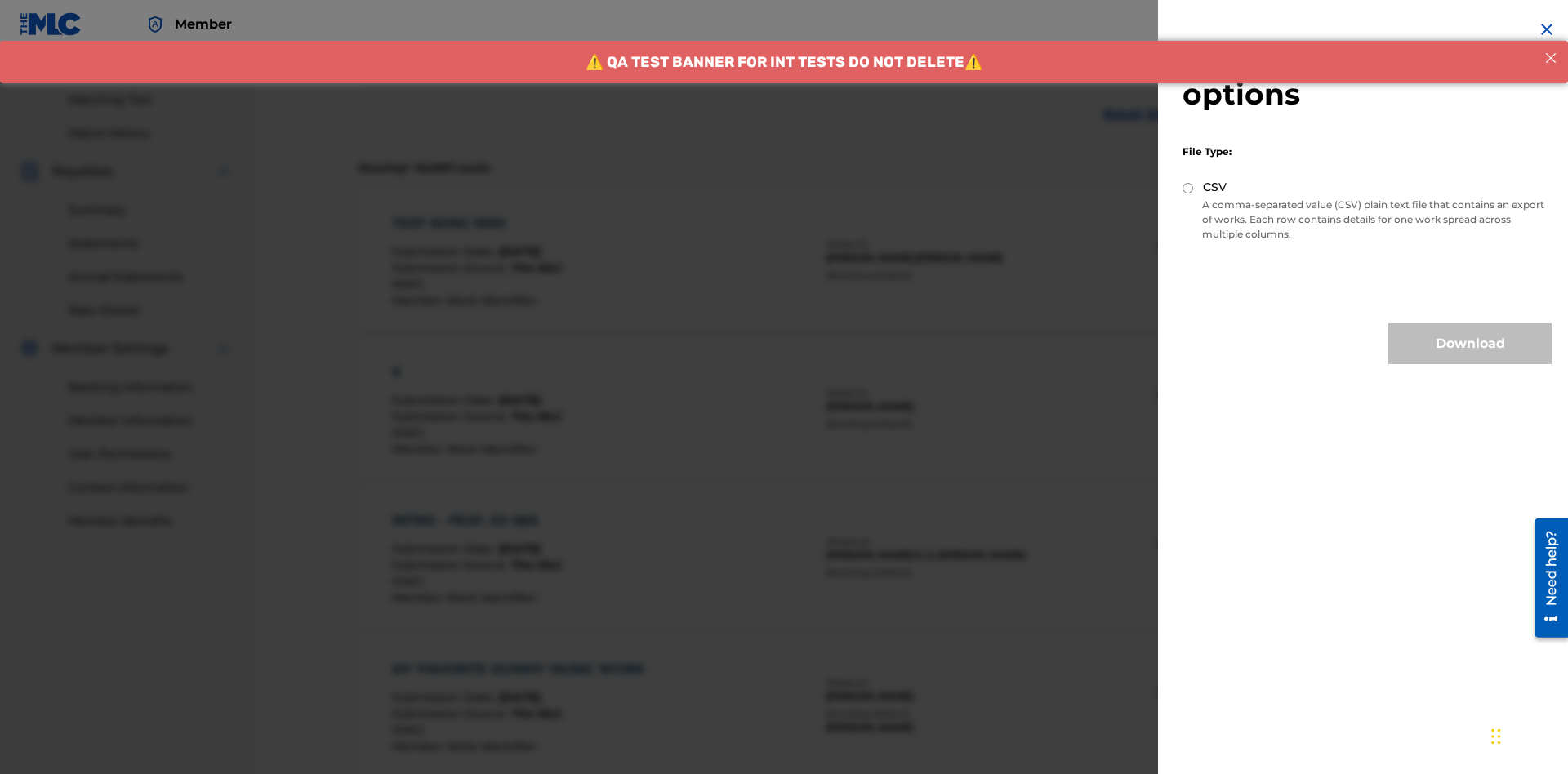
click at [1188, 188] on input "CSV" at bounding box center [1187, 188] width 11 height 11
radio input "true"
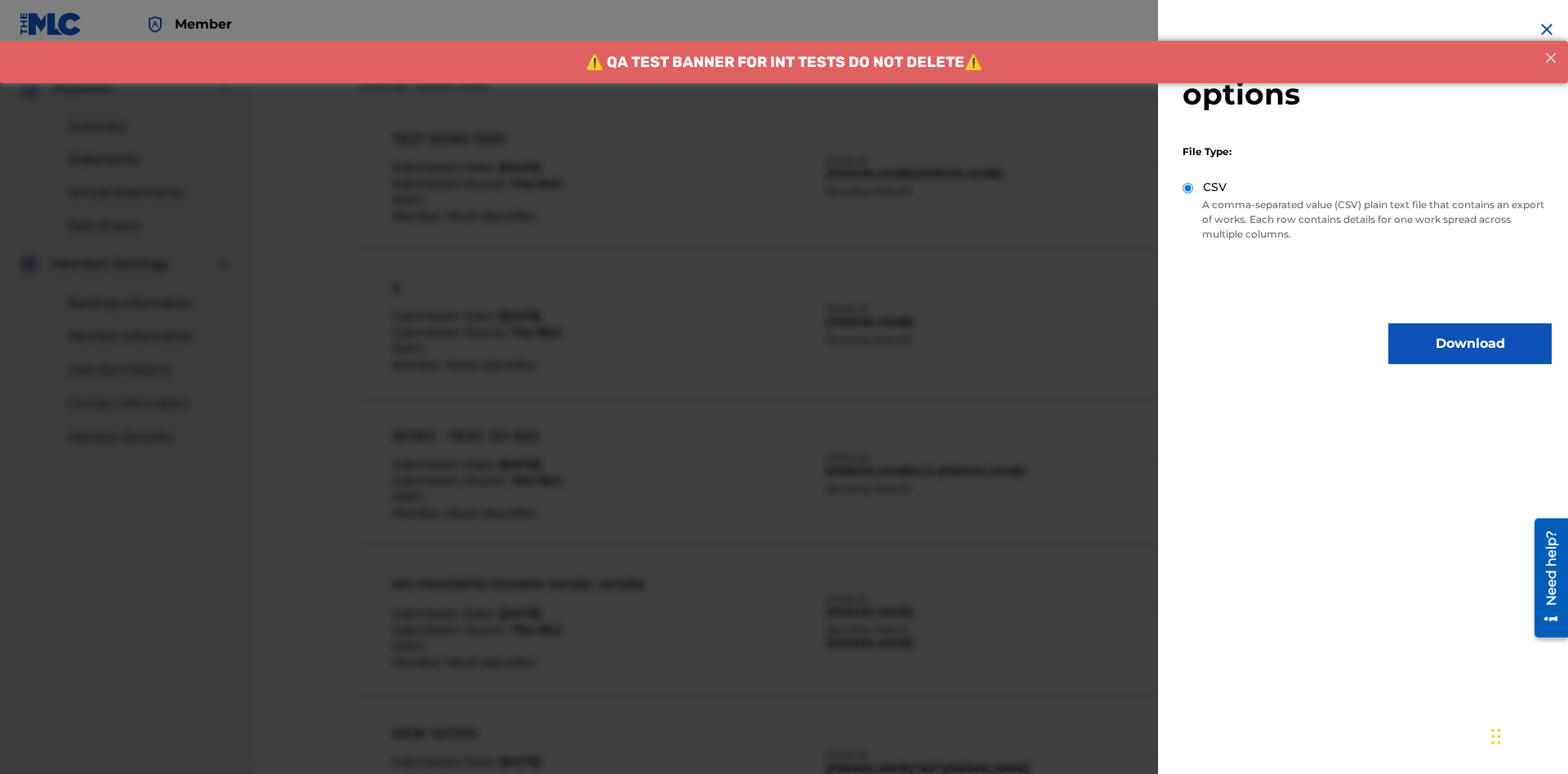
click at [1470, 343] on button "Download" at bounding box center [1469, 343] width 163 height 41
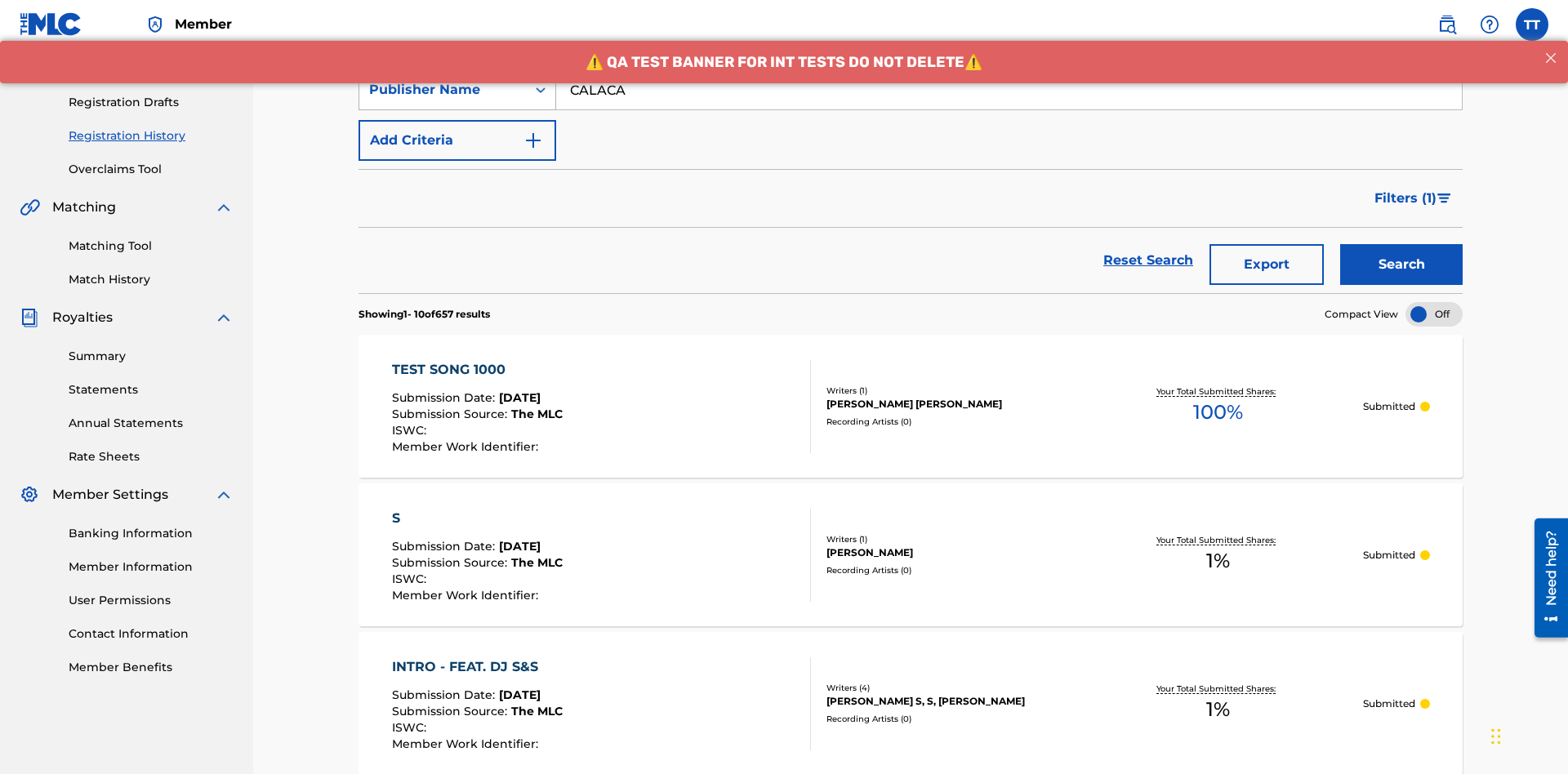
click at [442, 100] on div "Publisher Name" at bounding box center [442, 90] width 147 height 19
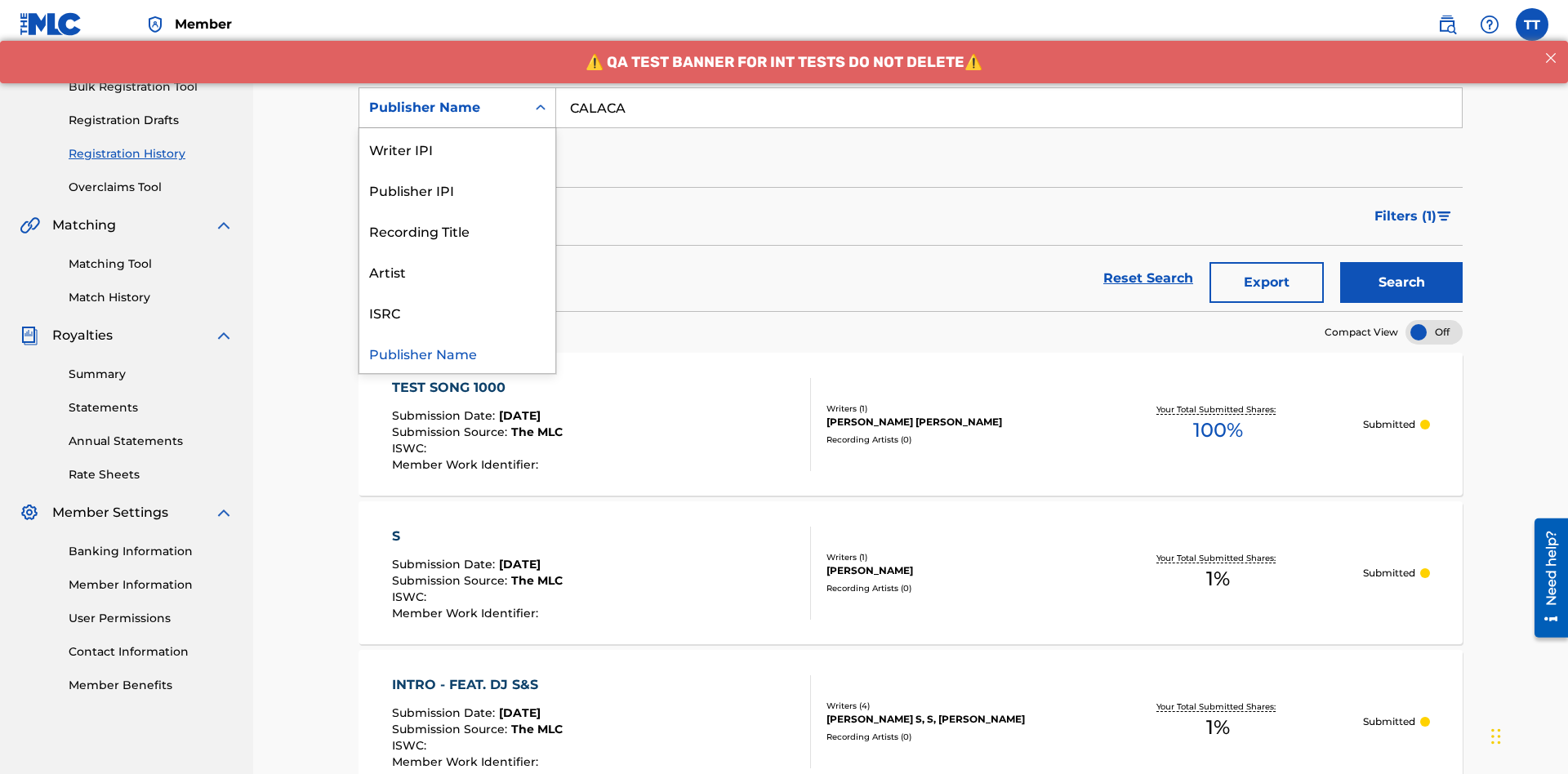
click at [458, 189] on div "Publisher IPI" at bounding box center [458, 189] width 196 height 41
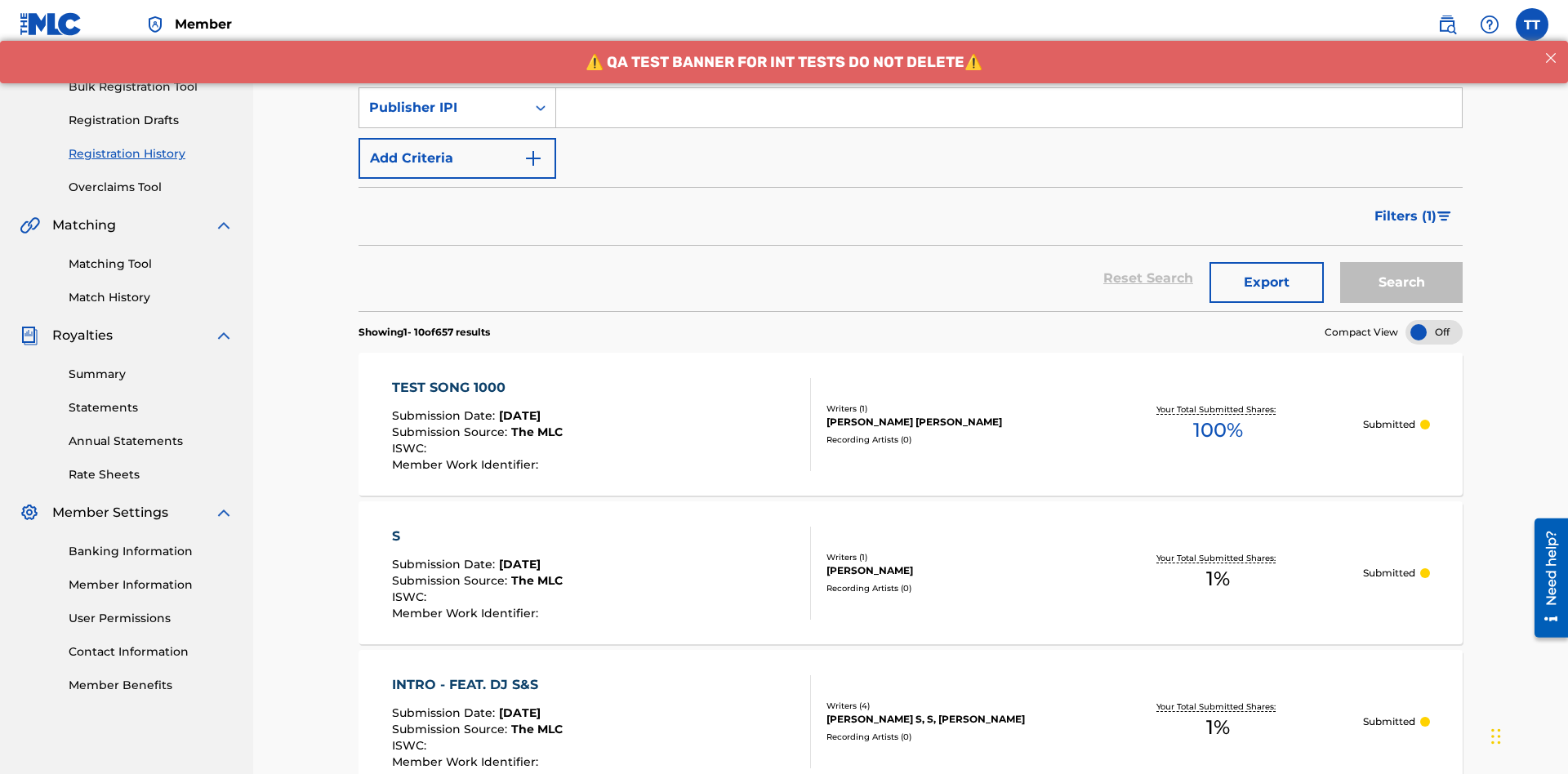
click at [1008, 118] on input "Search Form" at bounding box center [1009, 107] width 906 height 39
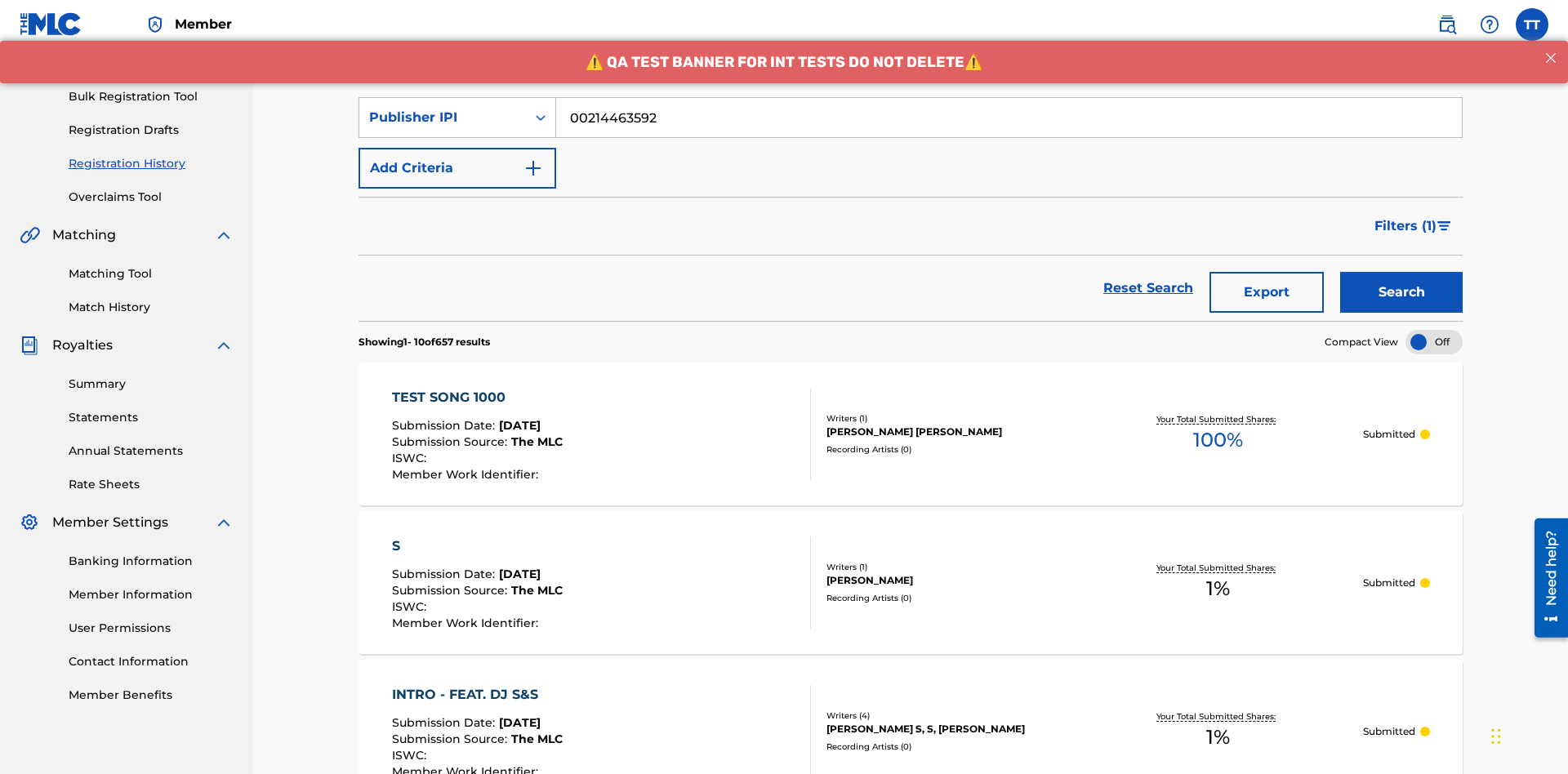
type input "00214463592"
click at [1401, 272] on button "Search" at bounding box center [1401, 293] width 123 height 41
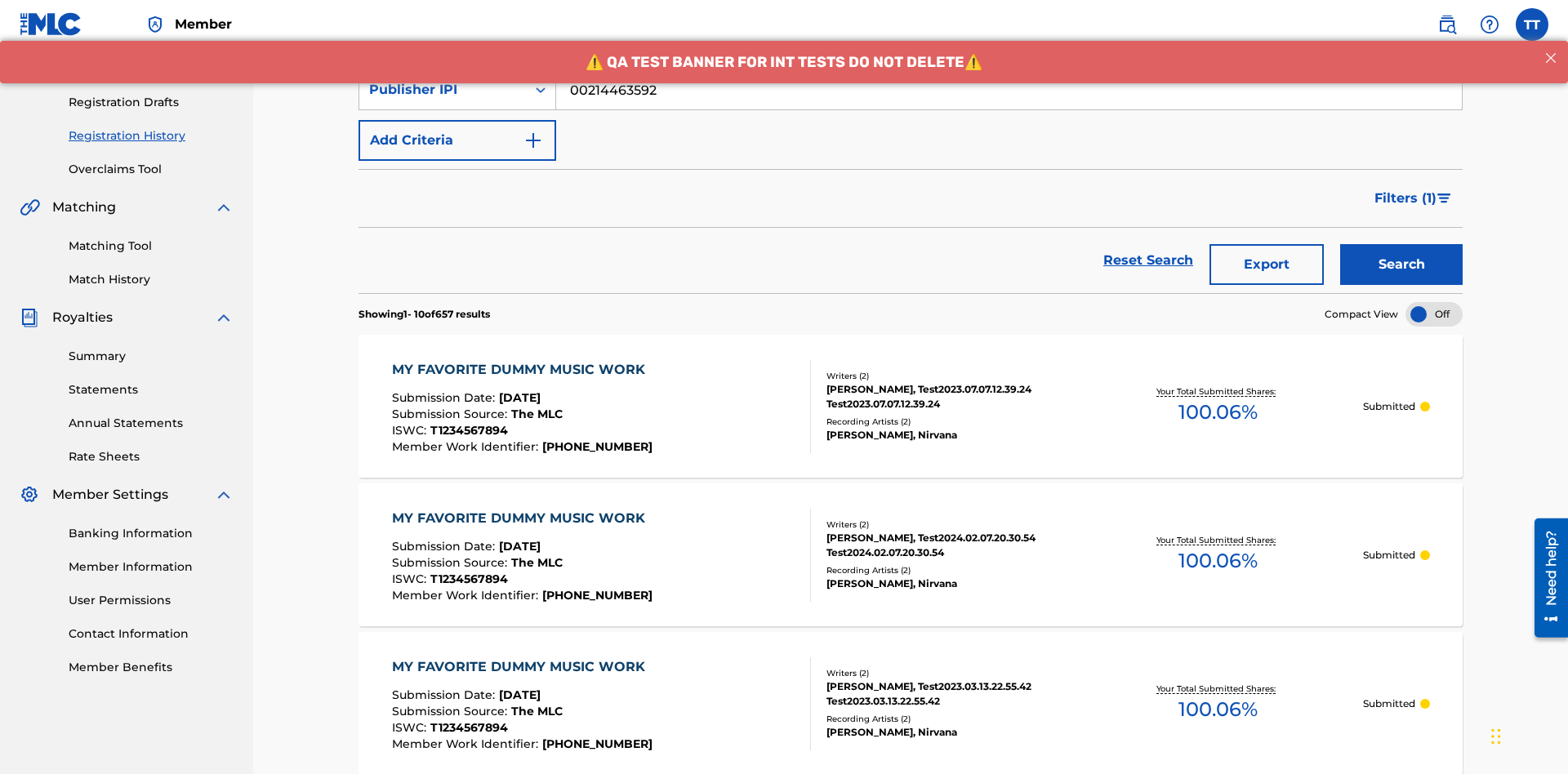
click at [1267, 244] on button "Export" at bounding box center [1266, 265] width 114 height 41
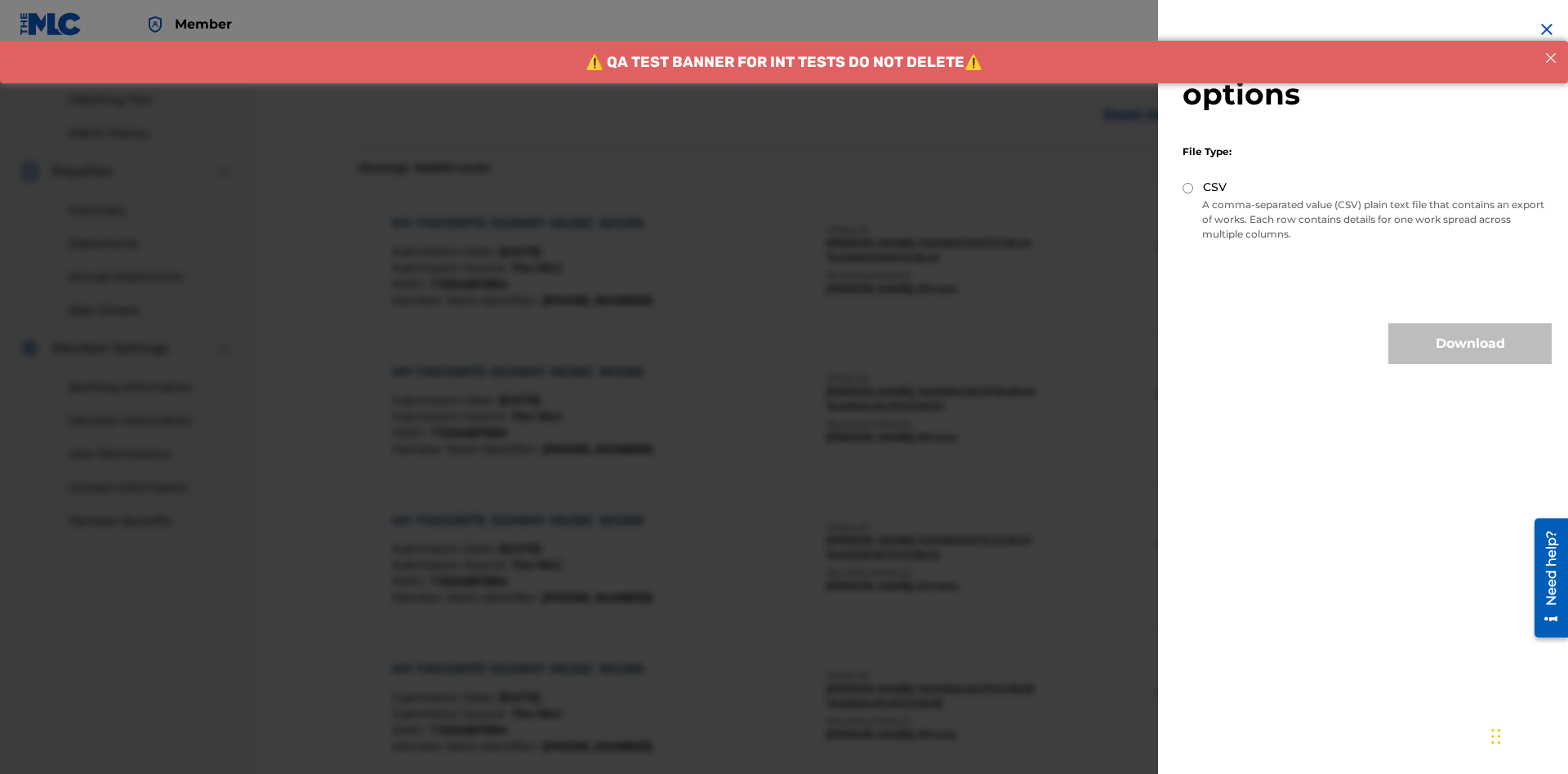
click at [1188, 188] on input "CSV" at bounding box center [1187, 188] width 11 height 11
radio input "true"
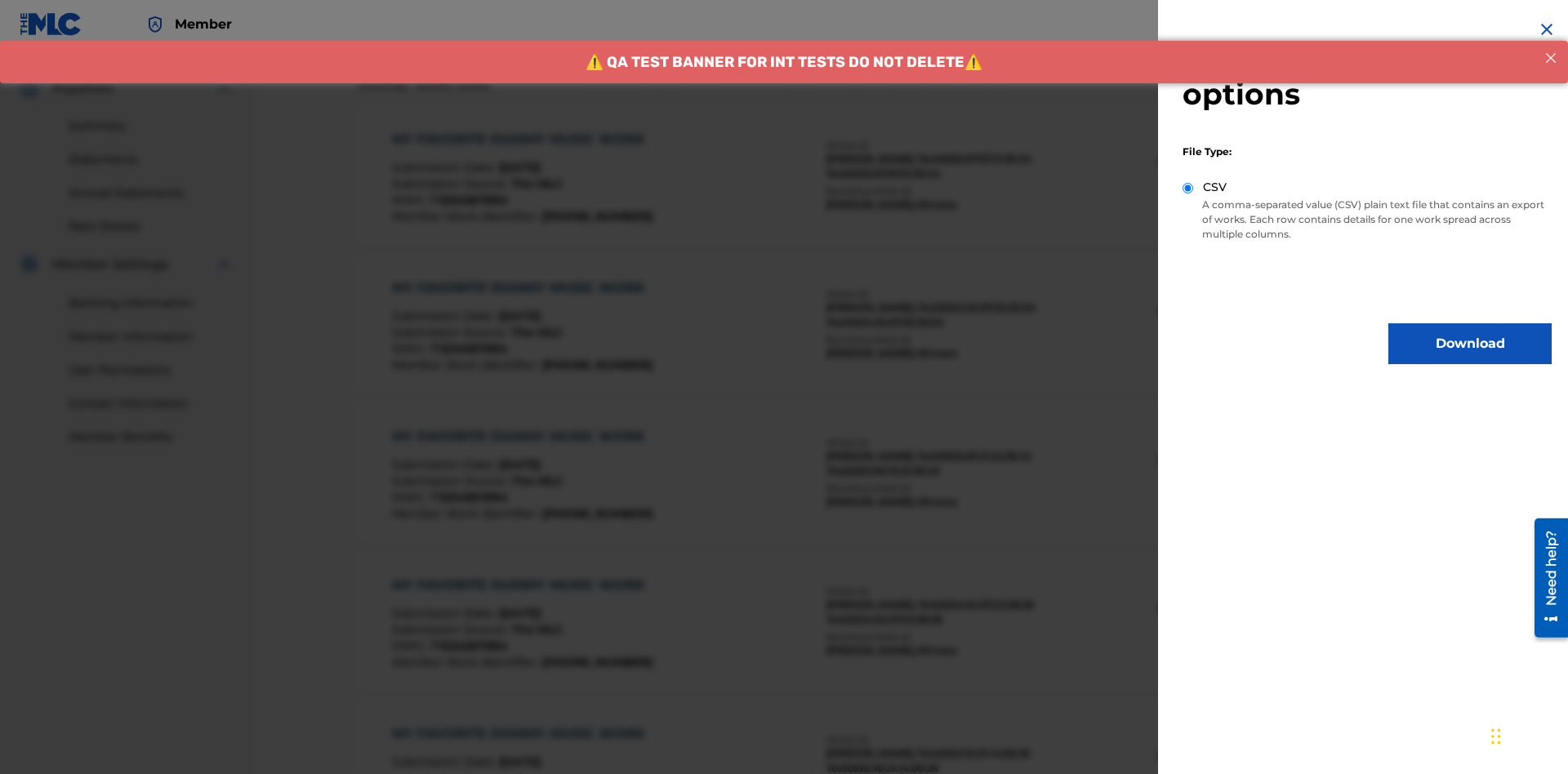
click at [1470, 343] on button "Download" at bounding box center [1469, 343] width 163 height 41
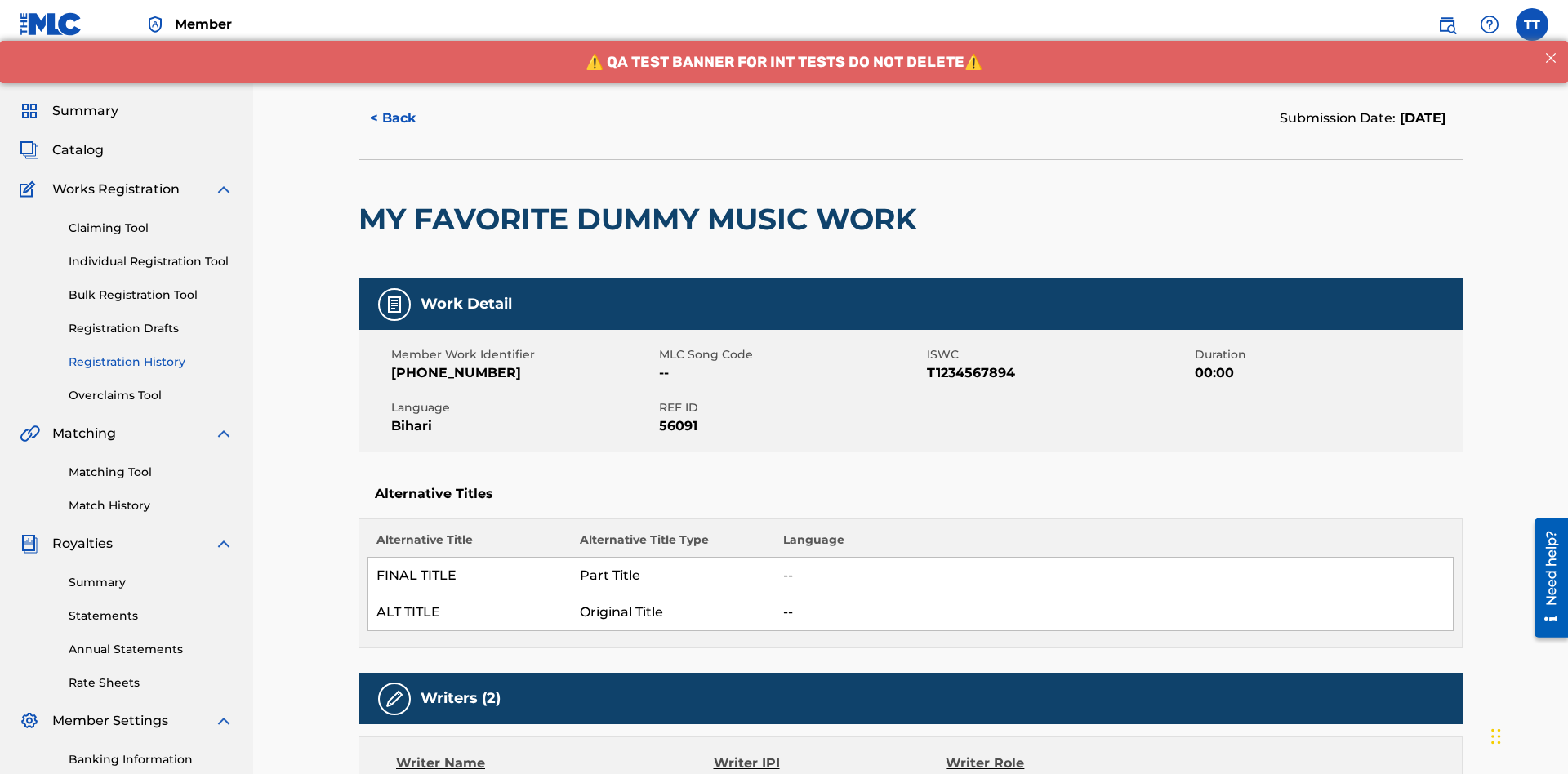
click at [408, 118] on button "< Back" at bounding box center [408, 118] width 98 height 41
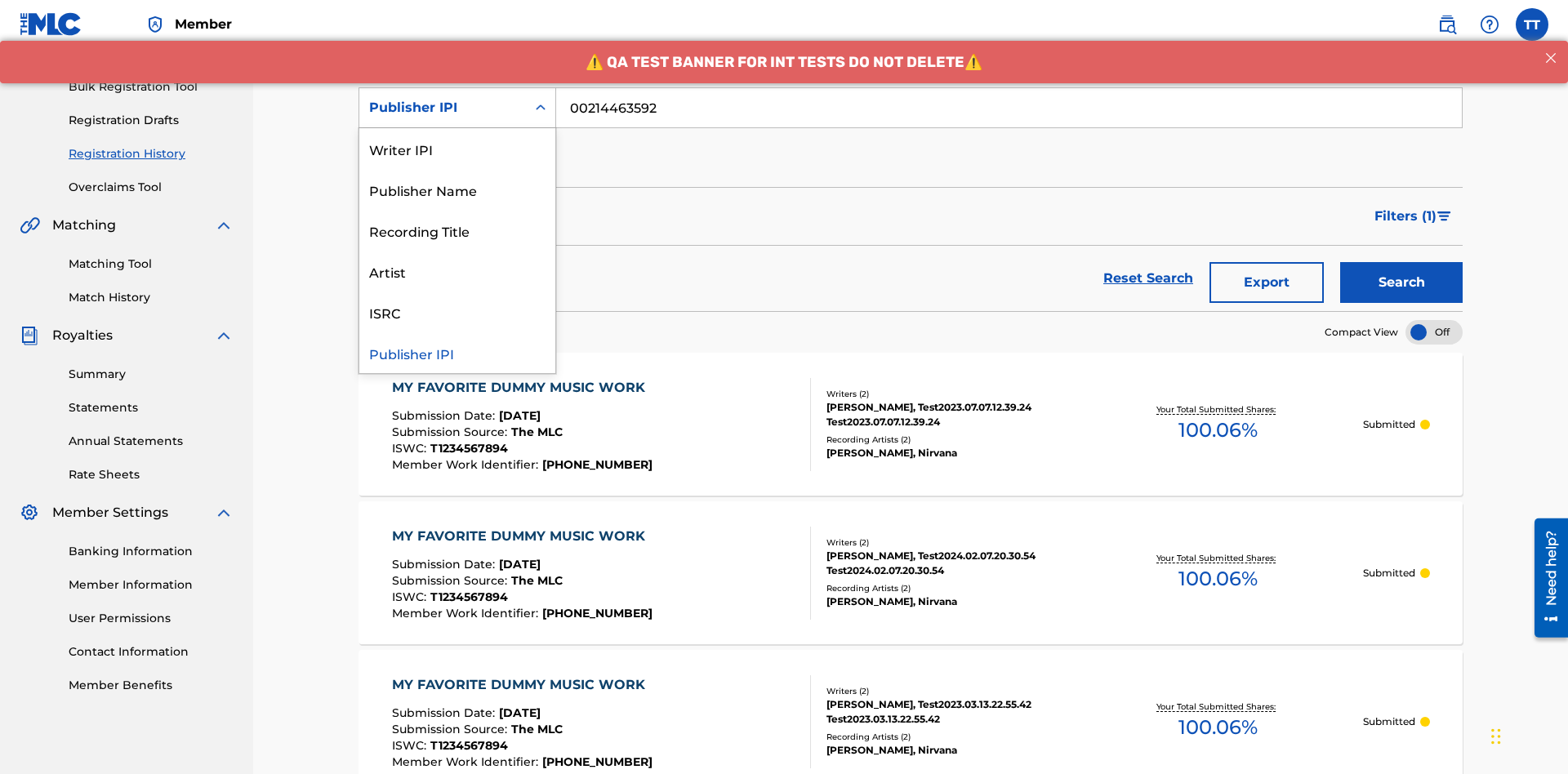
click at [458, 272] on div "Artist" at bounding box center [458, 271] width 196 height 41
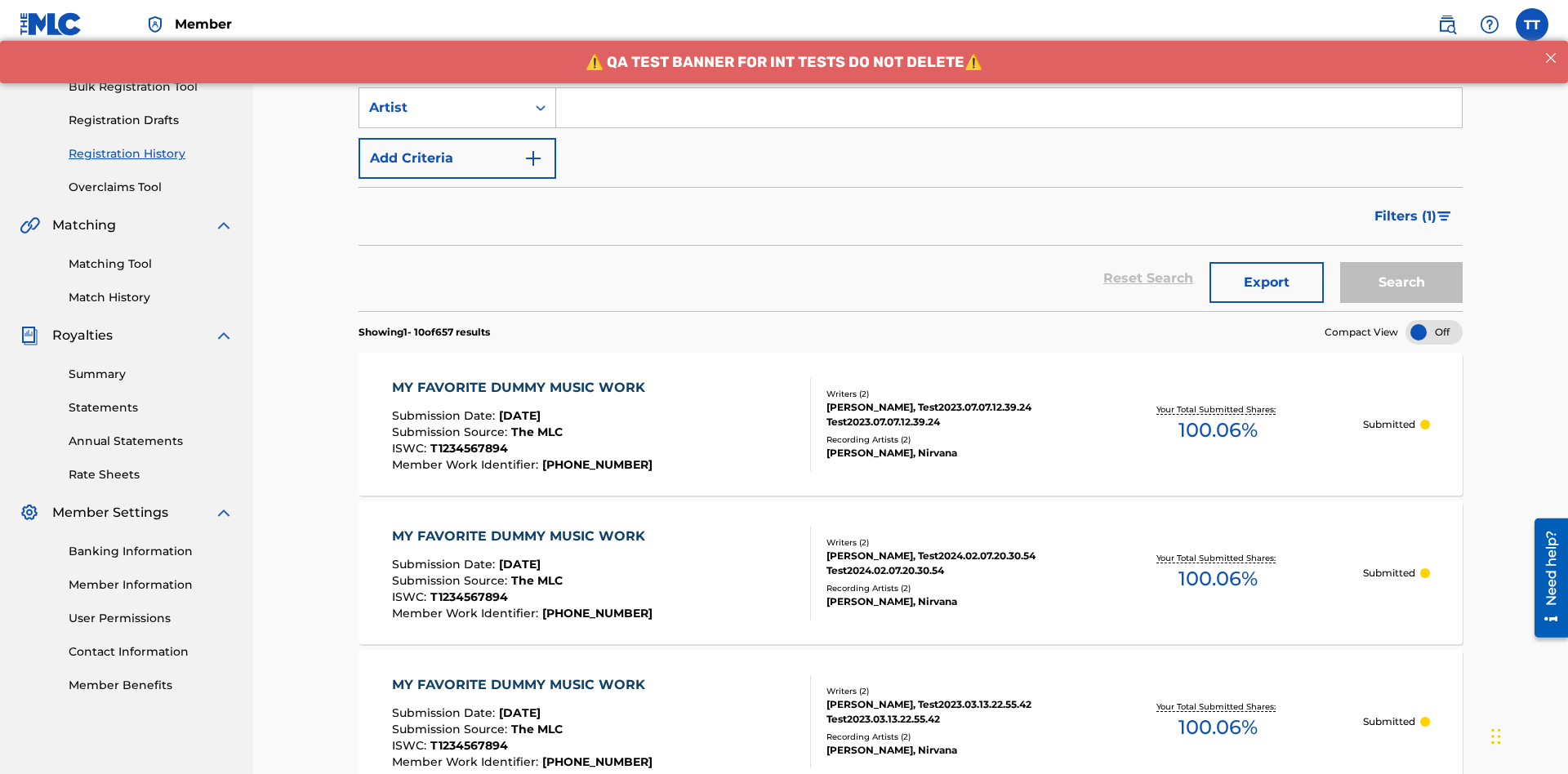
click at [1008, 118] on input "Search Form" at bounding box center [1009, 107] width 906 height 39
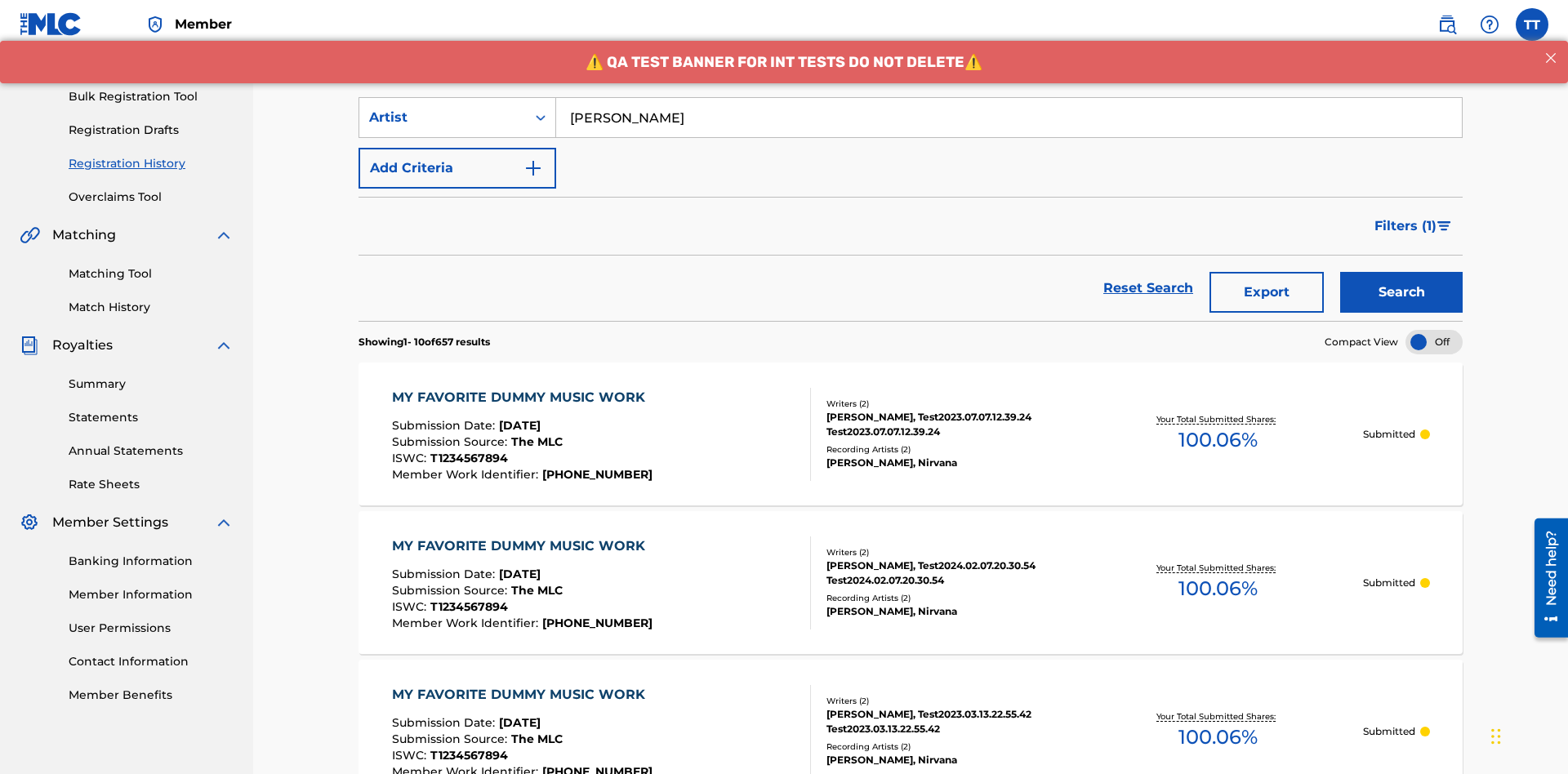
type input "Joe Lewis"
click at [1401, 272] on button "Search" at bounding box center [1401, 293] width 123 height 41
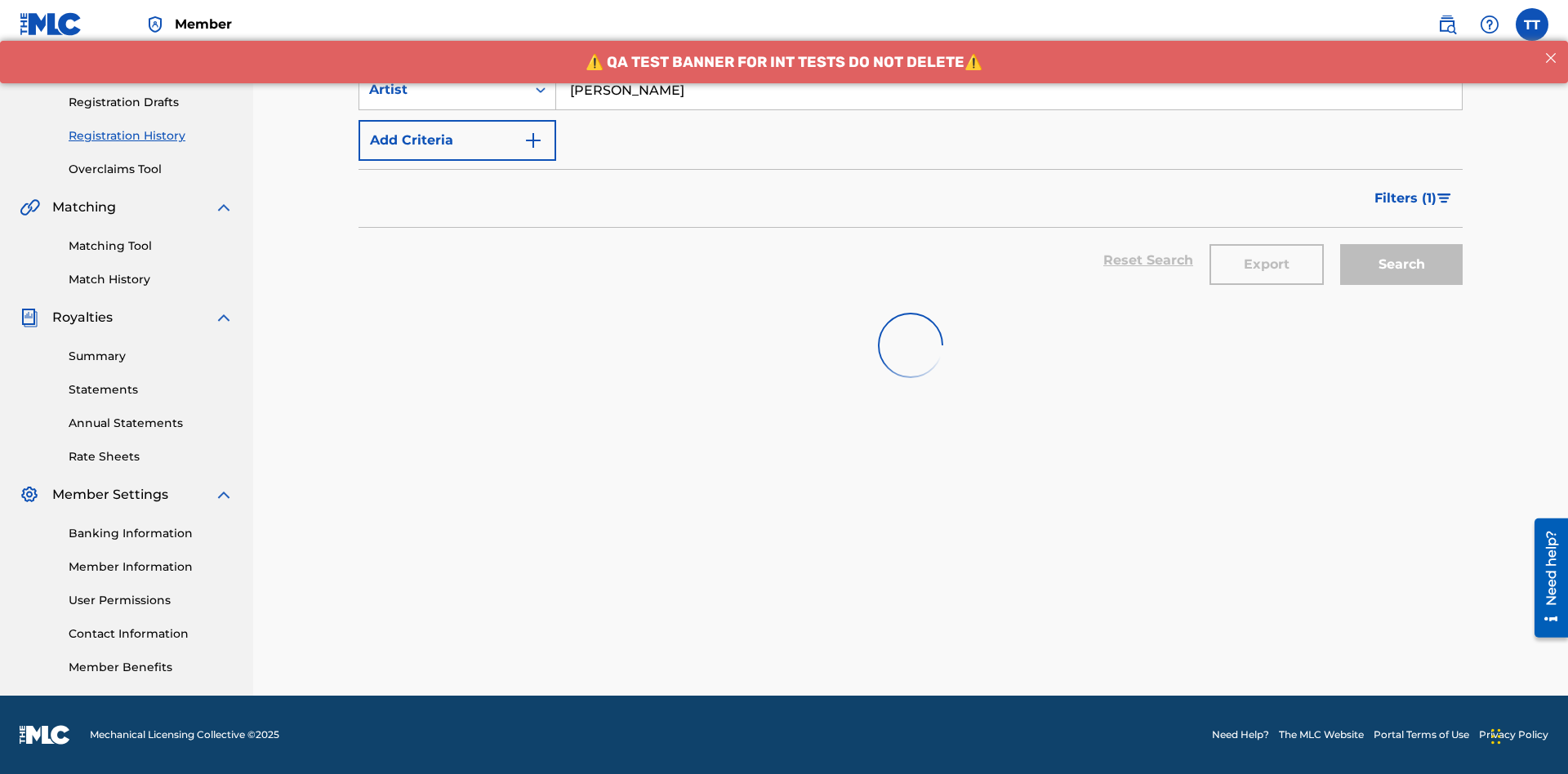
click at [1267, 244] on button "Export" at bounding box center [1266, 265] width 114 height 41
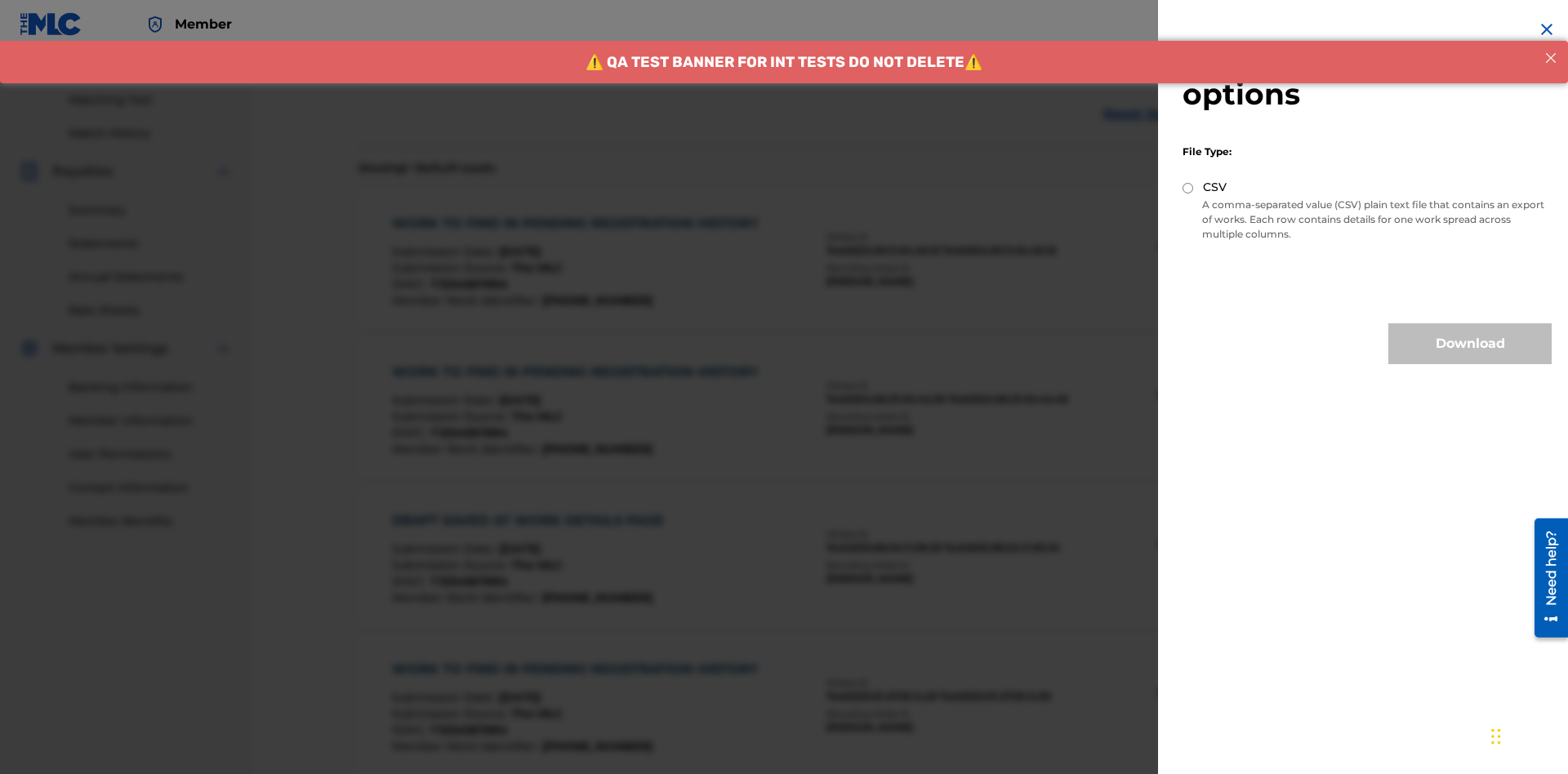
click at [1188, 188] on input "CSV" at bounding box center [1187, 188] width 11 height 11
radio input "true"
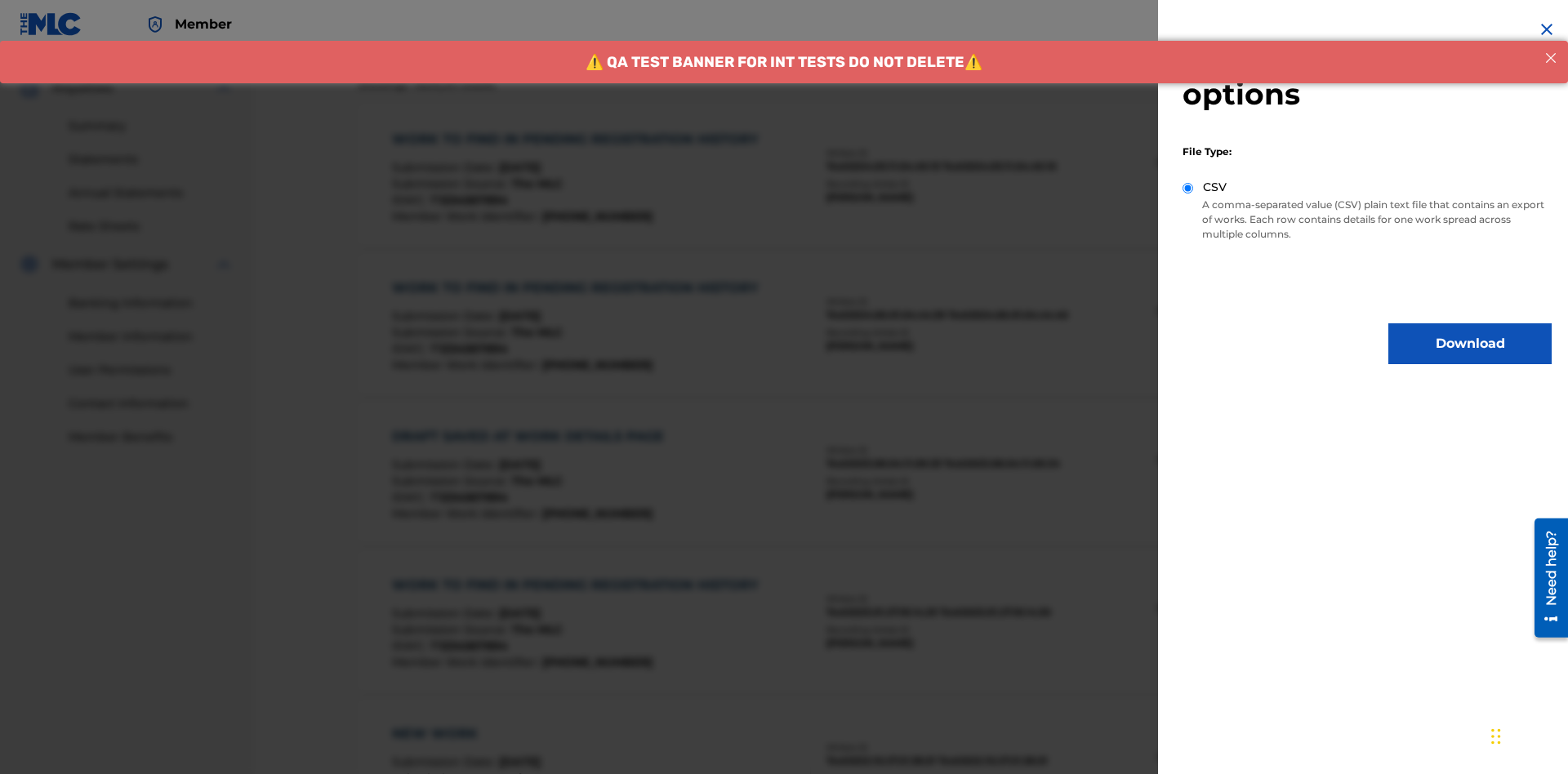
click at [1470, 343] on button "Download" at bounding box center [1469, 343] width 163 height 41
